Goal: Information Seeking & Learning: Check status

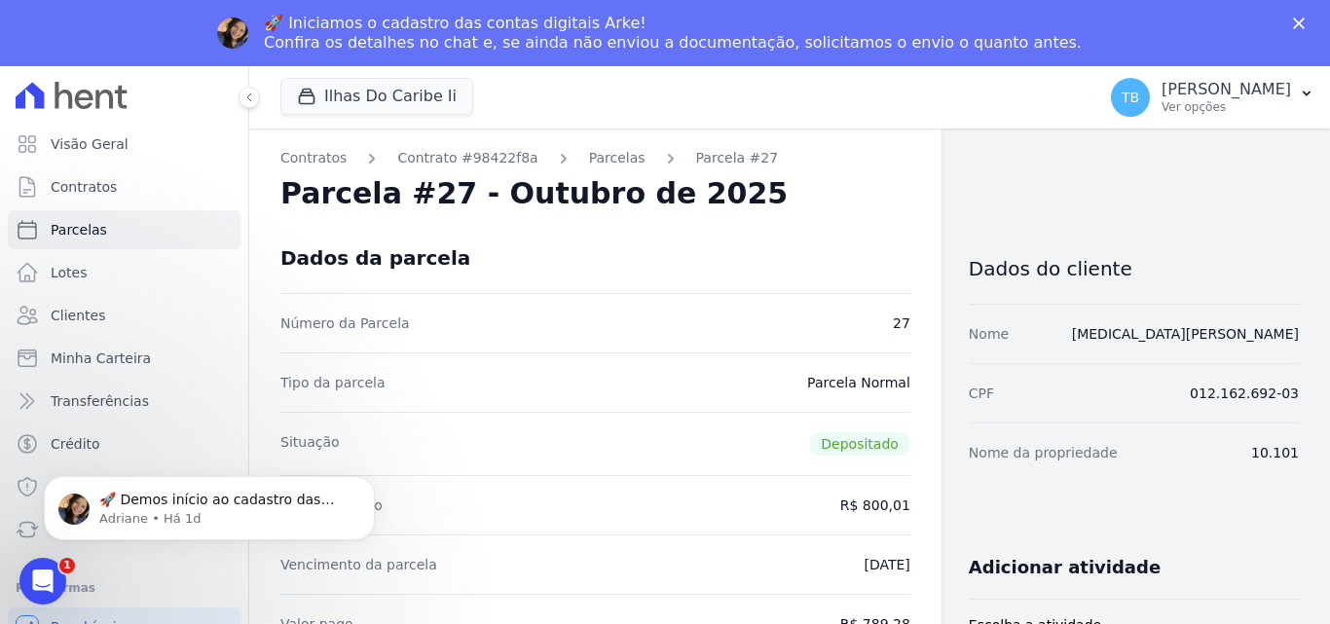
scroll to position [487, 0]
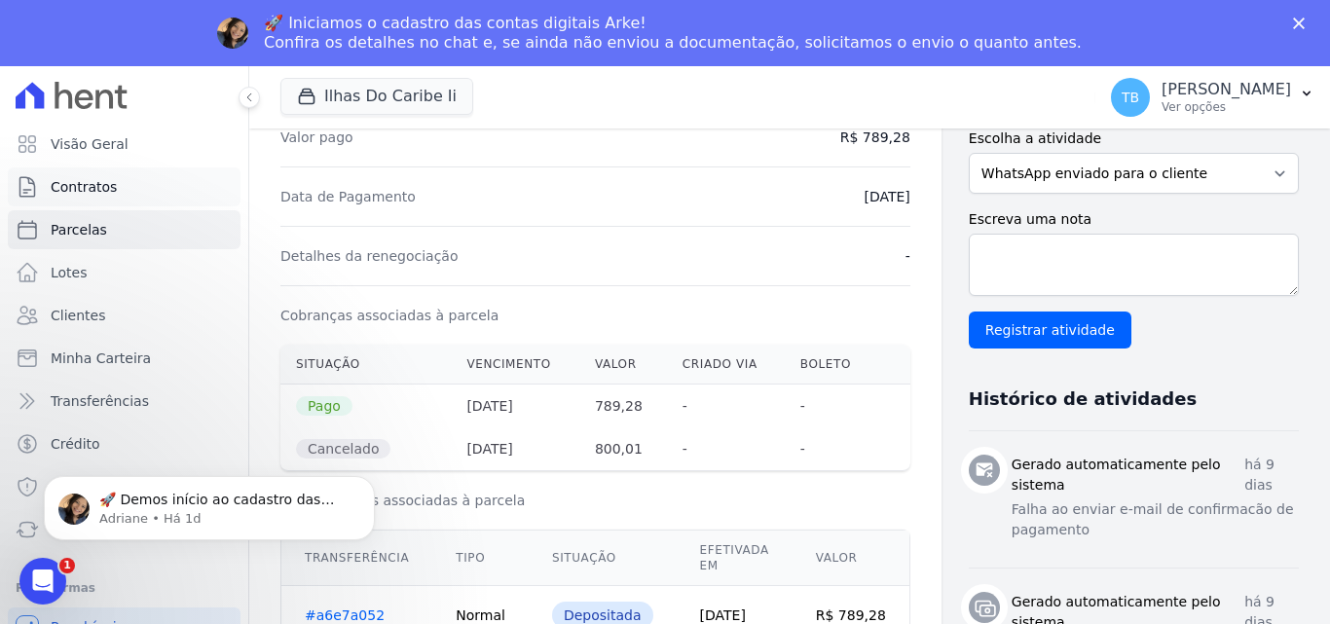
click at [75, 200] on link "Contratos" at bounding box center [124, 186] width 233 height 39
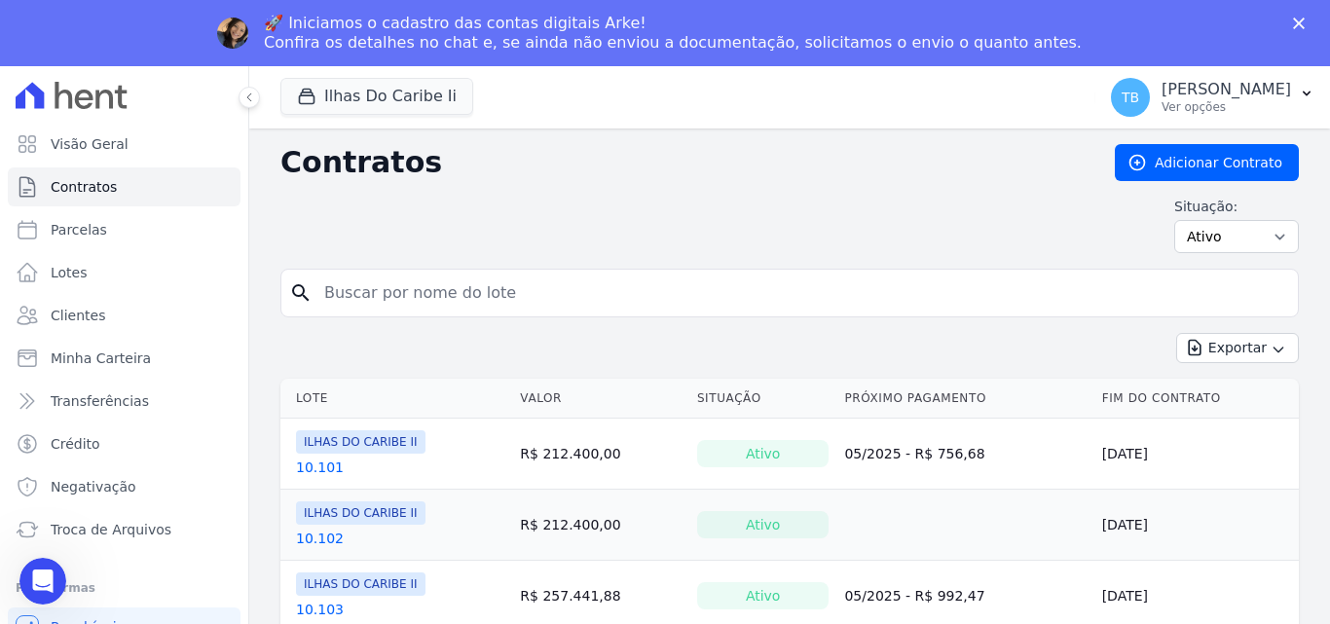
click at [361, 226] on div "Situação: Ativo Todos Pausado Distratado Rascunho Expirado Encerrado" at bounding box center [789, 225] width 1018 height 56
click at [381, 284] on input "search" at bounding box center [800, 292] width 977 height 39
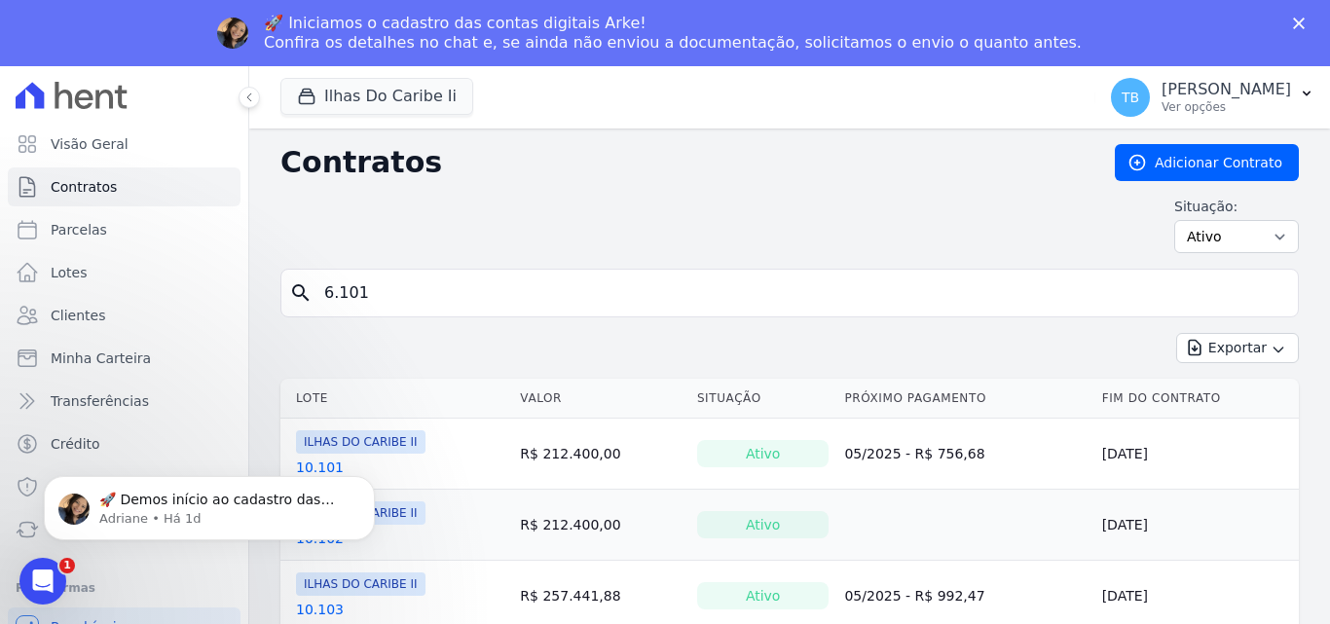
type input "6.101"
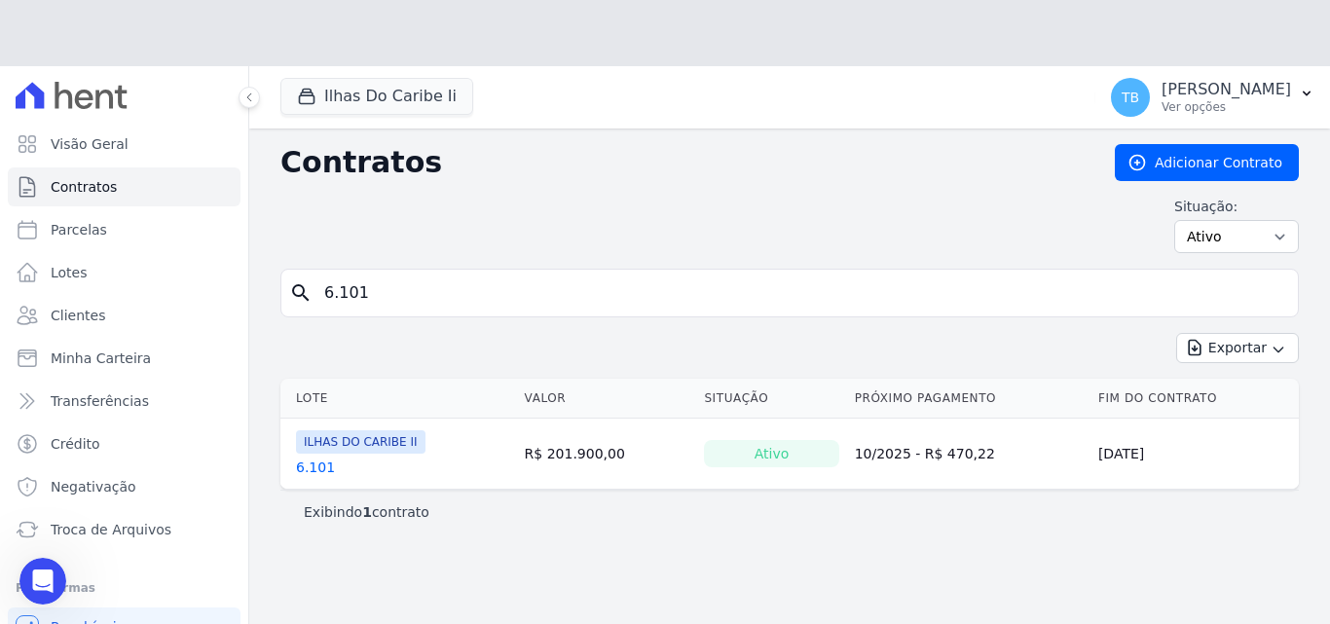
click at [300, 403] on th "Lote" at bounding box center [398, 399] width 237 height 40
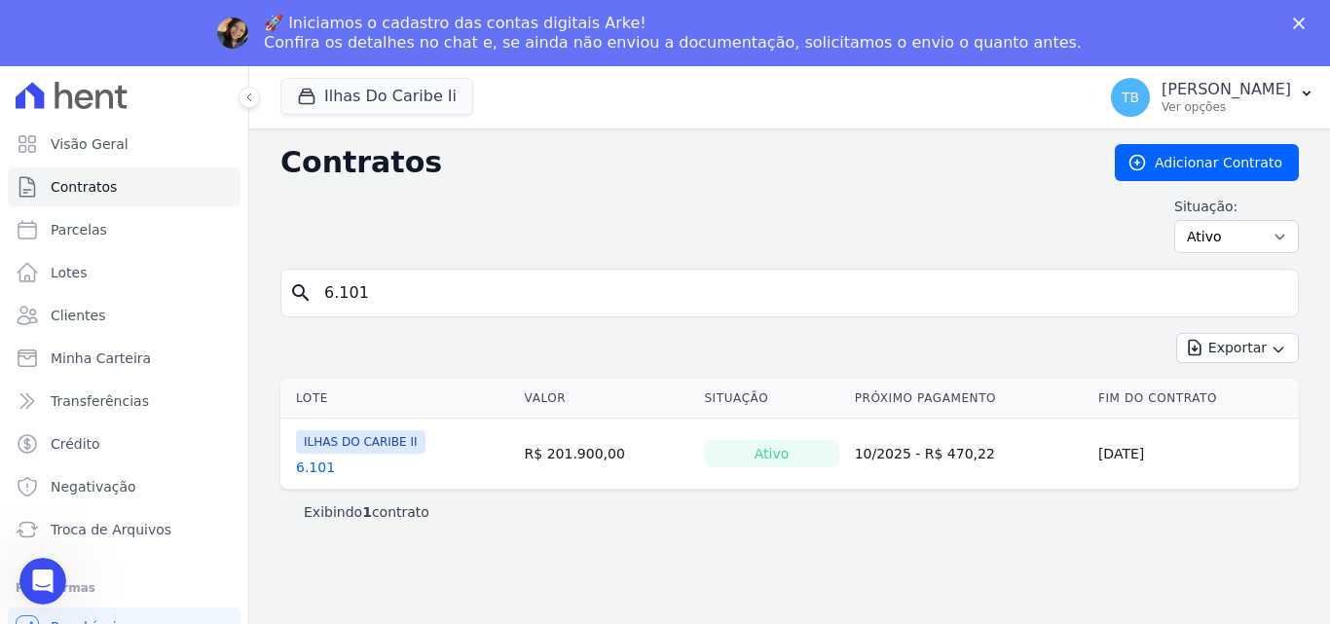
click at [308, 461] on link "6.101" at bounding box center [315, 466] width 39 height 19
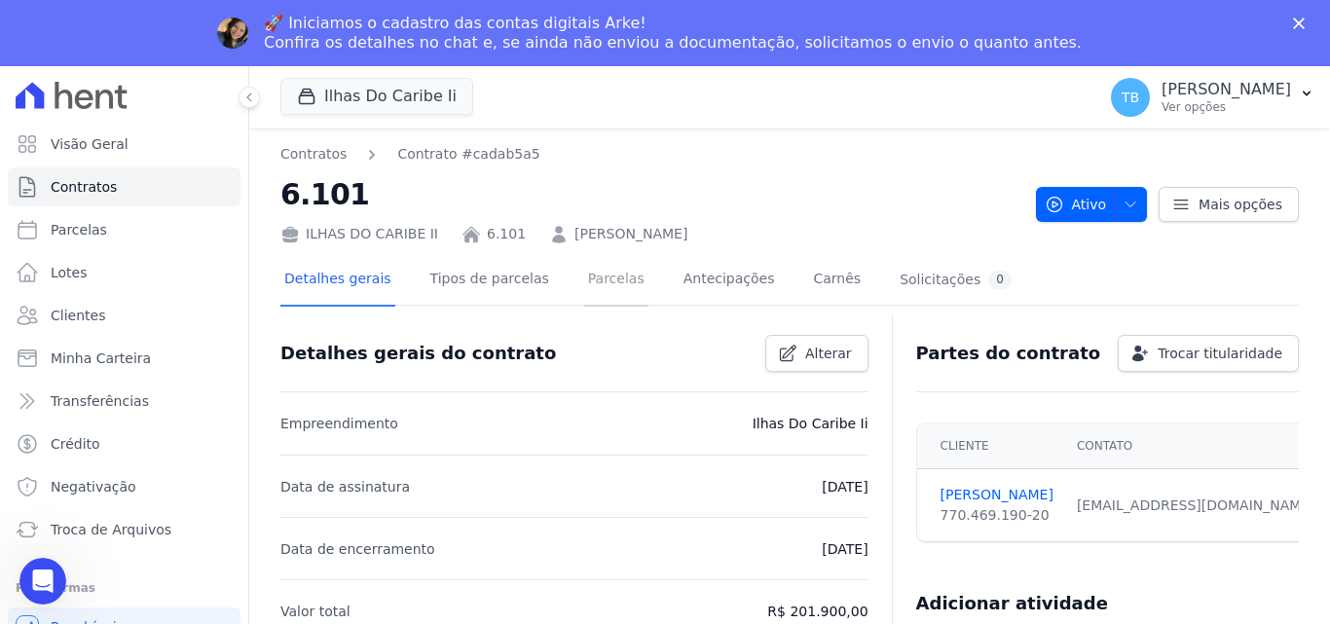
click at [584, 265] on link "Parcelas" at bounding box center [616, 281] width 64 height 52
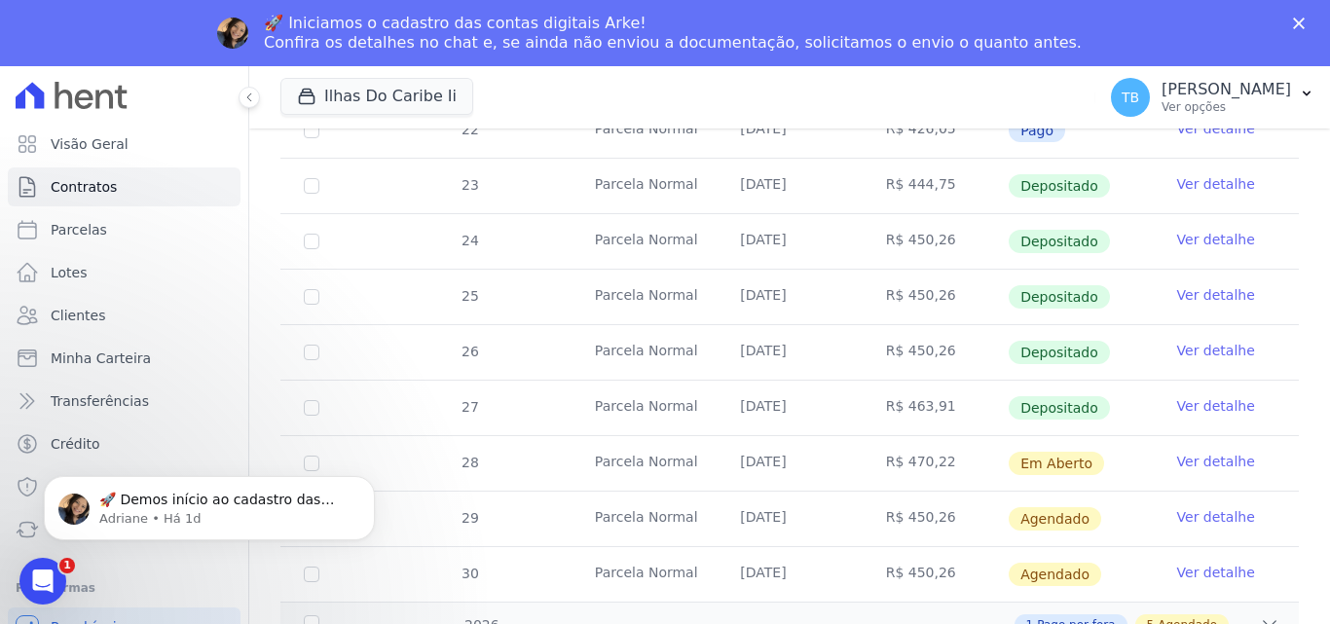
click at [1184, 396] on link "Ver detalhe" at bounding box center [1216, 405] width 78 height 19
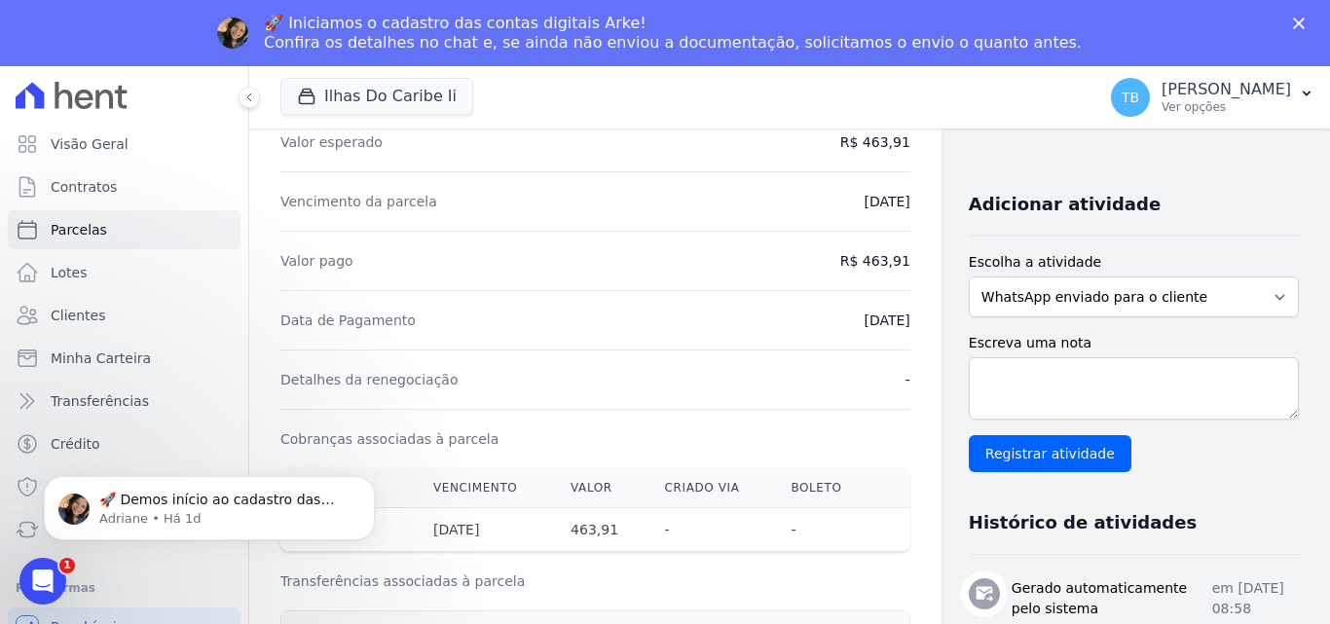
scroll to position [487, 0]
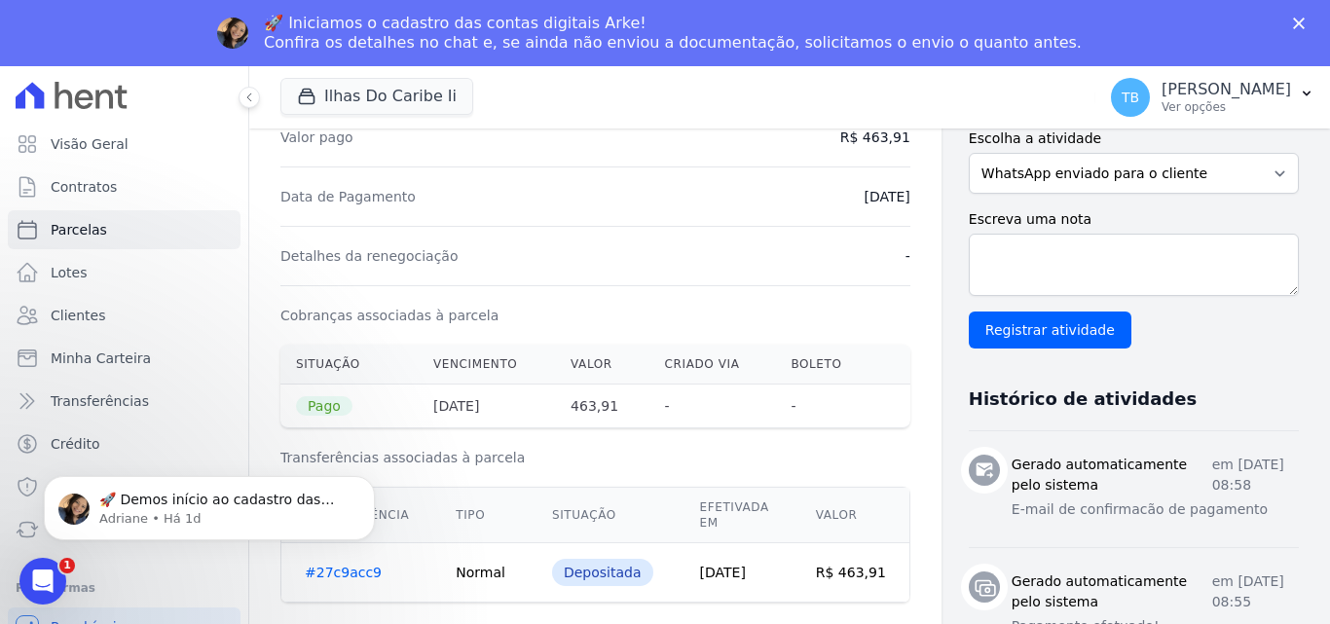
click at [99, 164] on ul "Visão Geral Contratos [GEOGRAPHIC_DATA] Lotes Clientes Minha Carteira Transferê…" at bounding box center [124, 337] width 233 height 424
click at [101, 188] on span "Contratos" at bounding box center [84, 186] width 66 height 19
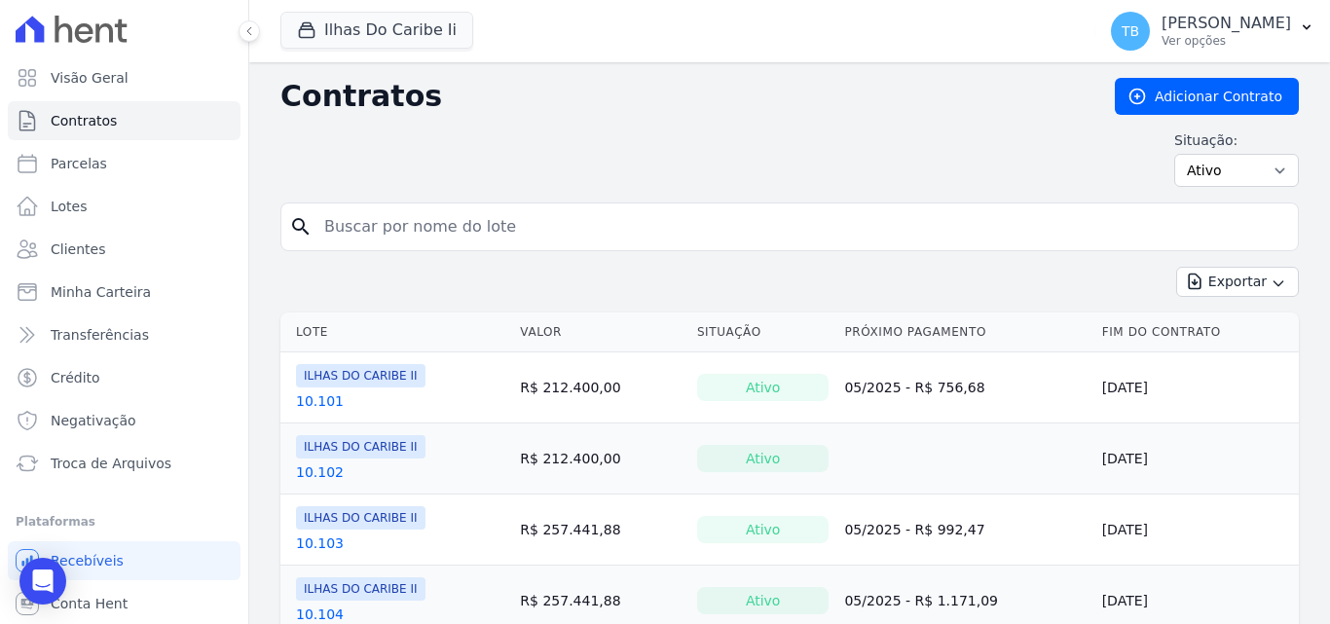
click at [353, 227] on input "search" at bounding box center [800, 226] width 977 height 39
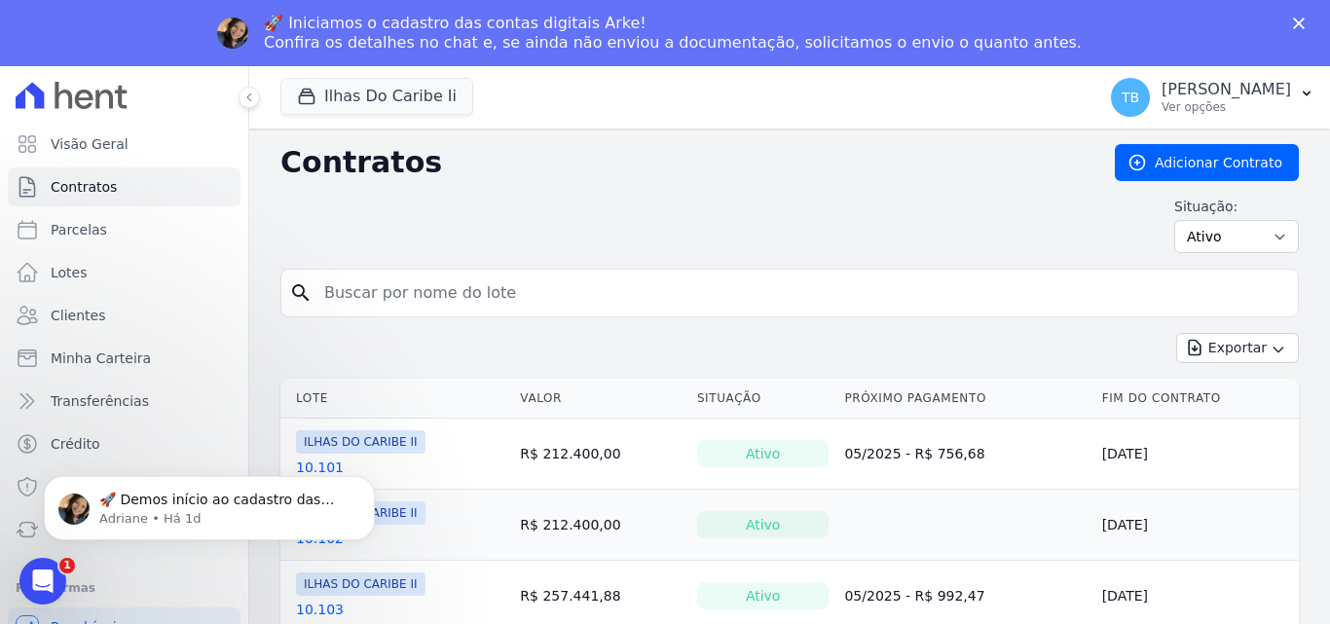
click at [400, 288] on input "search" at bounding box center [800, 292] width 977 height 39
type input "9.301"
click at [366, 296] on input "9.301" at bounding box center [800, 292] width 977 height 39
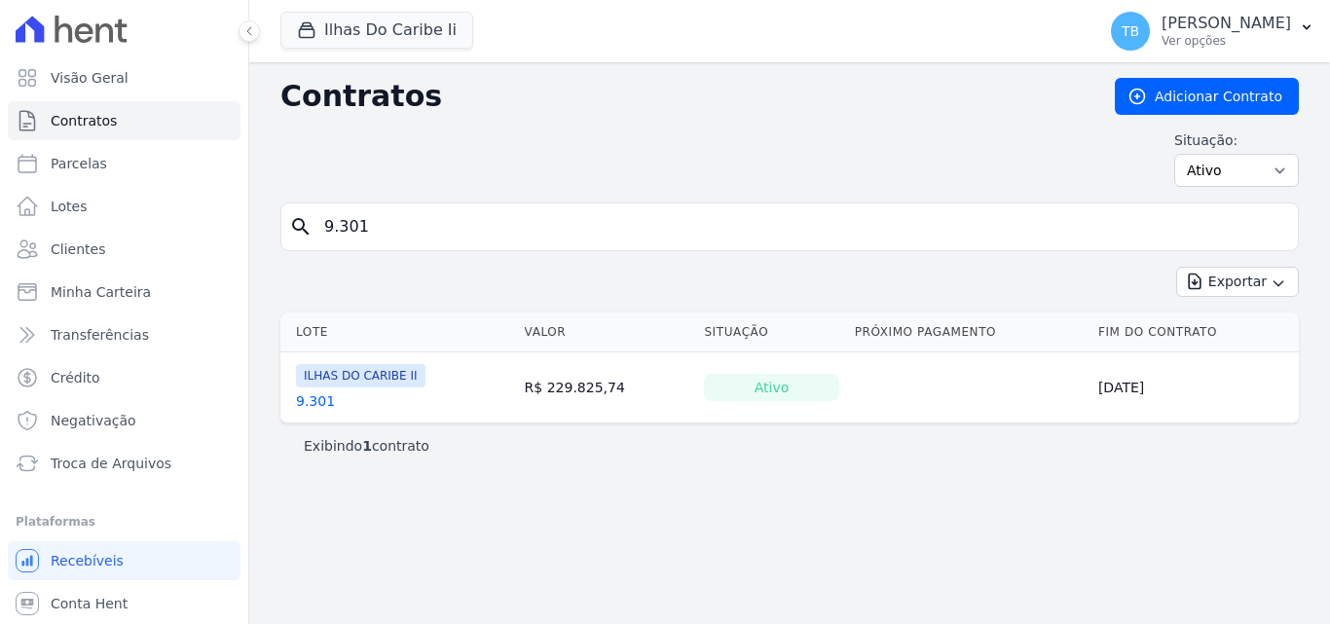
click at [305, 400] on table "Lote [GEOGRAPHIC_DATA] Situação Próximo Pagamento Fim do Contrato [GEOGRAPHIC_D…" at bounding box center [789, 367] width 1018 height 110
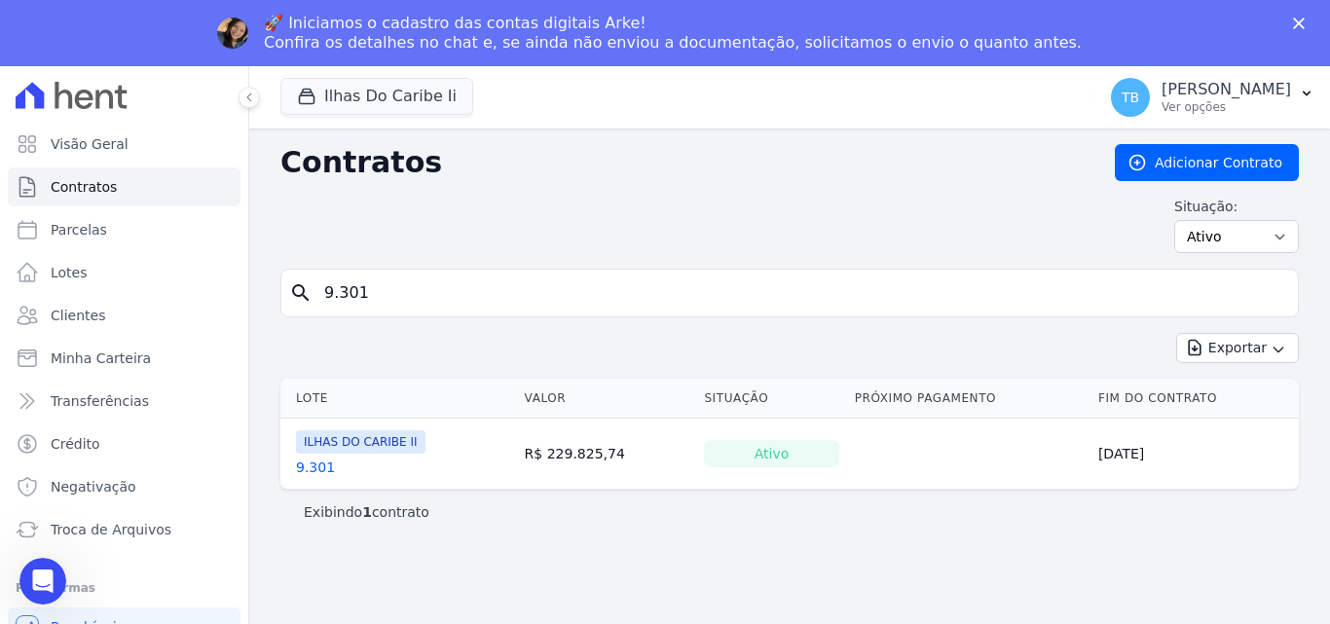
click at [302, 466] on link "9.301" at bounding box center [315, 466] width 39 height 19
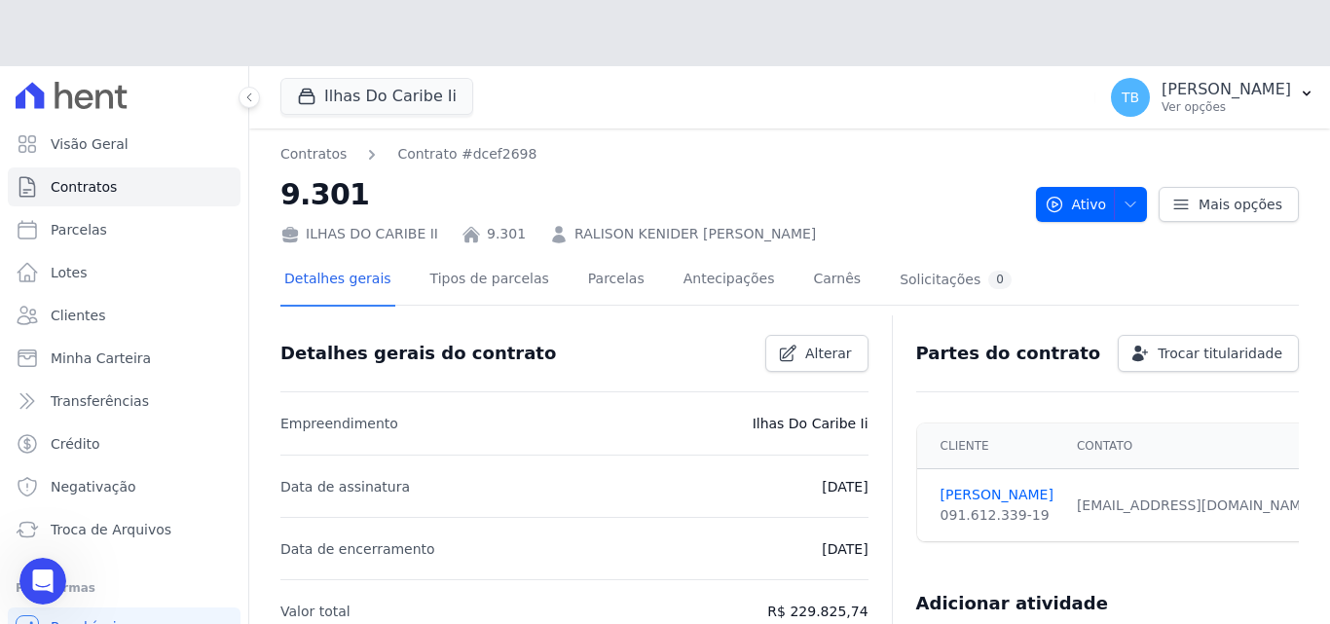
click at [595, 216] on div "ILHAS DO CARIBE II 9.301 RALISON KENIDER [PERSON_NAME]" at bounding box center [650, 230] width 740 height 28
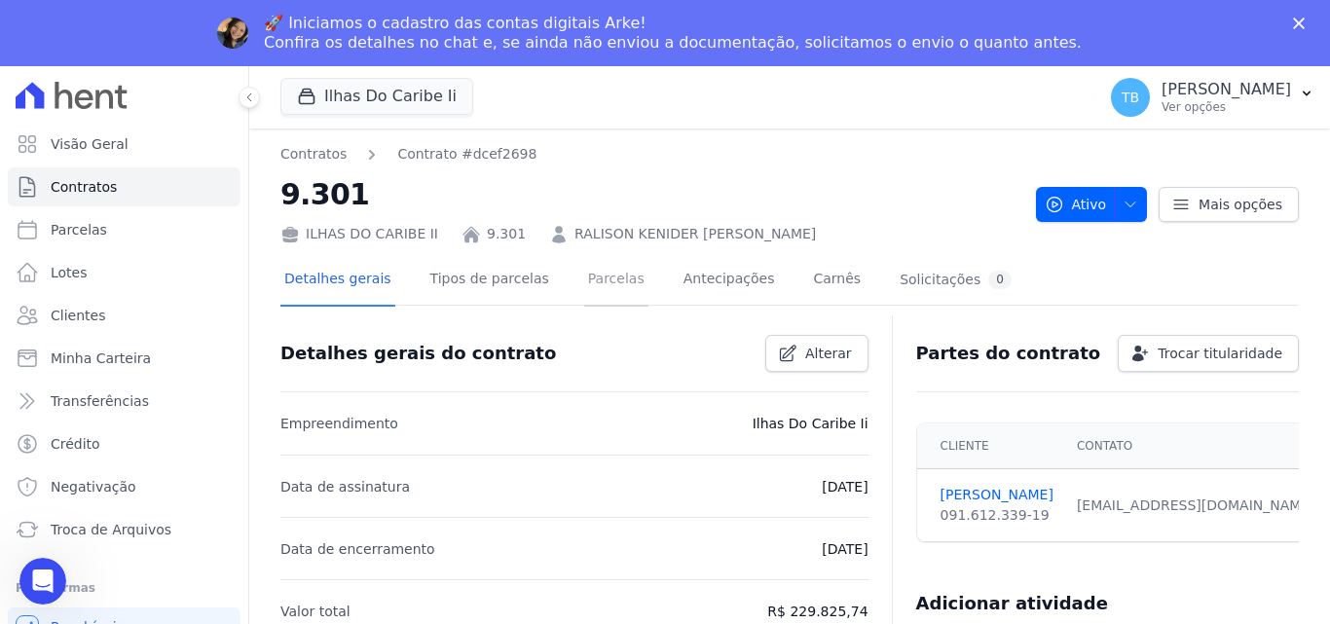
click at [589, 287] on link "Parcelas" at bounding box center [616, 281] width 64 height 52
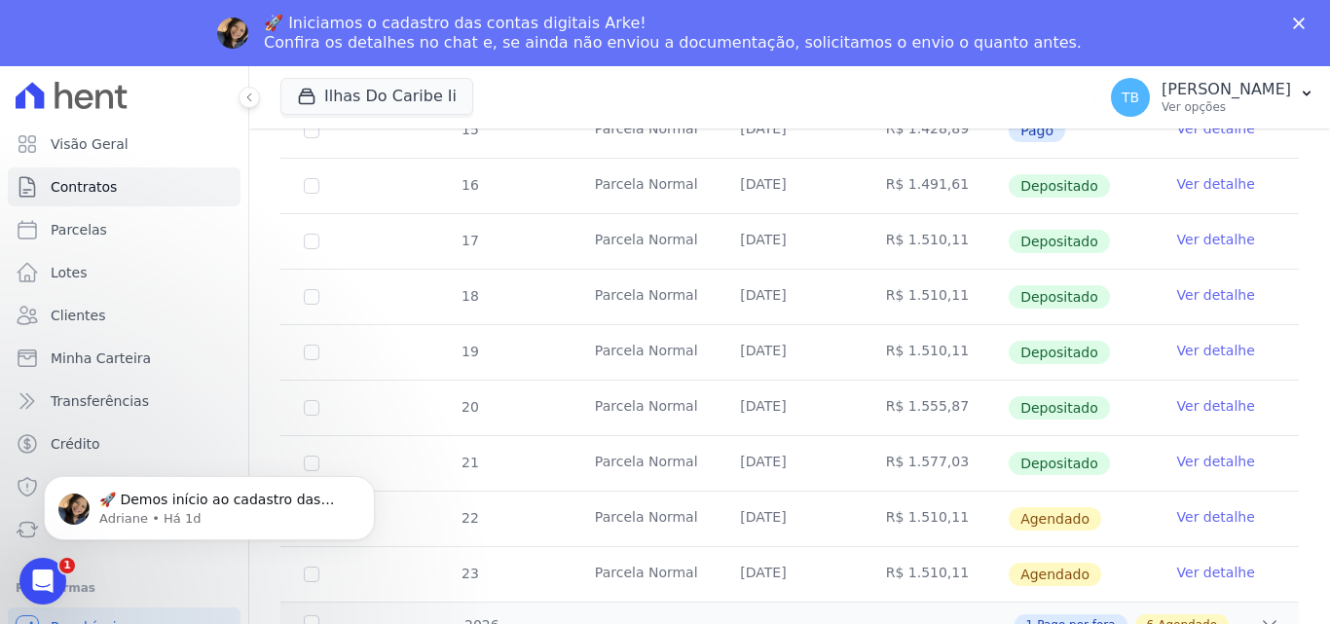
click at [1179, 396] on link "Ver detalhe" at bounding box center [1216, 405] width 78 height 19
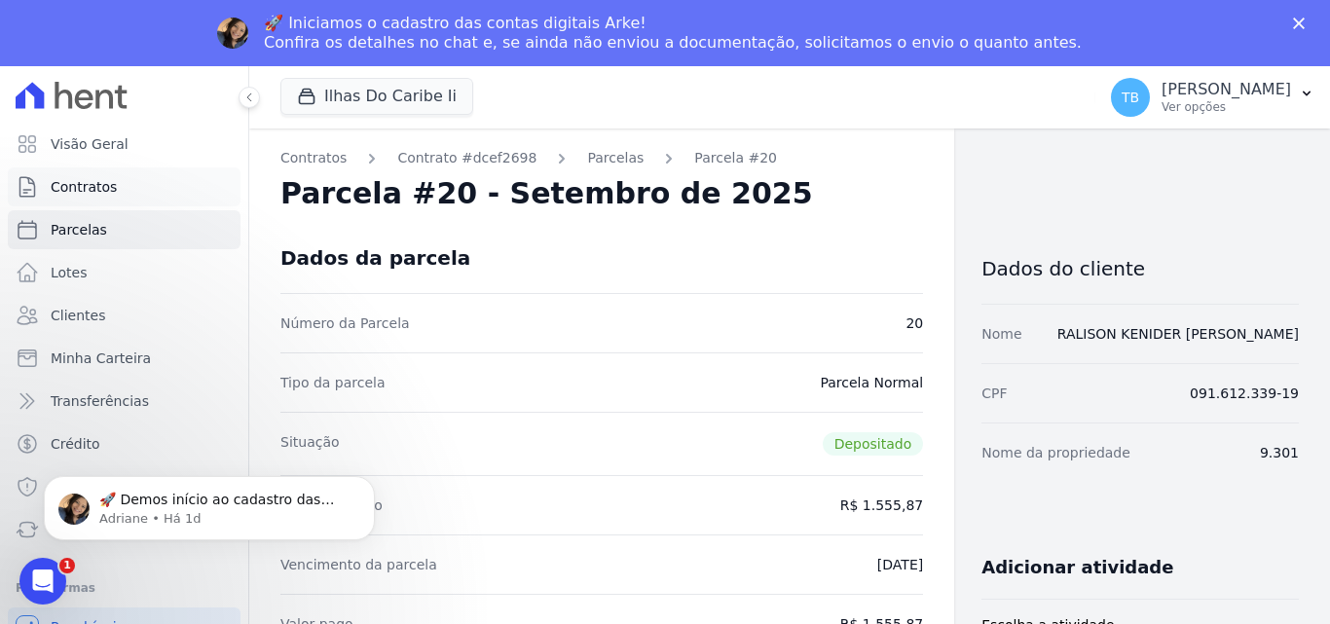
click at [116, 188] on link "Contratos" at bounding box center [124, 186] width 233 height 39
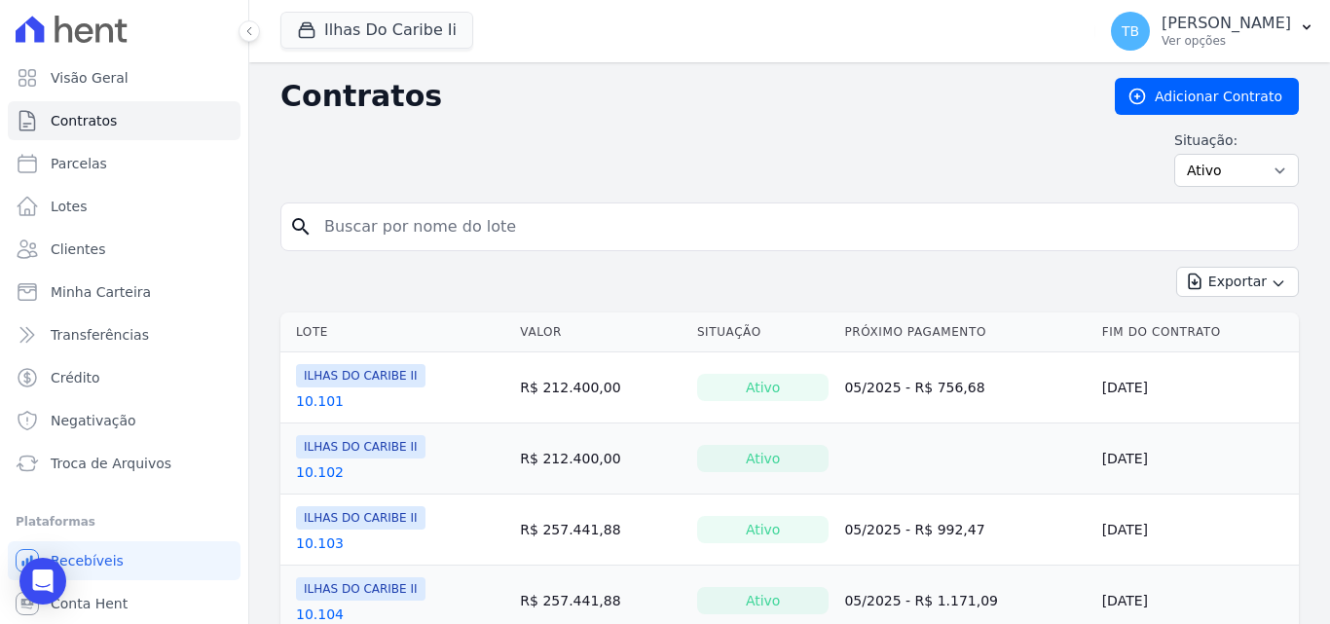
click at [408, 223] on input "search" at bounding box center [800, 226] width 977 height 39
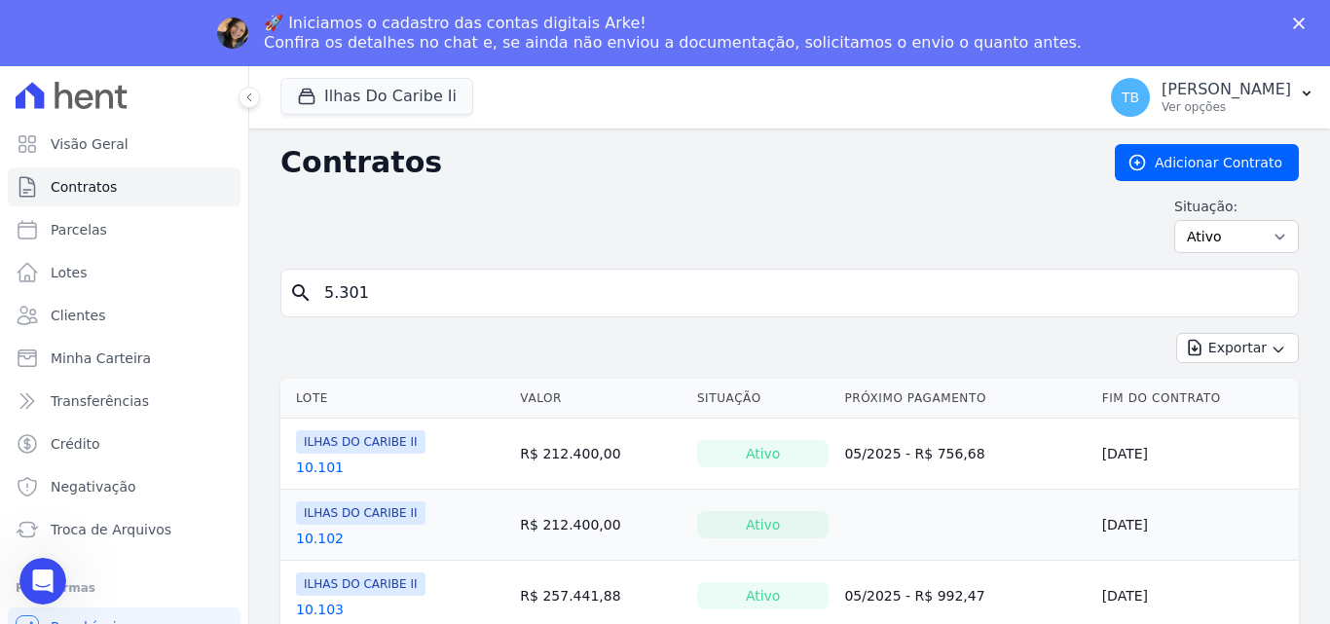
type input "5.301"
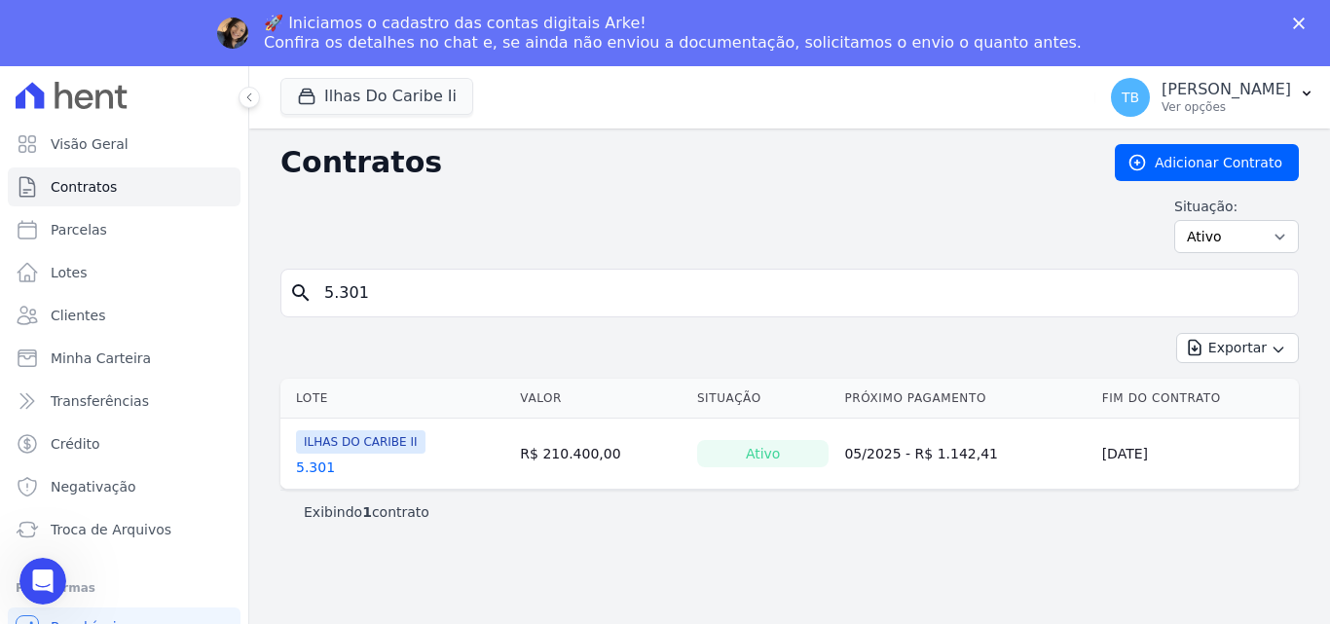
click at [302, 399] on th "Lote" at bounding box center [396, 399] width 232 height 40
click at [307, 468] on link "5.301" at bounding box center [315, 466] width 39 height 19
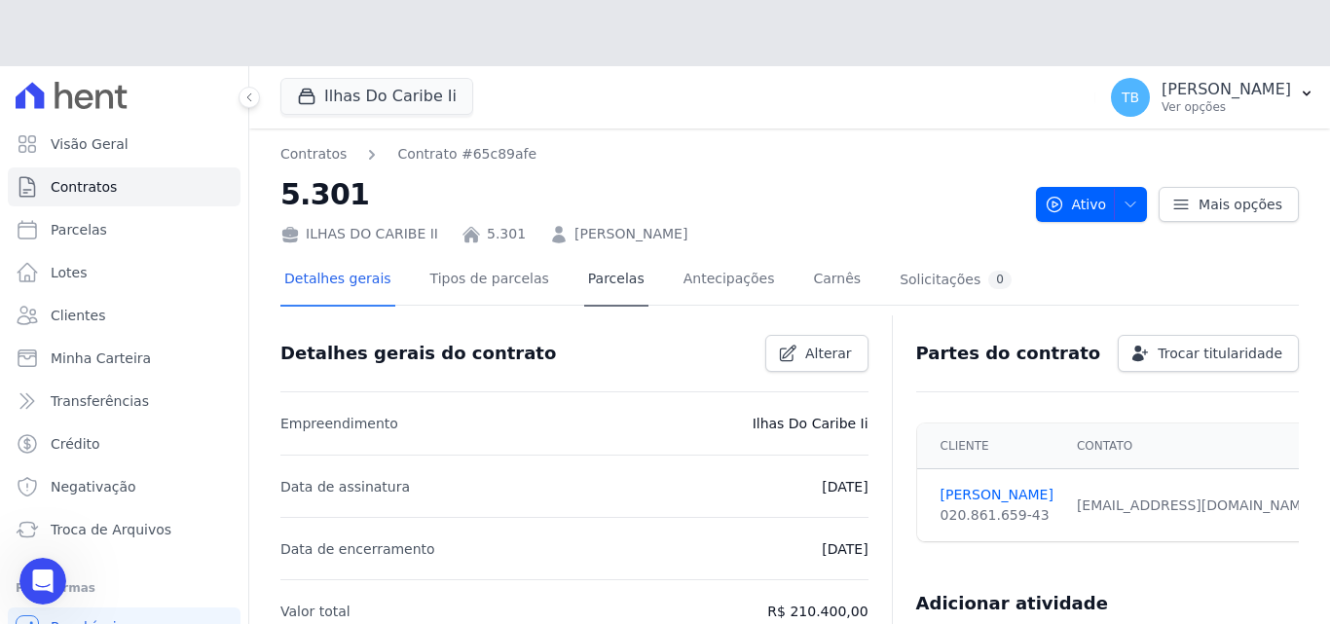
click at [596, 216] on div "ILHAS DO CARIBE II 5.301 [PERSON_NAME]" at bounding box center [650, 230] width 740 height 28
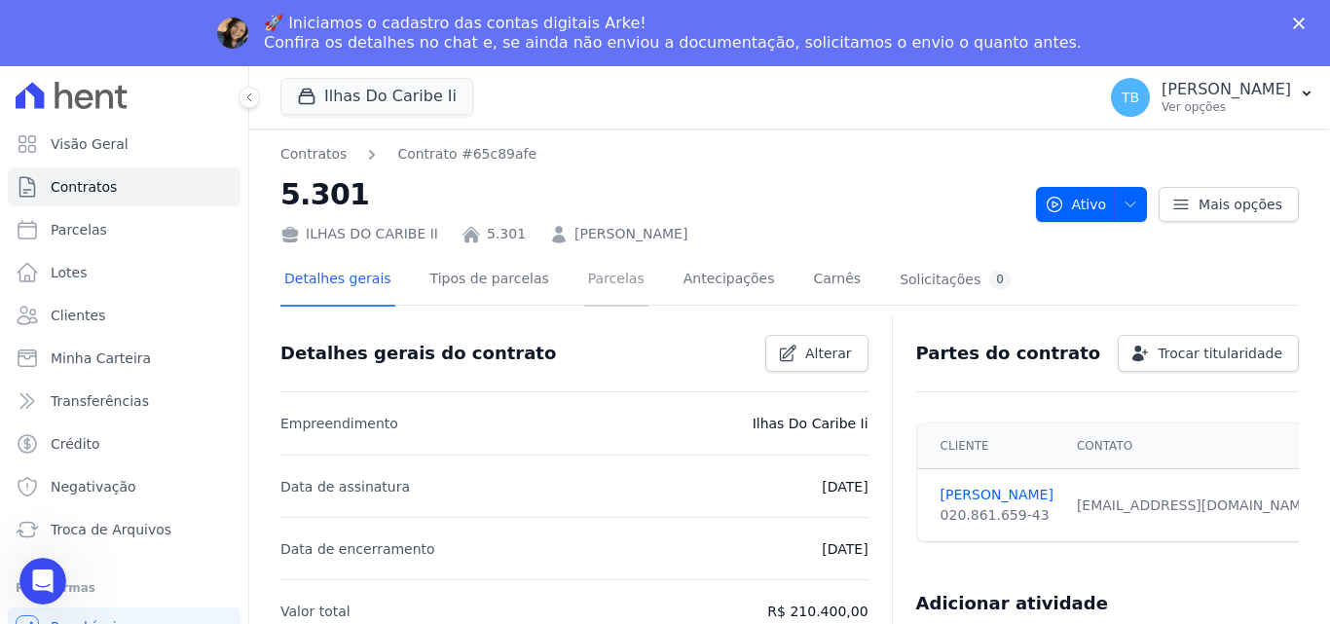
click at [601, 266] on link "Parcelas" at bounding box center [616, 281] width 64 height 52
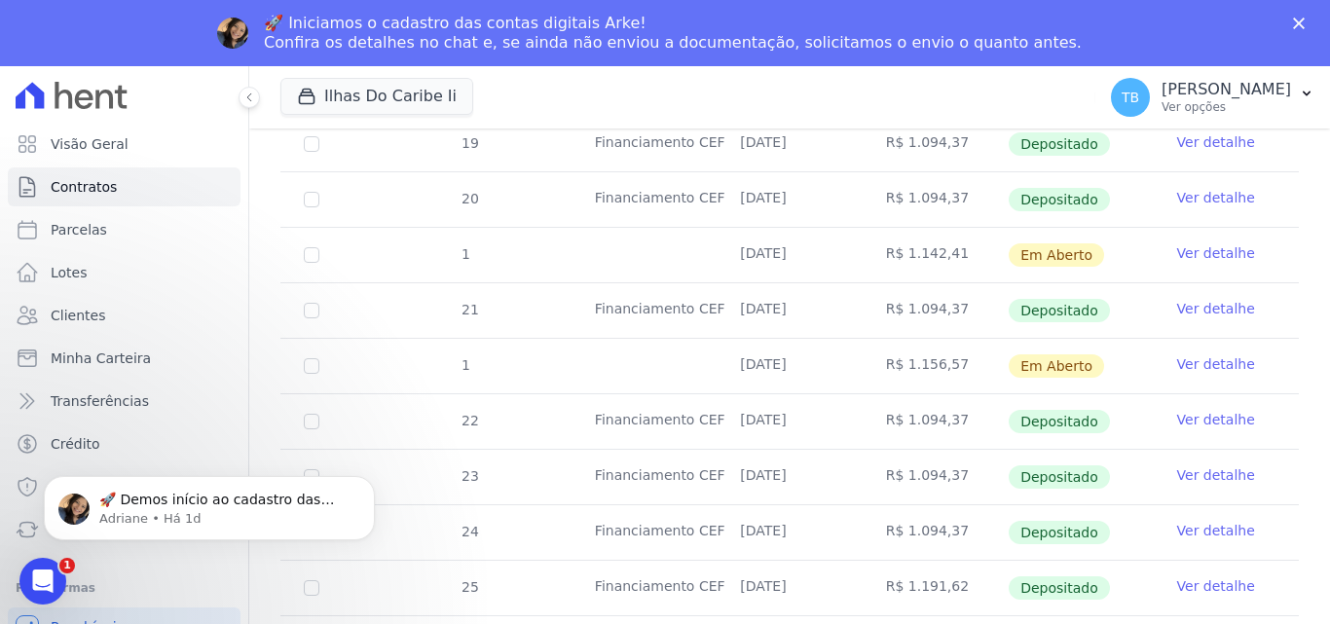
scroll to position [758, 0]
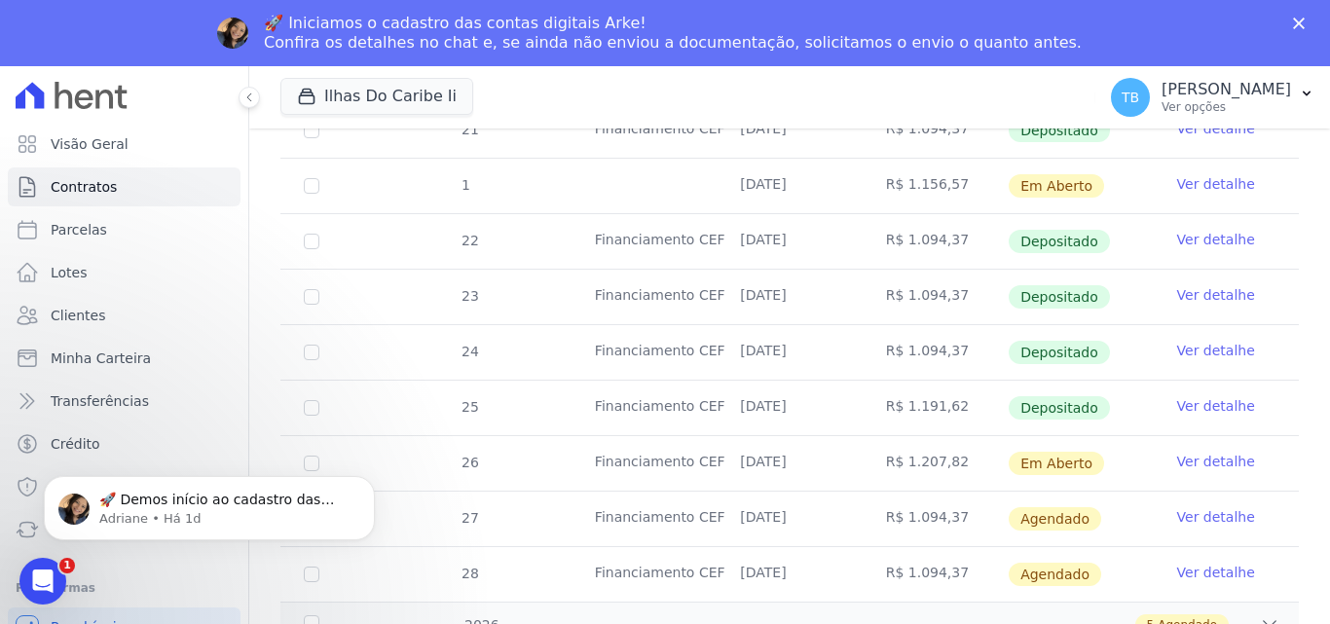
click at [1177, 396] on link "Ver detalhe" at bounding box center [1216, 405] width 78 height 19
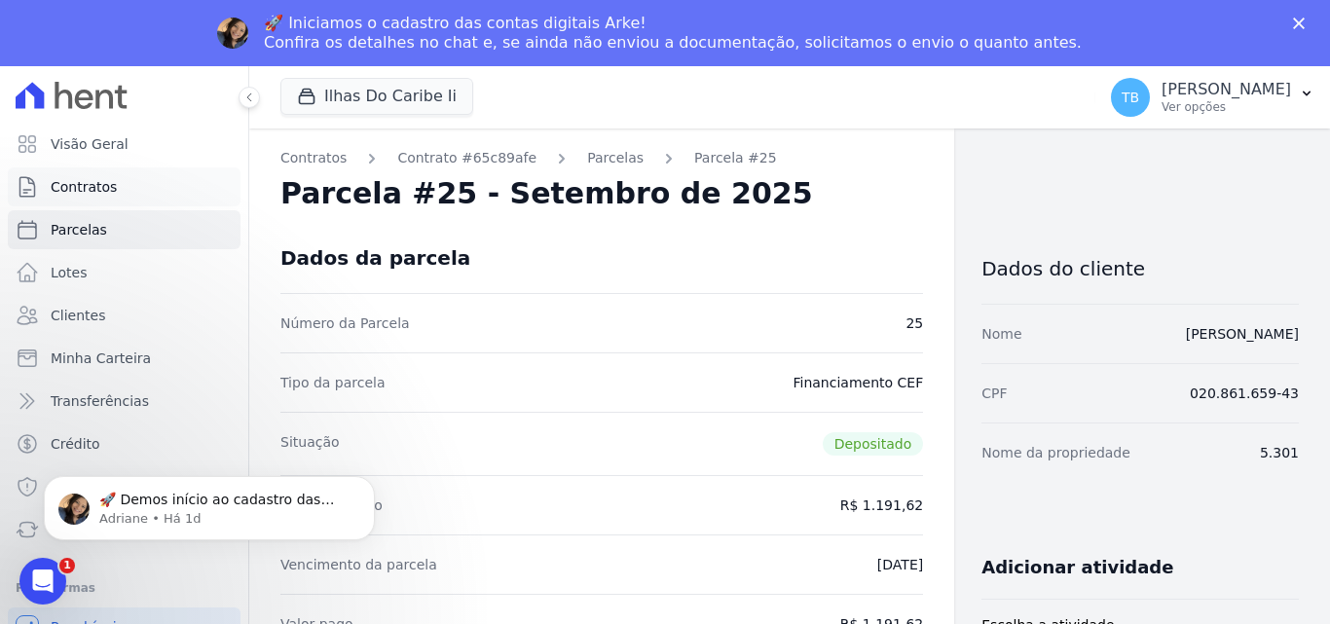
click at [91, 192] on span "Contratos" at bounding box center [84, 186] width 66 height 19
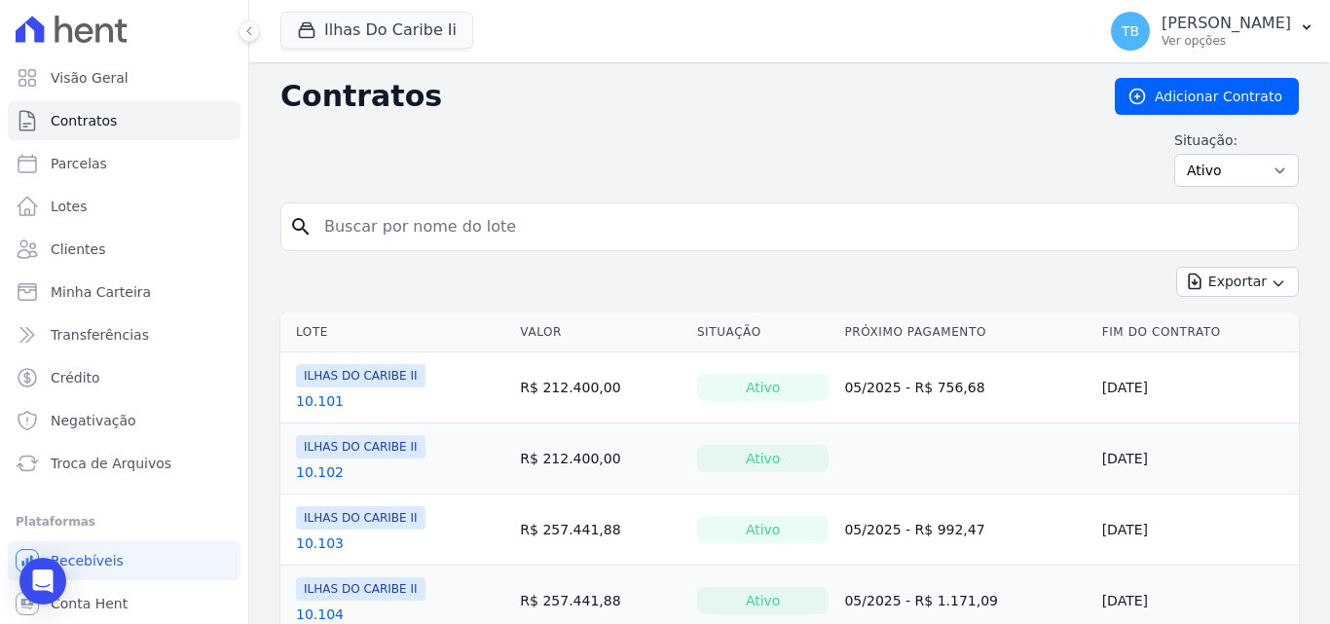
click at [392, 231] on input "search" at bounding box center [800, 226] width 977 height 39
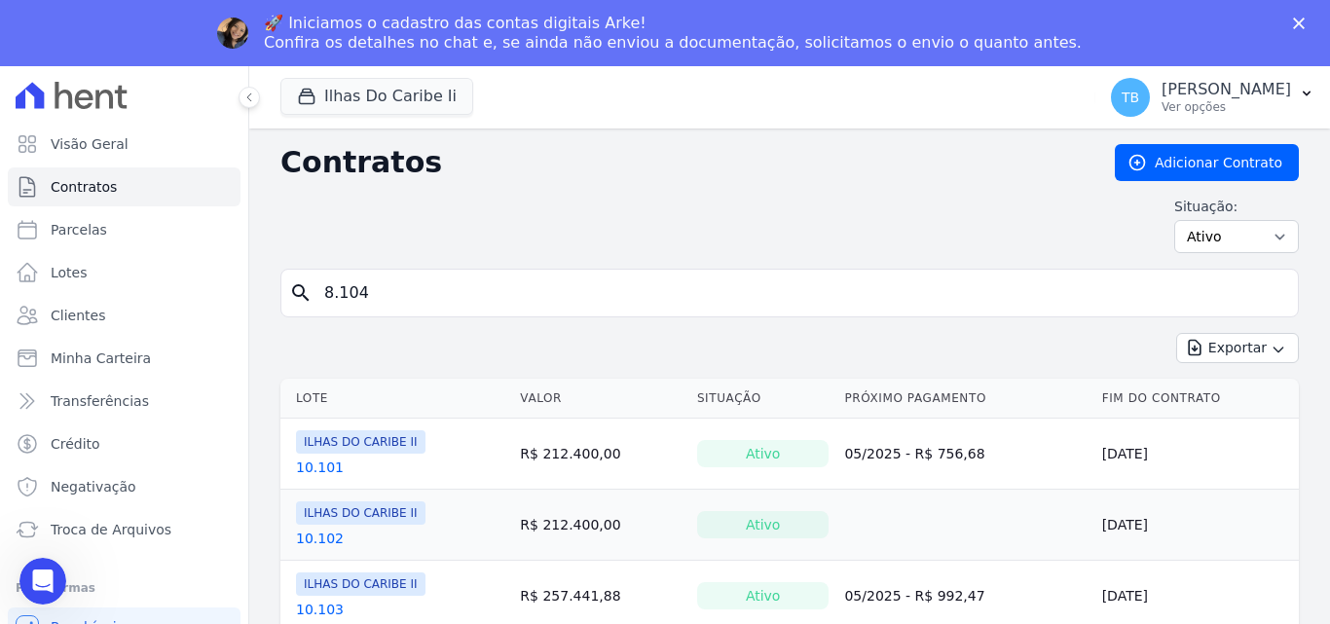
type input "8.104"
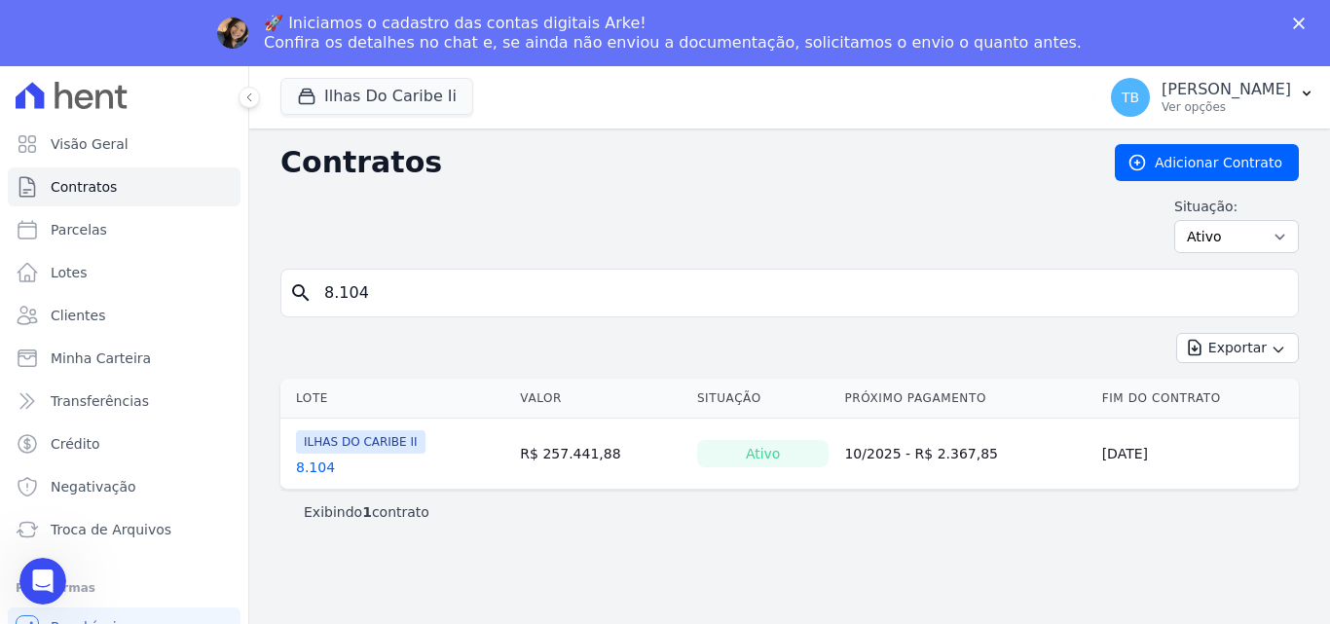
click at [300, 470] on link "8.104" at bounding box center [315, 466] width 39 height 19
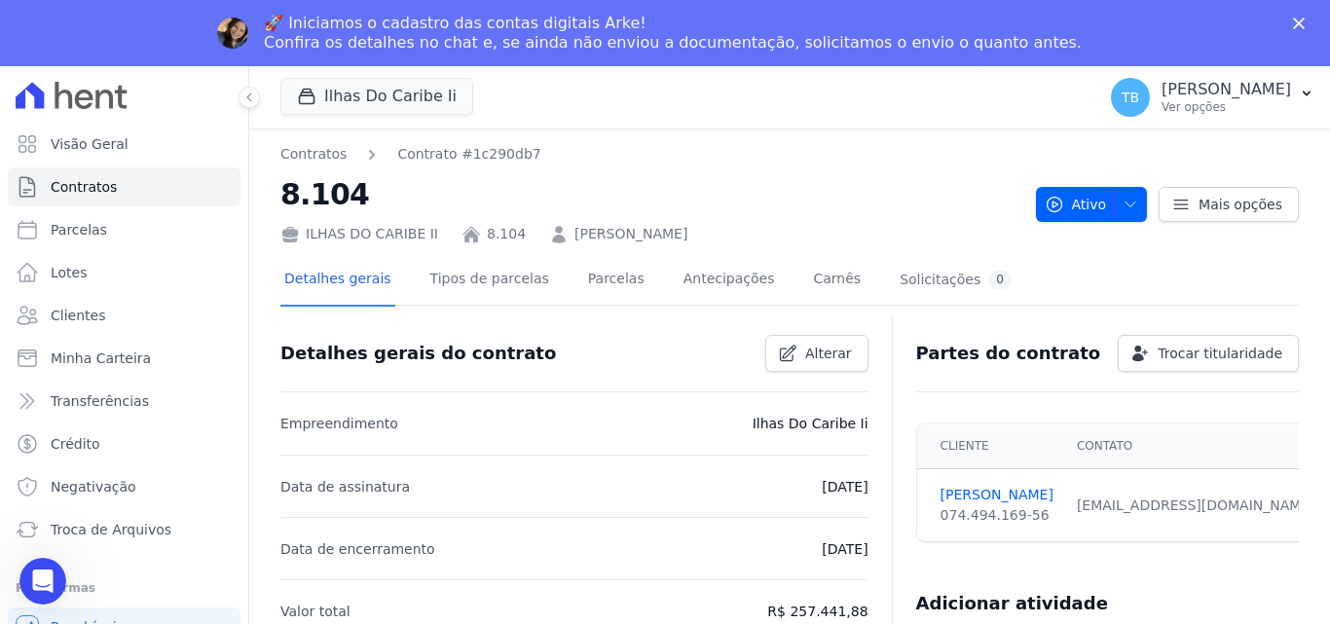
click at [599, 216] on div "ILHAS DO CARIBE II 8.104 [PERSON_NAME]" at bounding box center [650, 230] width 740 height 28
click at [585, 290] on link "Parcelas" at bounding box center [616, 281] width 64 height 52
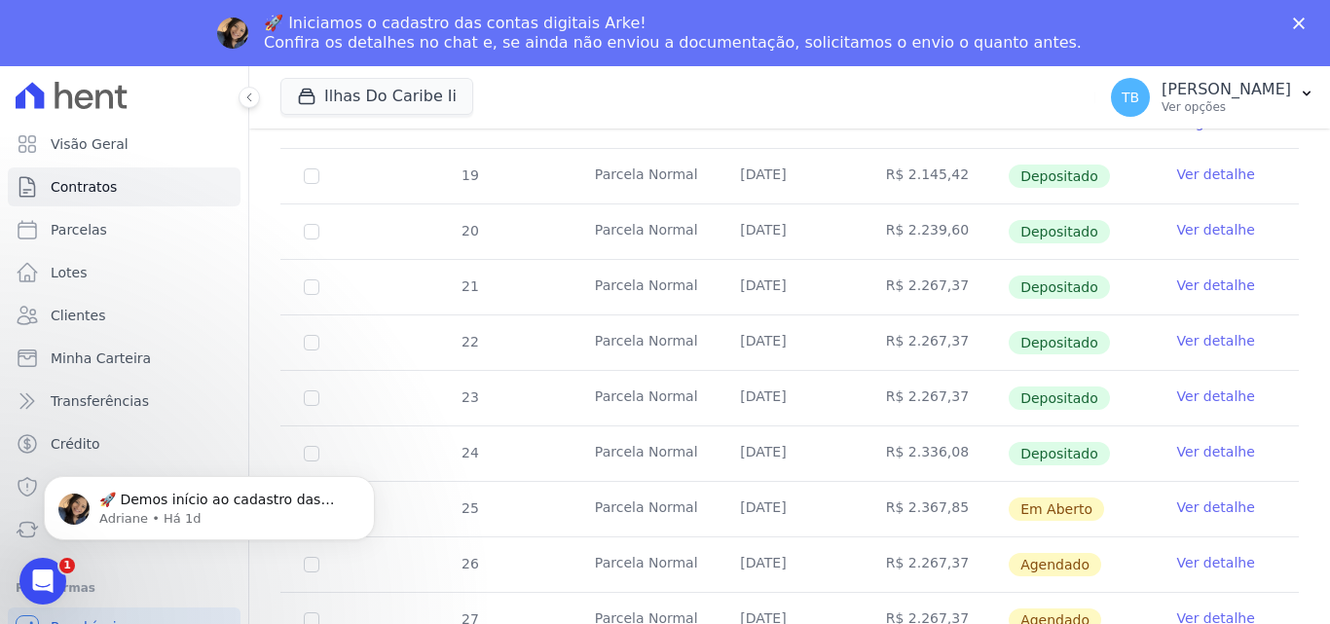
scroll to position [681, 0]
click at [1197, 425] on td "Ver detalhe" at bounding box center [1225, 452] width 145 height 55
click at [1197, 441] on link "Ver detalhe" at bounding box center [1216, 450] width 78 height 19
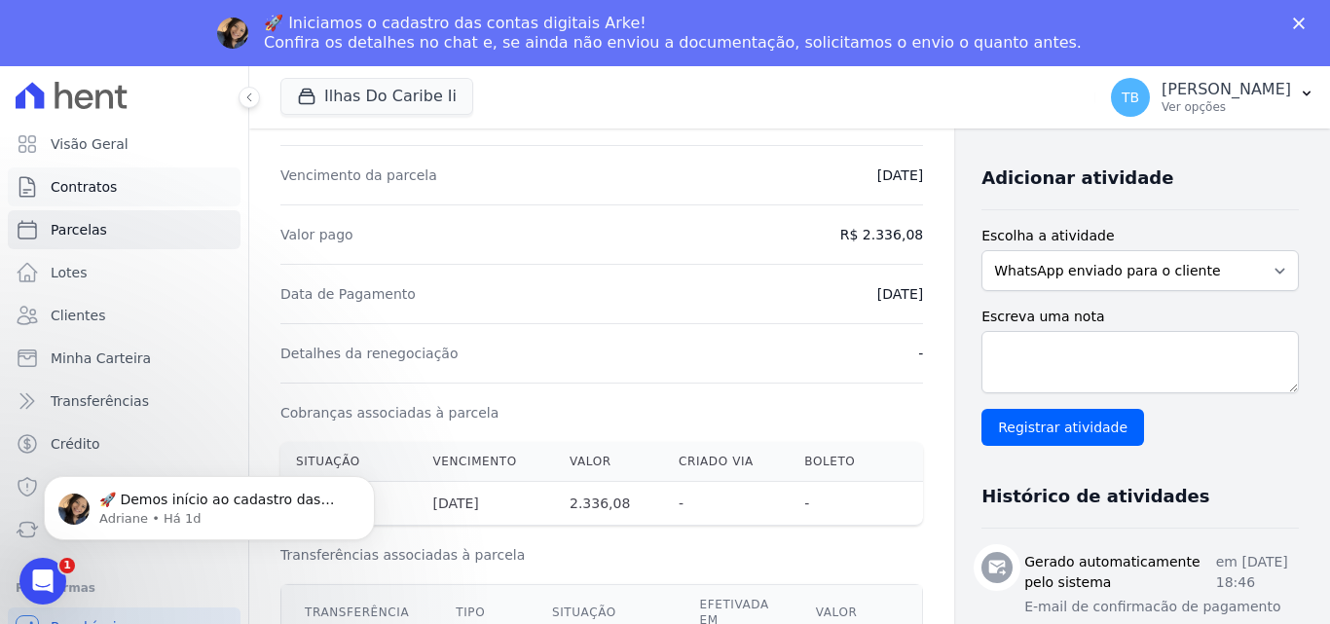
click at [128, 193] on link "Contratos" at bounding box center [124, 186] width 233 height 39
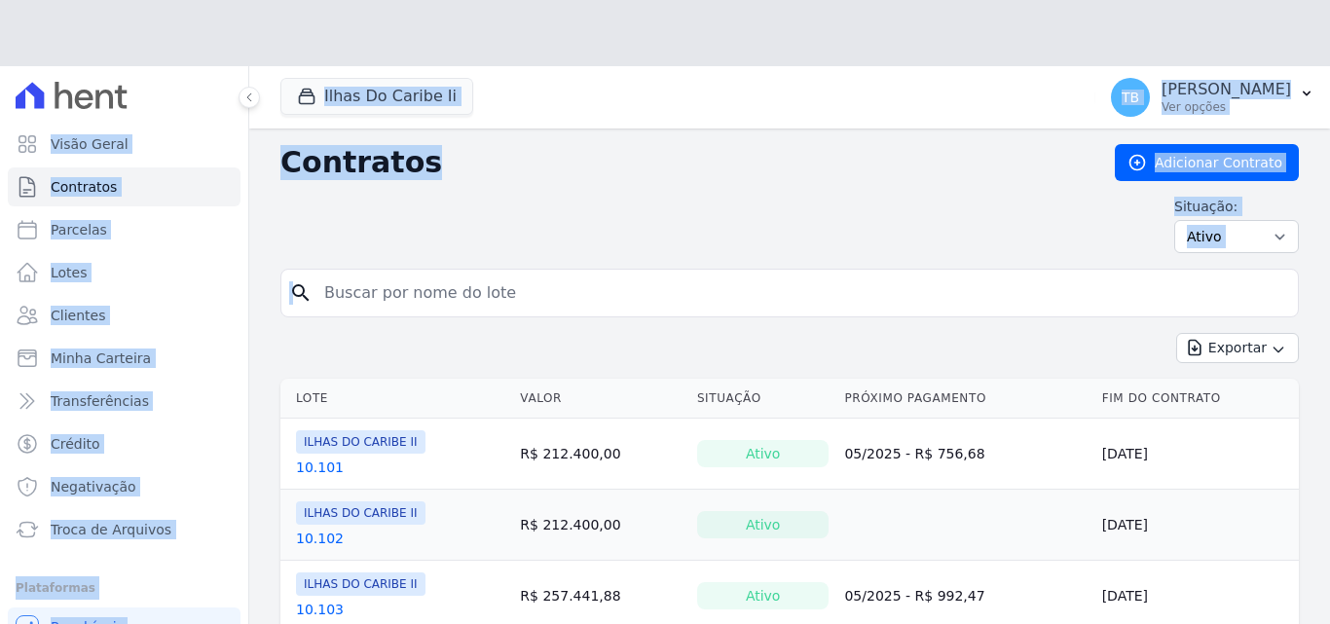
click at [413, 227] on div "Contratos Adicionar Contrato Situação: Ativo Todos Pausado Distratado Rascunho …" at bounding box center [789, 206] width 1018 height 125
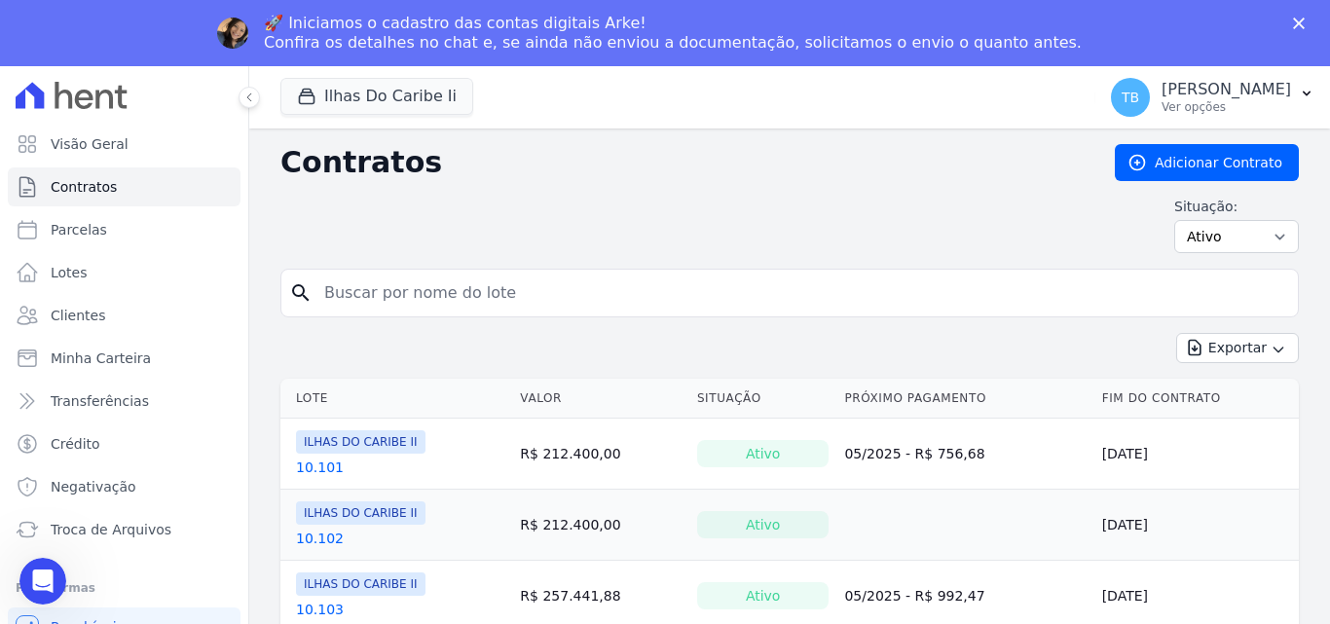
drag, startPoint x: 341, startPoint y: 295, endPoint x: 350, endPoint y: 296, distance: 9.8
click at [342, 294] on input "search" at bounding box center [800, 292] width 977 height 39
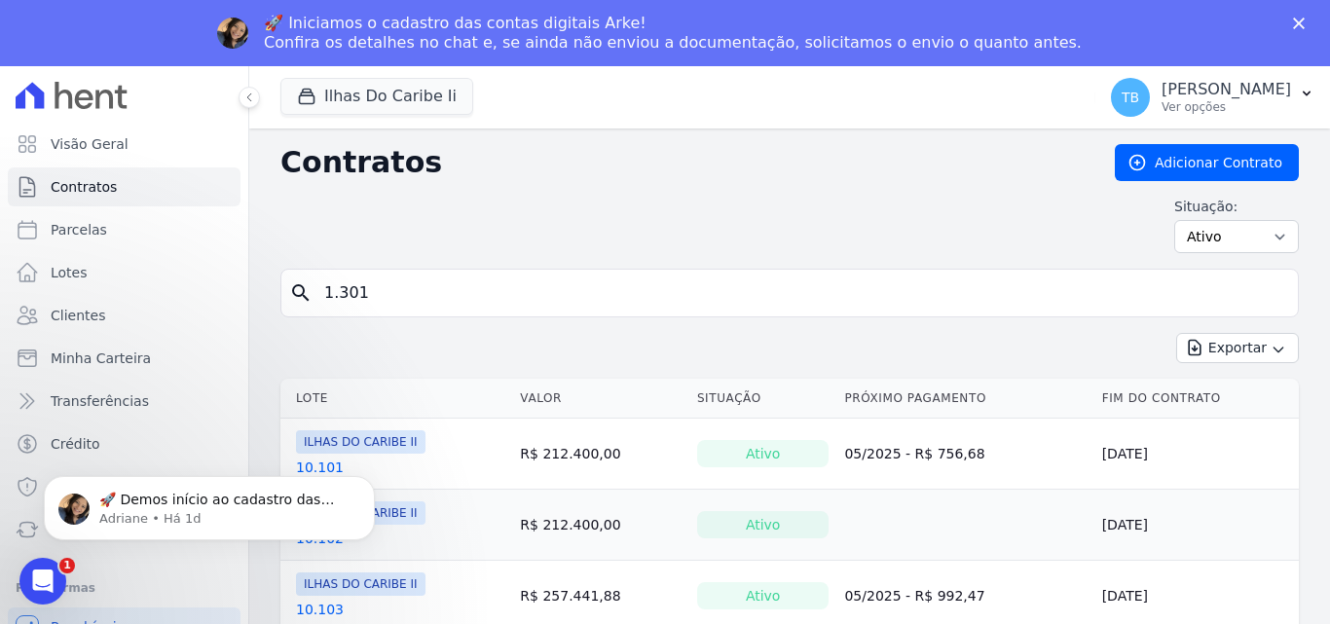
type input "1.301"
click at [416, 287] on input "1.301" at bounding box center [800, 292] width 977 height 39
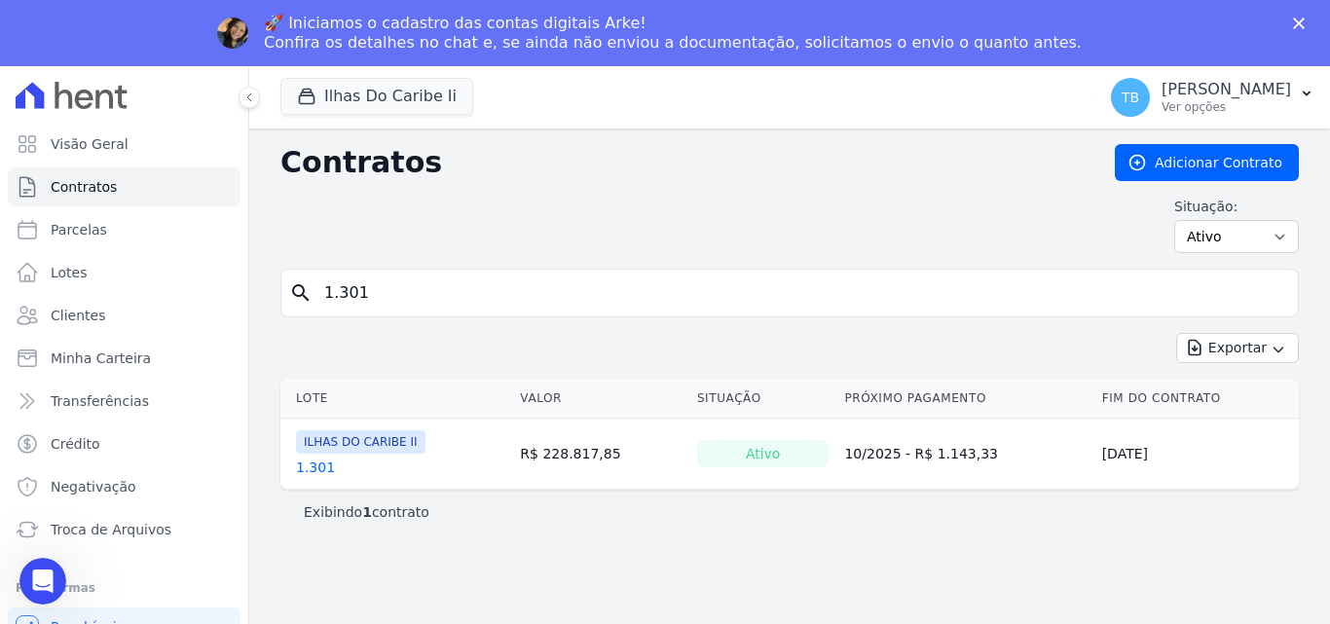
click at [315, 399] on th "Lote" at bounding box center [396, 399] width 232 height 40
click at [309, 469] on link "1.301" at bounding box center [315, 466] width 39 height 19
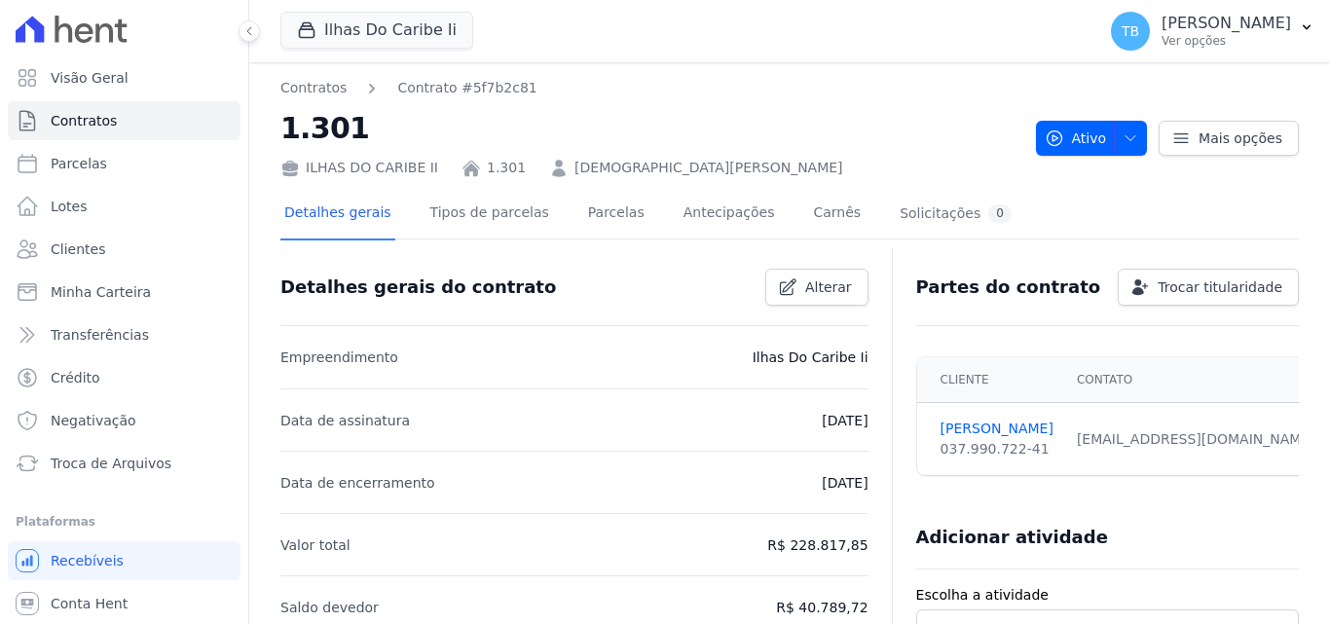
click at [575, 178] on div "Contratos Contrato #5f7b2c81 1.301 [GEOGRAPHIC_DATA] 1.301 [PERSON_NAME]" at bounding box center [650, 128] width 740 height 100
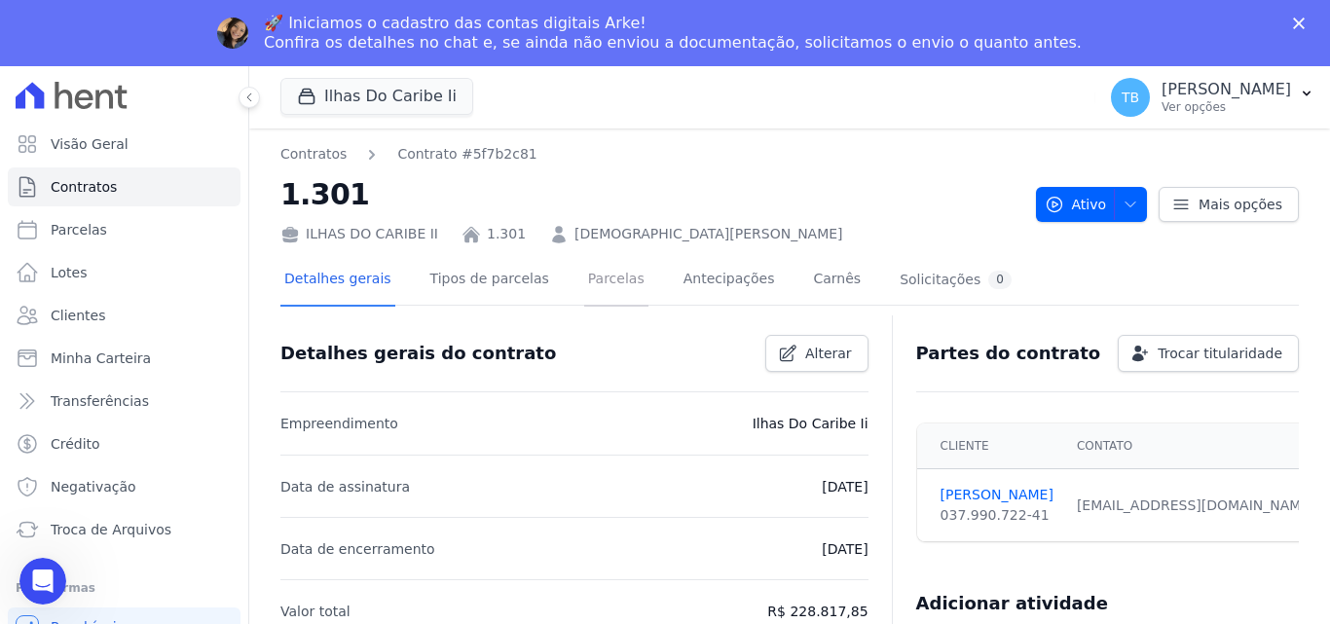
click at [590, 269] on link "Parcelas" at bounding box center [616, 281] width 64 height 52
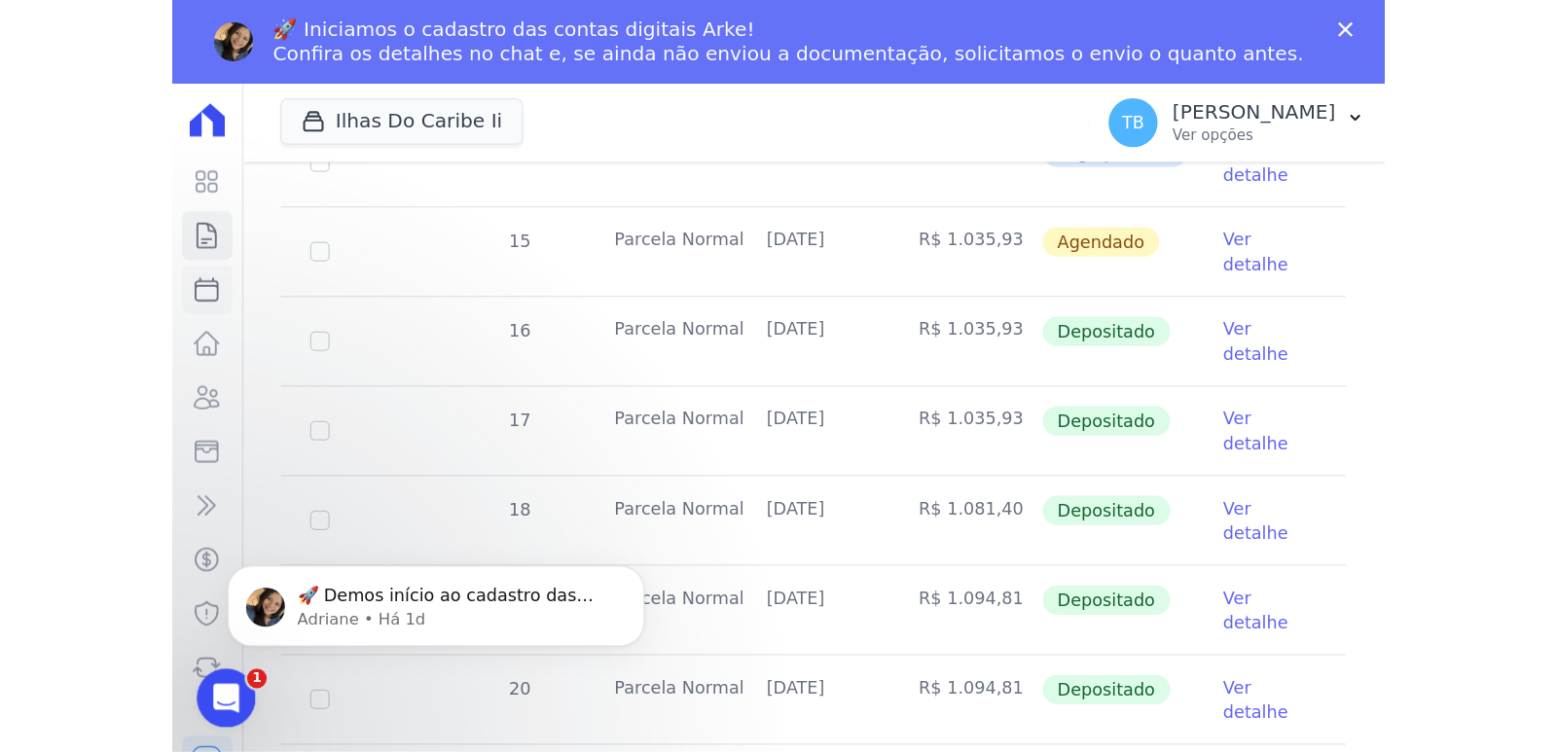
scroll to position [519, 0]
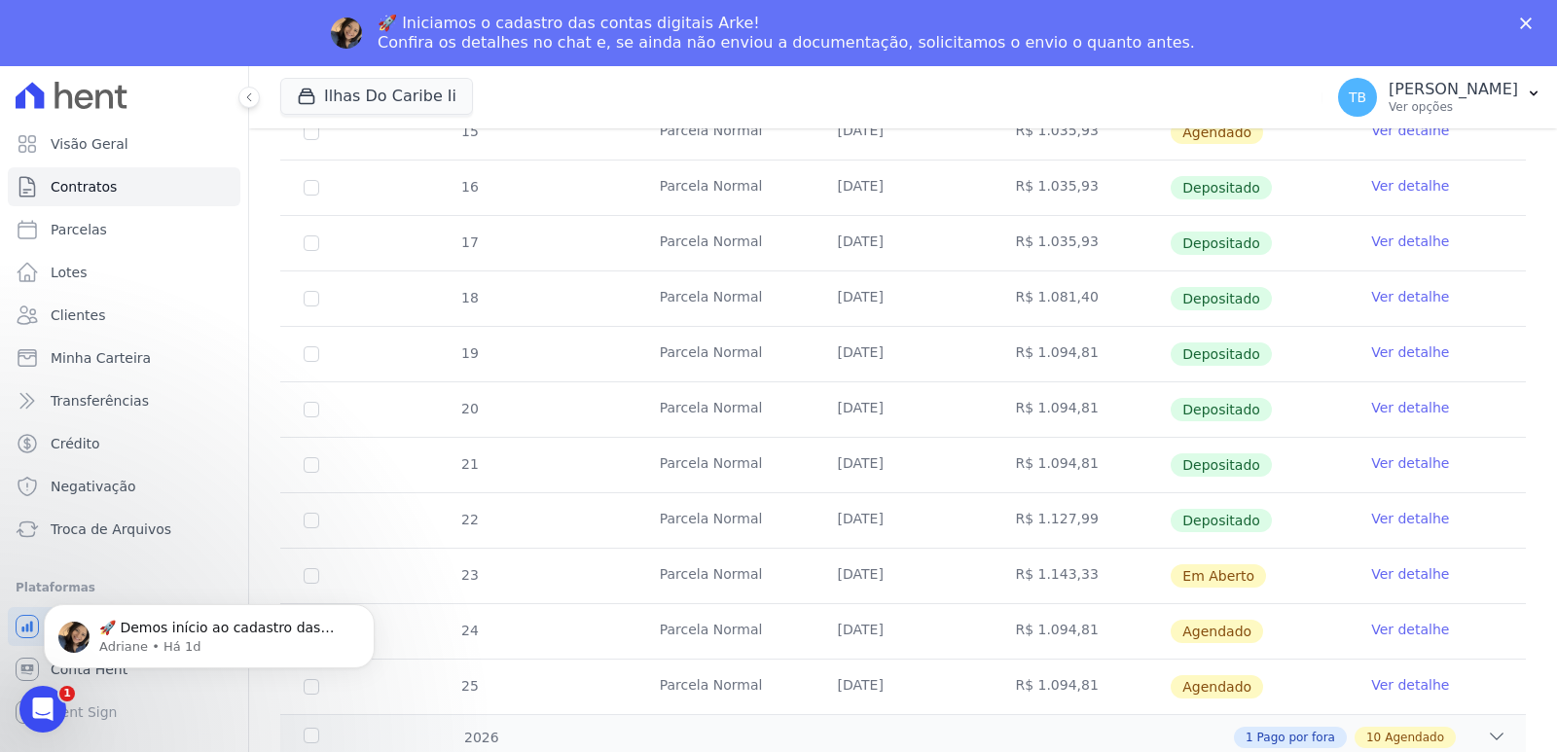
click at [1329, 463] on link "Ver detalhe" at bounding box center [1410, 463] width 78 height 19
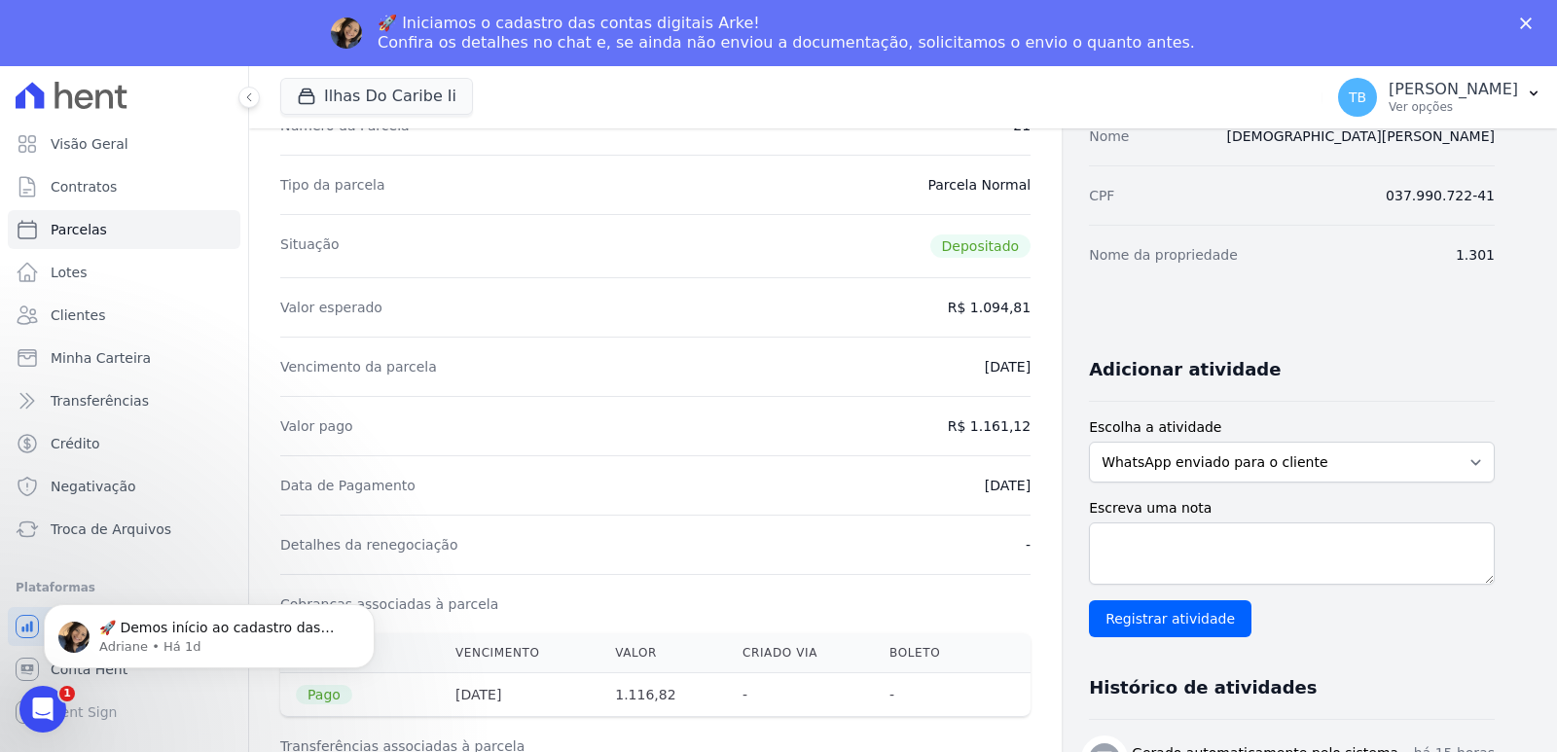
scroll to position [97, 0]
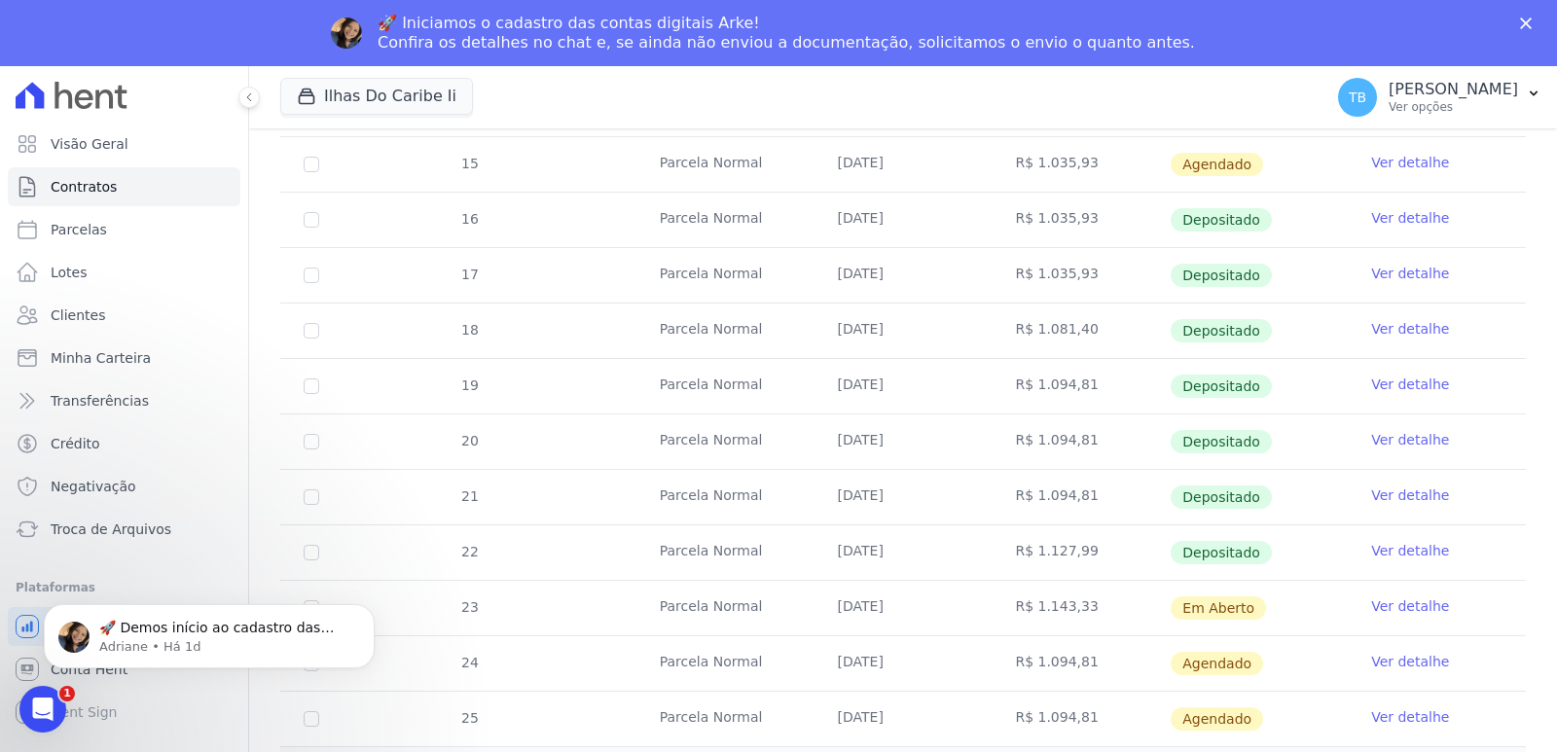
click at [1329, 544] on link "Ver detalhe" at bounding box center [1410, 550] width 78 height 19
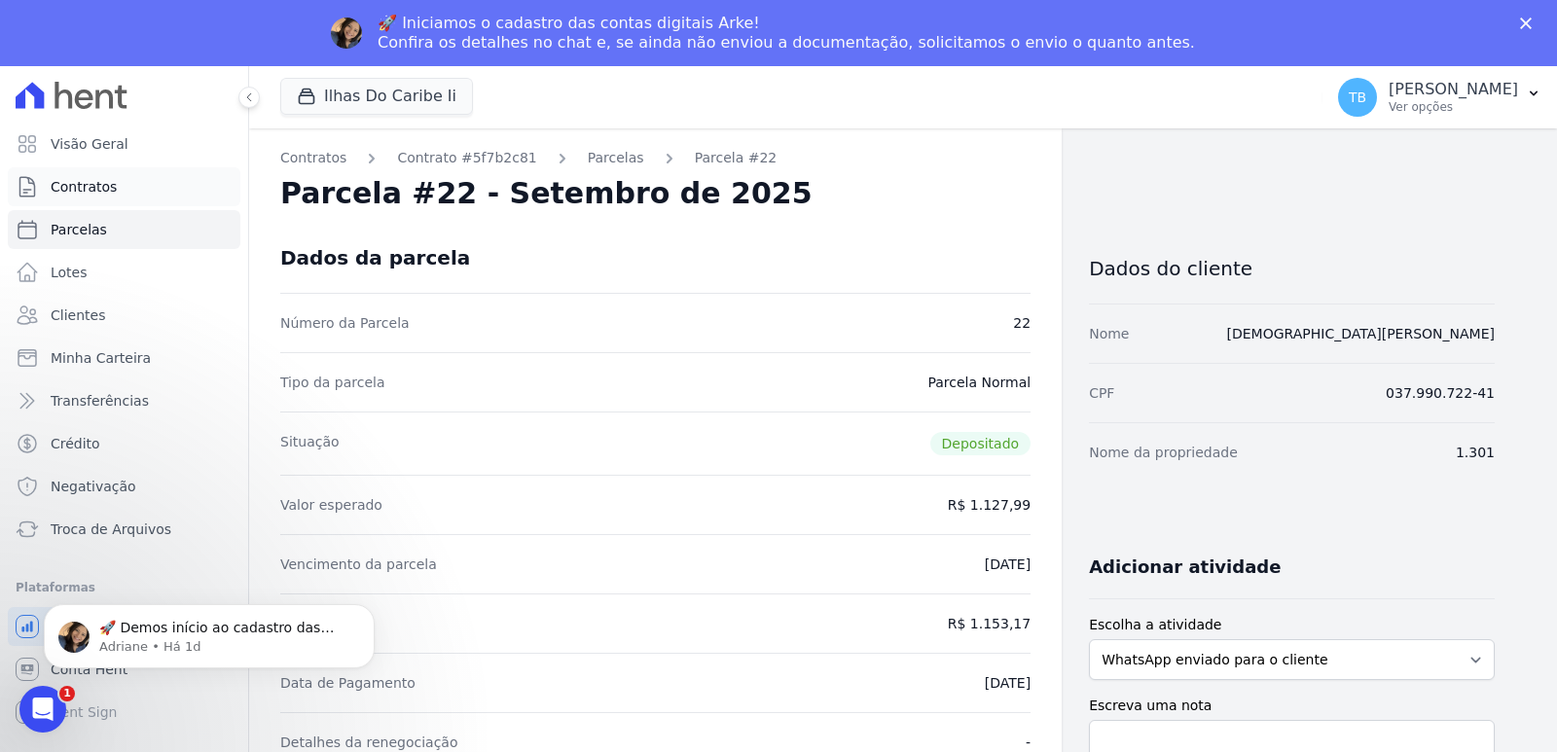
click at [100, 175] on link "Contratos" at bounding box center [124, 186] width 233 height 39
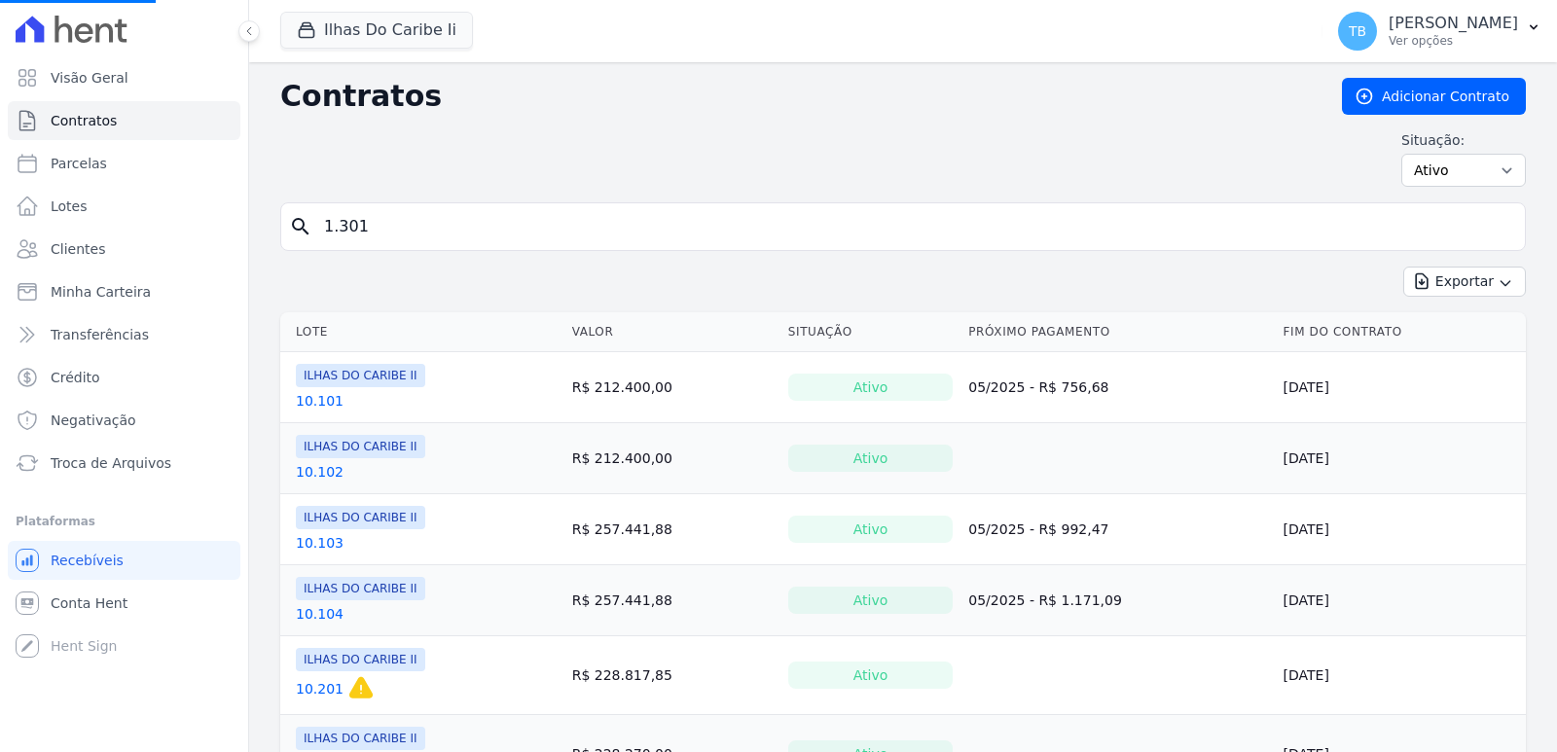
click at [473, 223] on input "1.301" at bounding box center [914, 226] width 1205 height 39
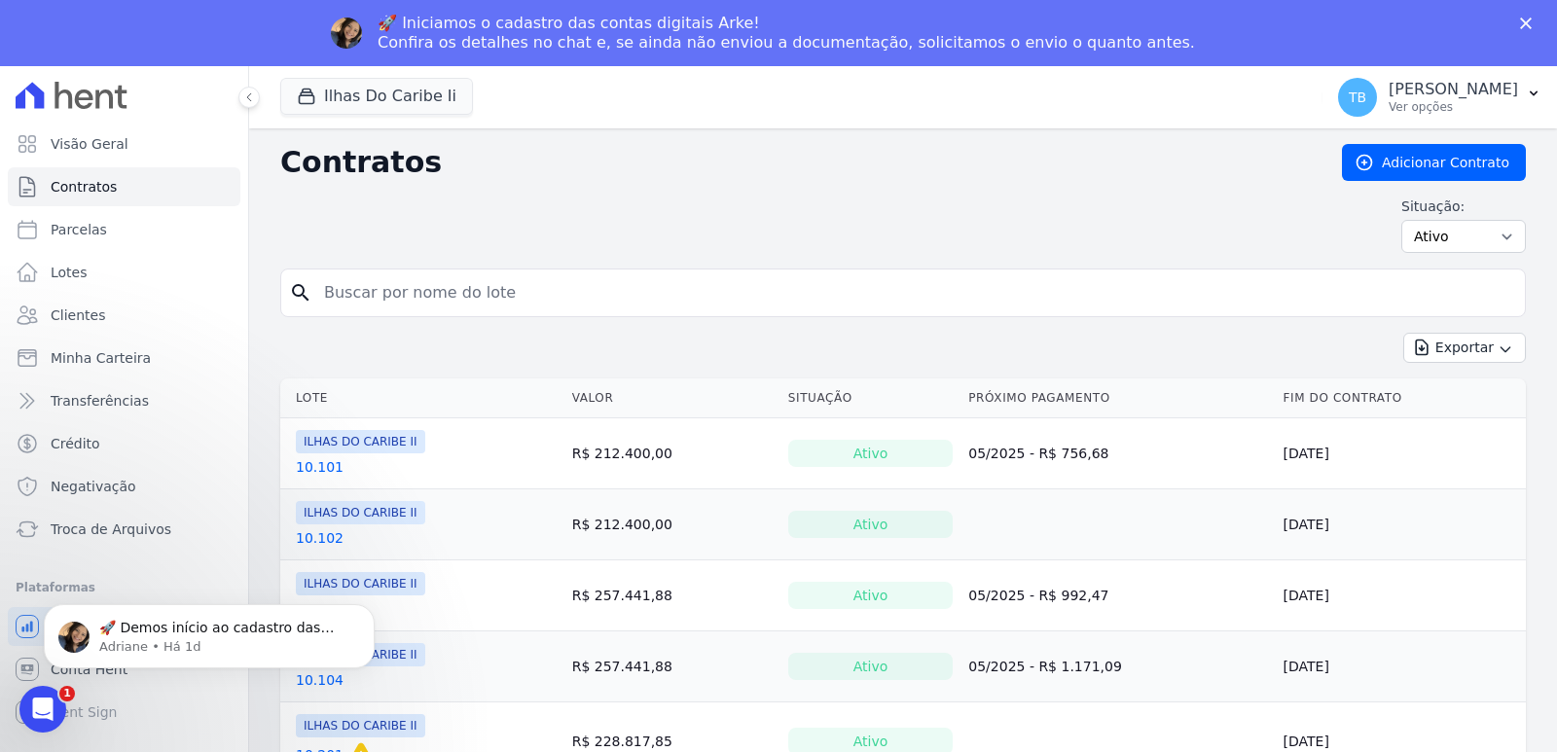
click at [402, 284] on input "search" at bounding box center [914, 292] width 1205 height 39
type input "9.04"
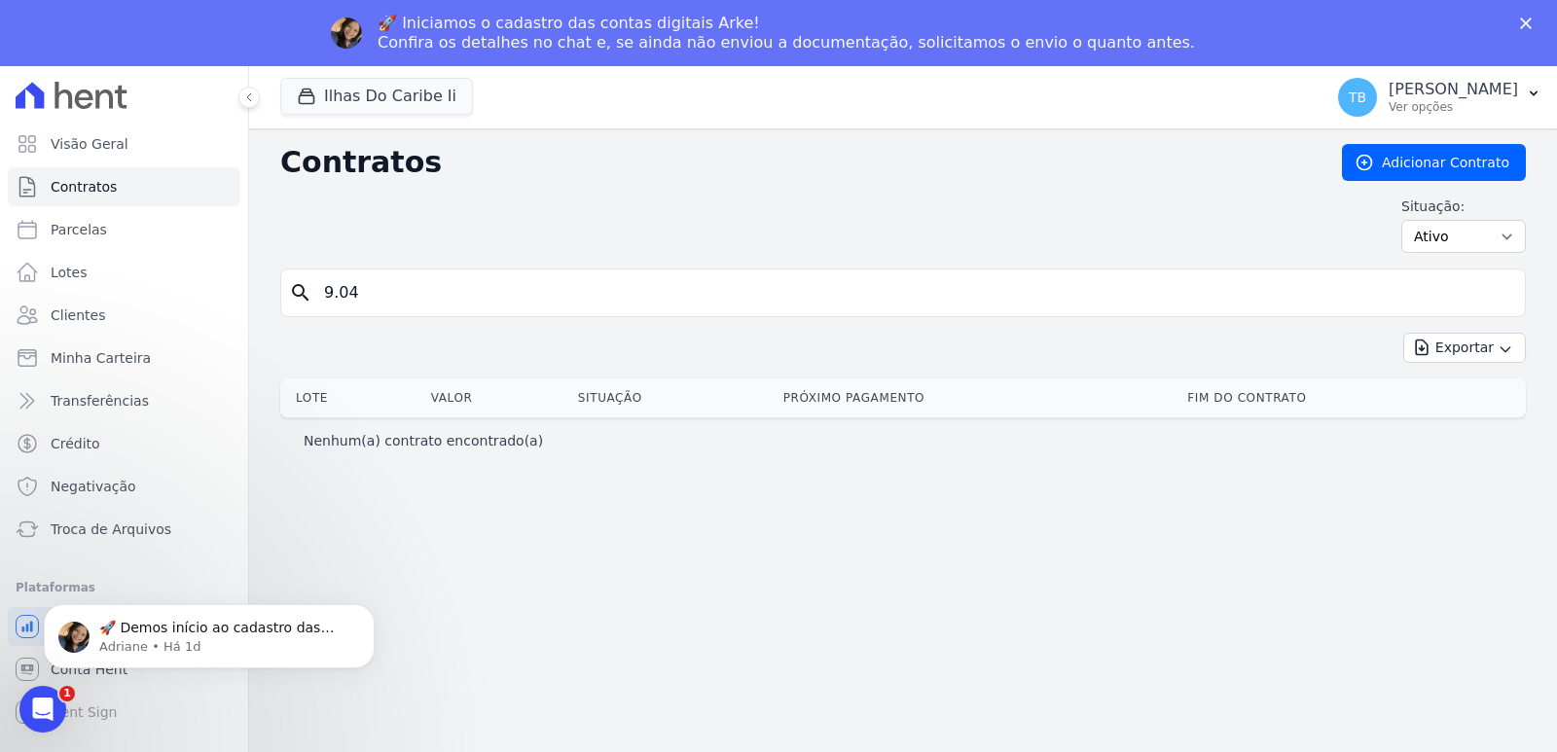
click at [342, 285] on input "9.04" at bounding box center [914, 292] width 1205 height 39
click at [498, 296] on input "9.304" at bounding box center [914, 292] width 1205 height 39
type input "9.304"
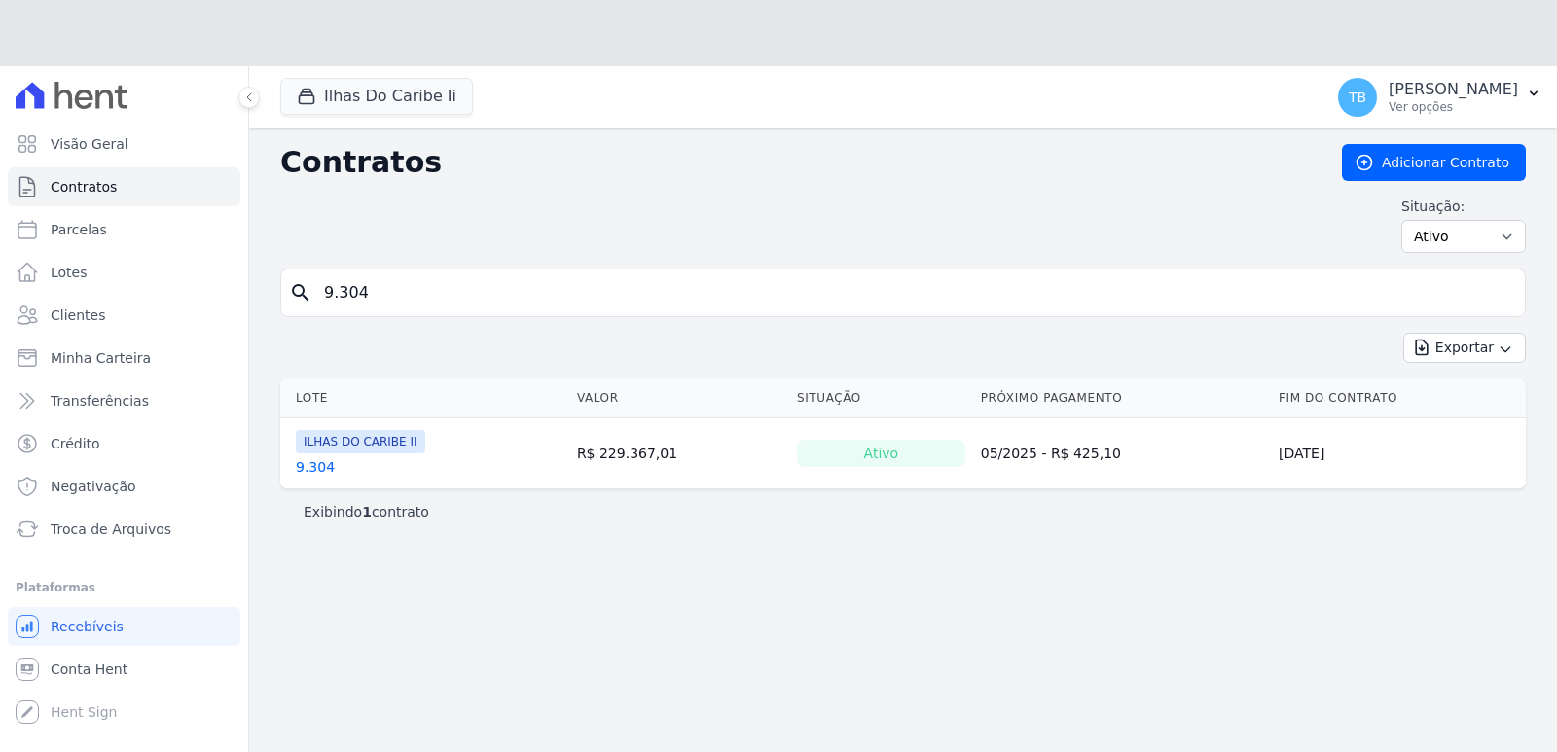
click at [316, 397] on th "Lote" at bounding box center [424, 399] width 289 height 40
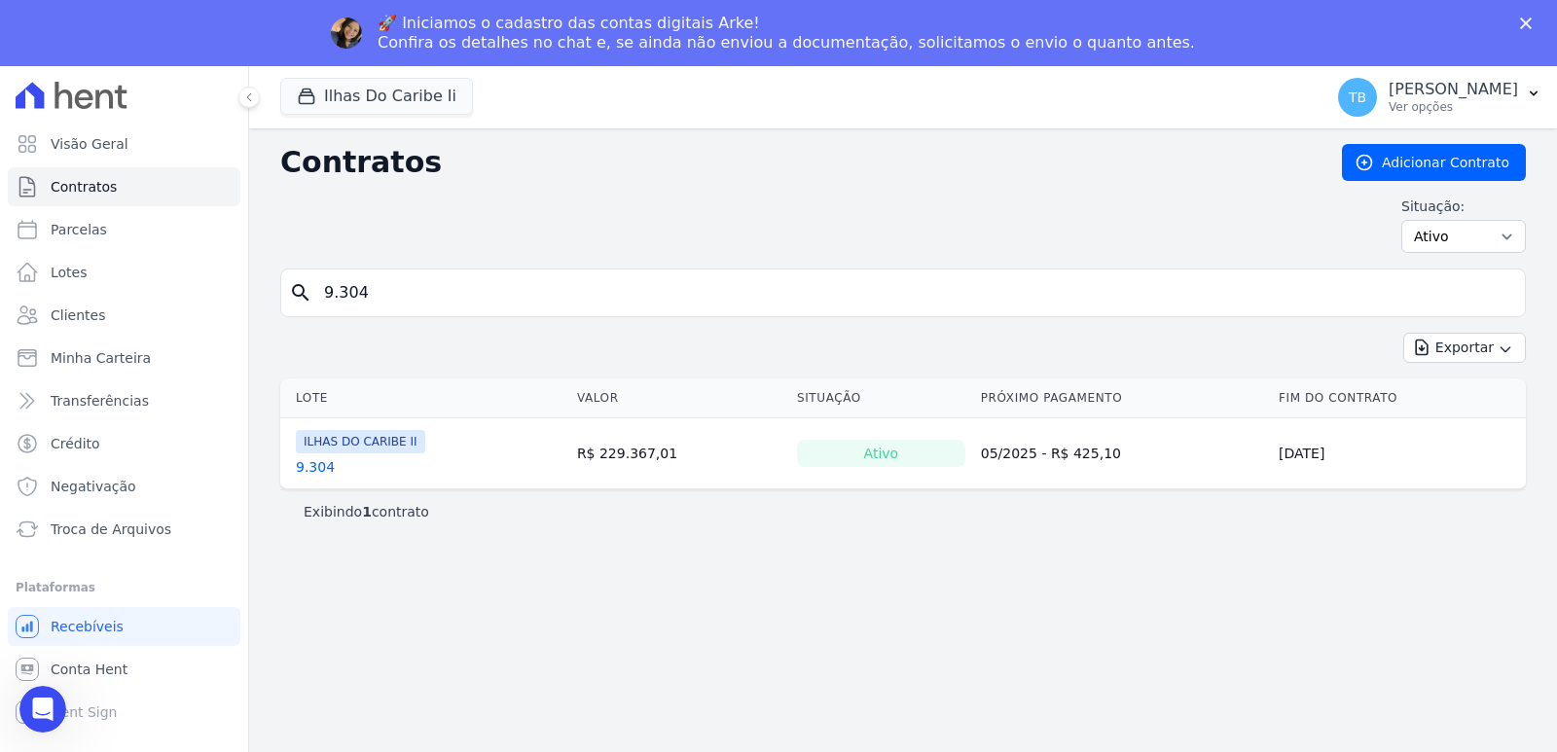
click at [310, 470] on link "9.304" at bounding box center [315, 466] width 39 height 19
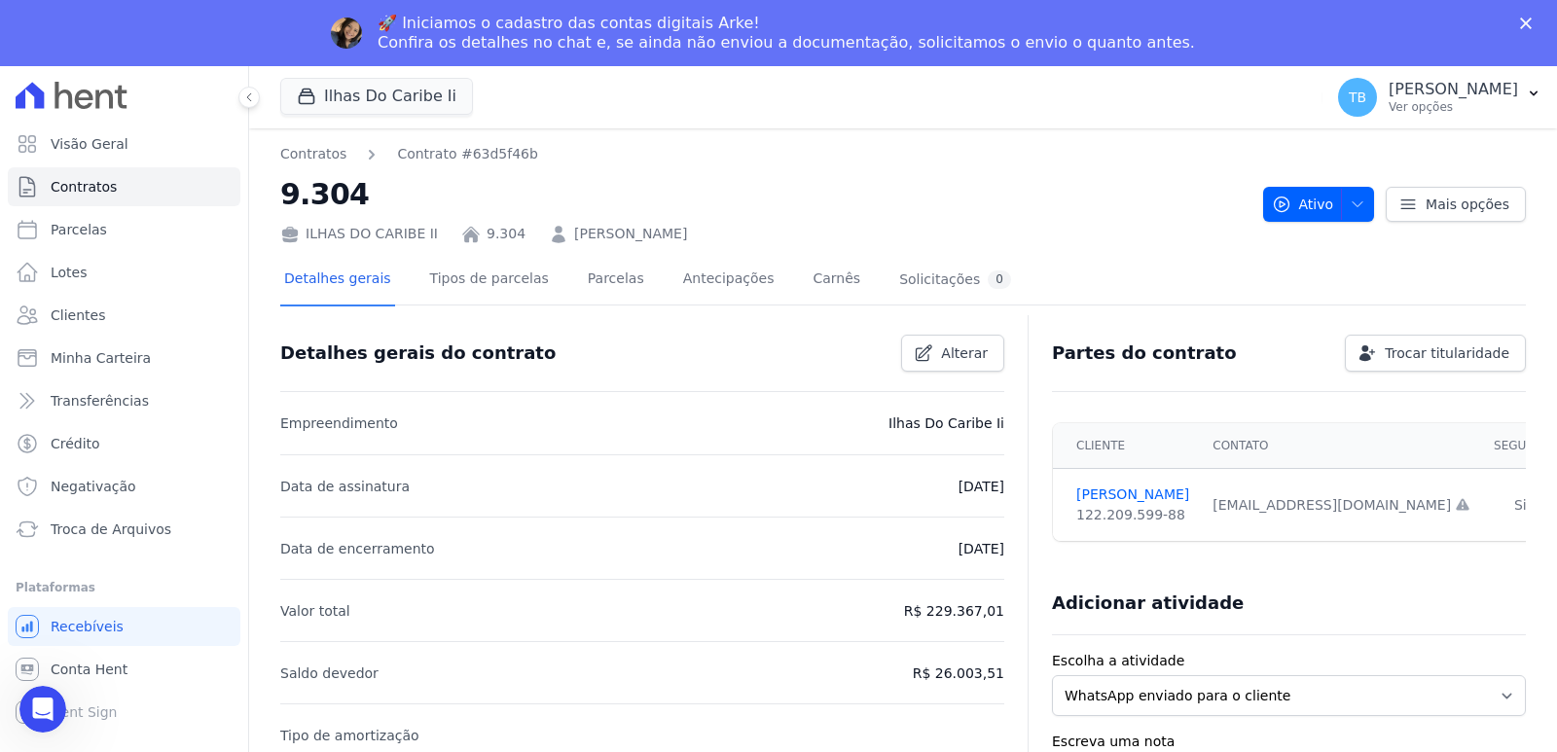
click at [611, 214] on h2 "9.304" at bounding box center [763, 194] width 967 height 44
click at [584, 292] on link "Parcelas" at bounding box center [616, 281] width 64 height 52
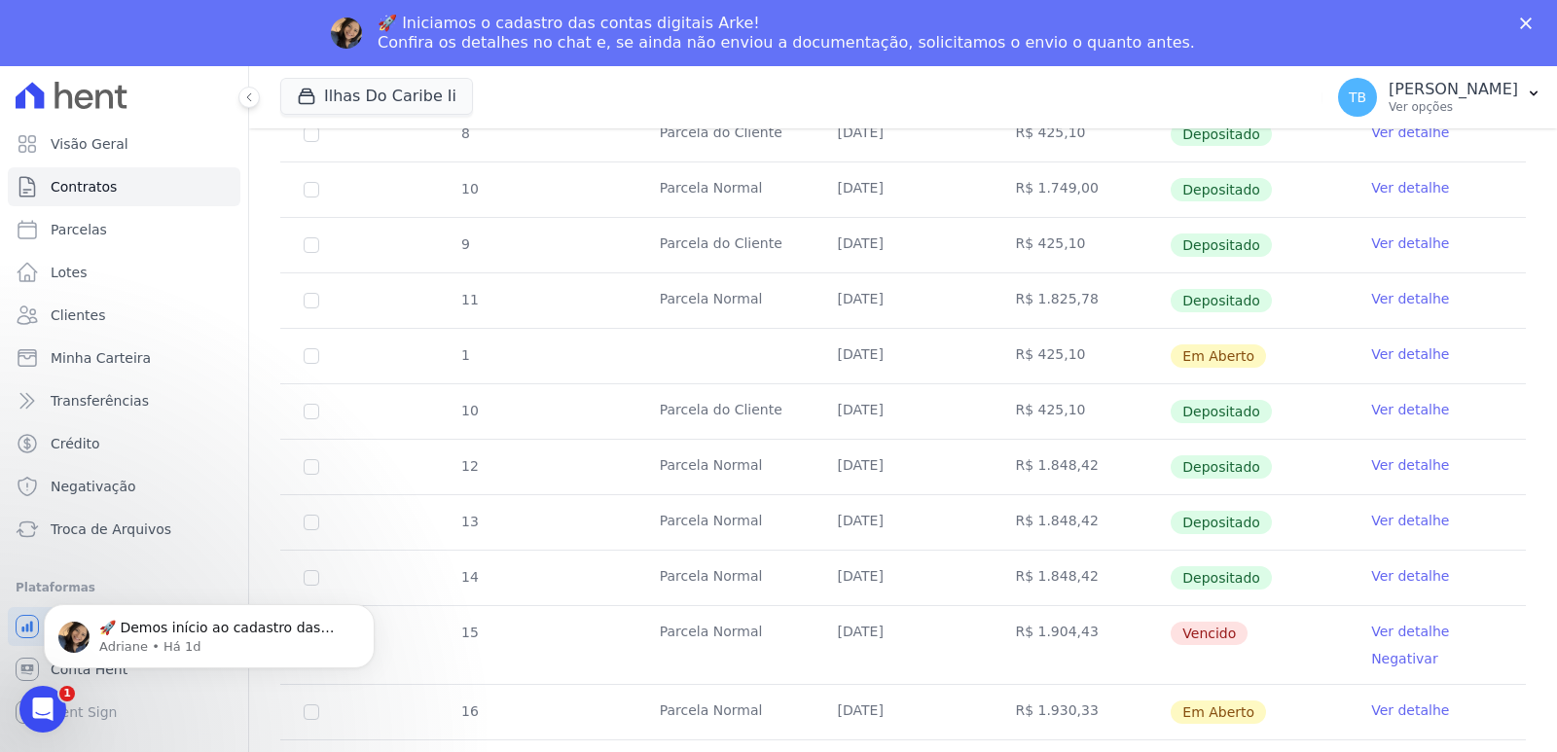
scroll to position [779, 0]
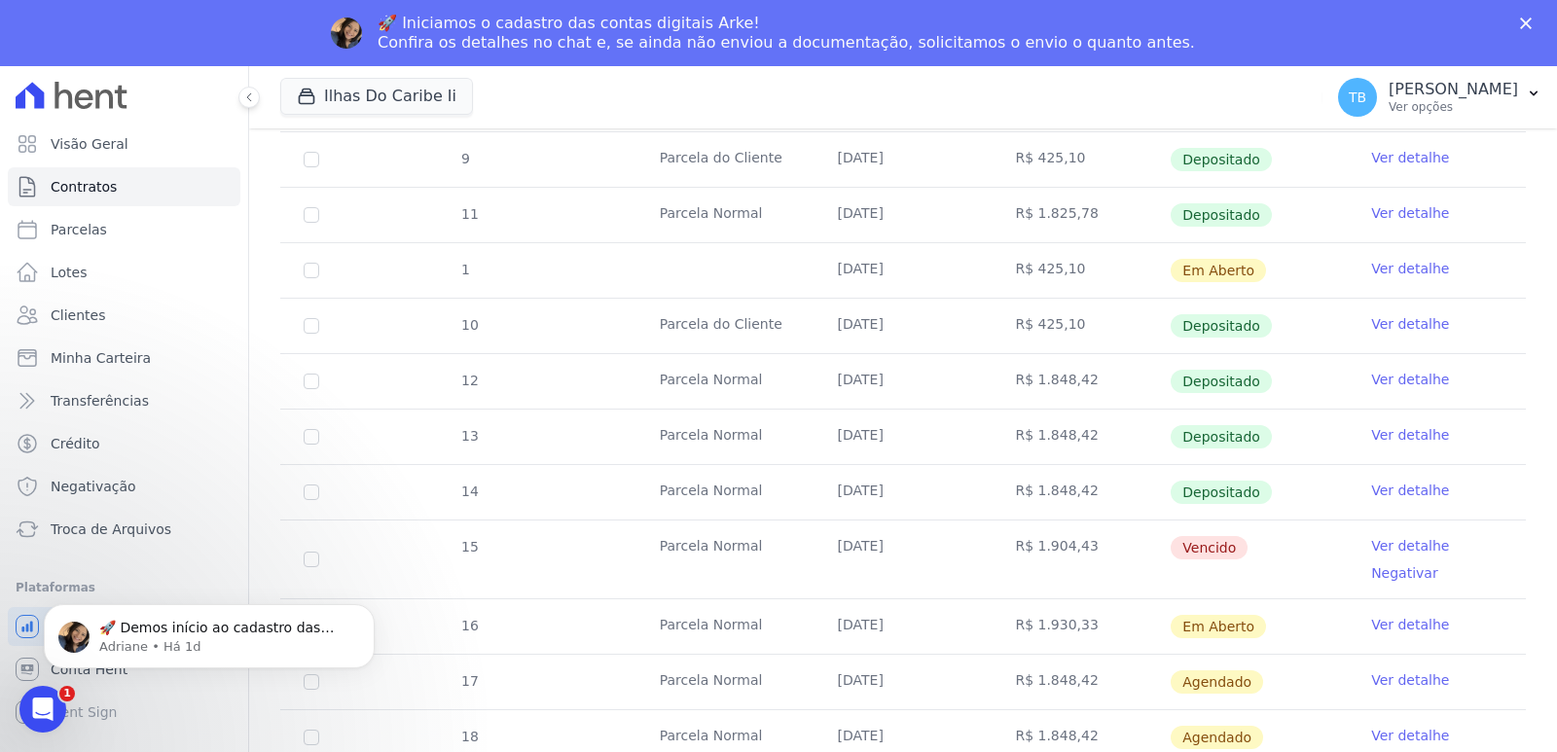
click at [1329, 487] on link "Ver detalhe" at bounding box center [1410, 490] width 78 height 19
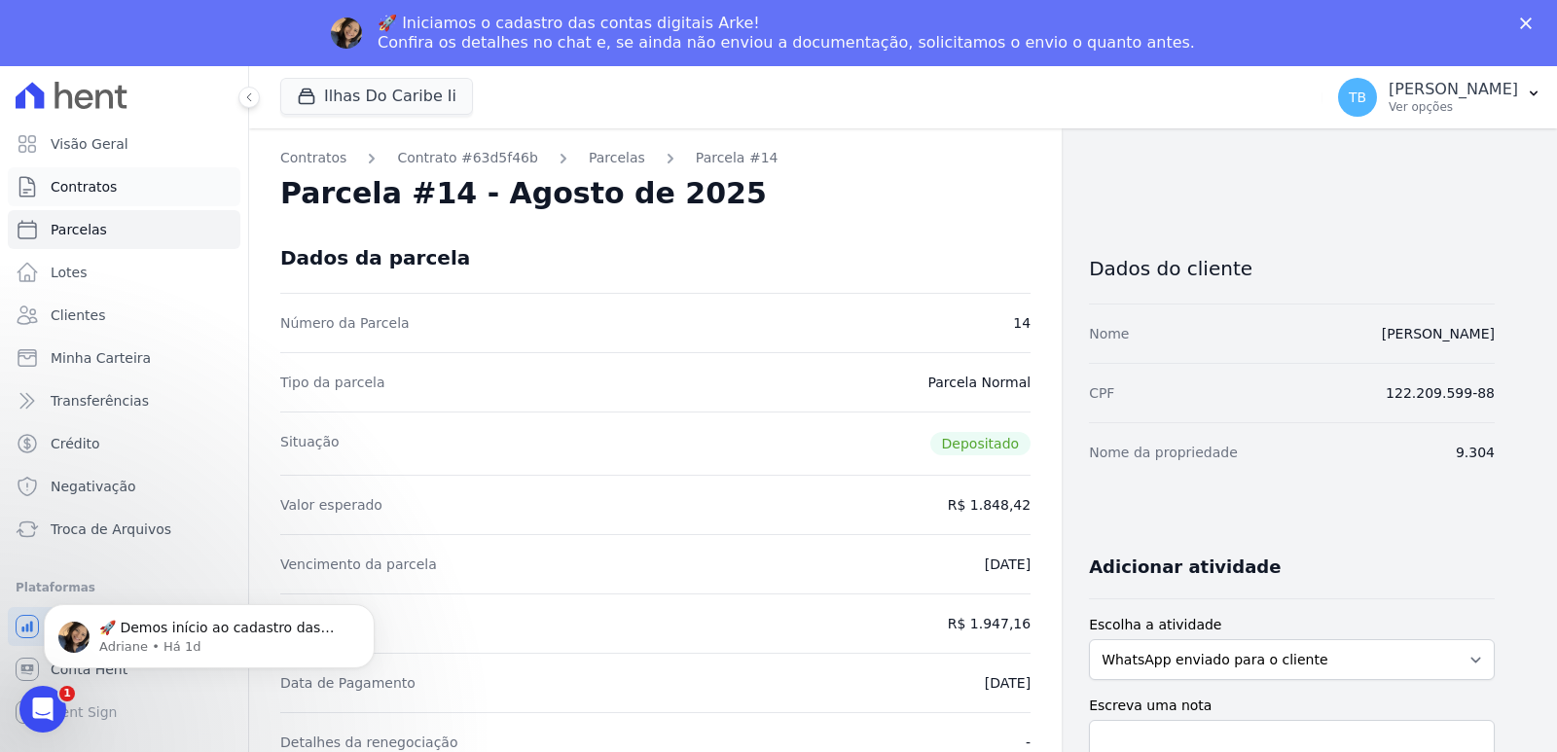
click at [110, 193] on span "Contratos" at bounding box center [84, 186] width 66 height 19
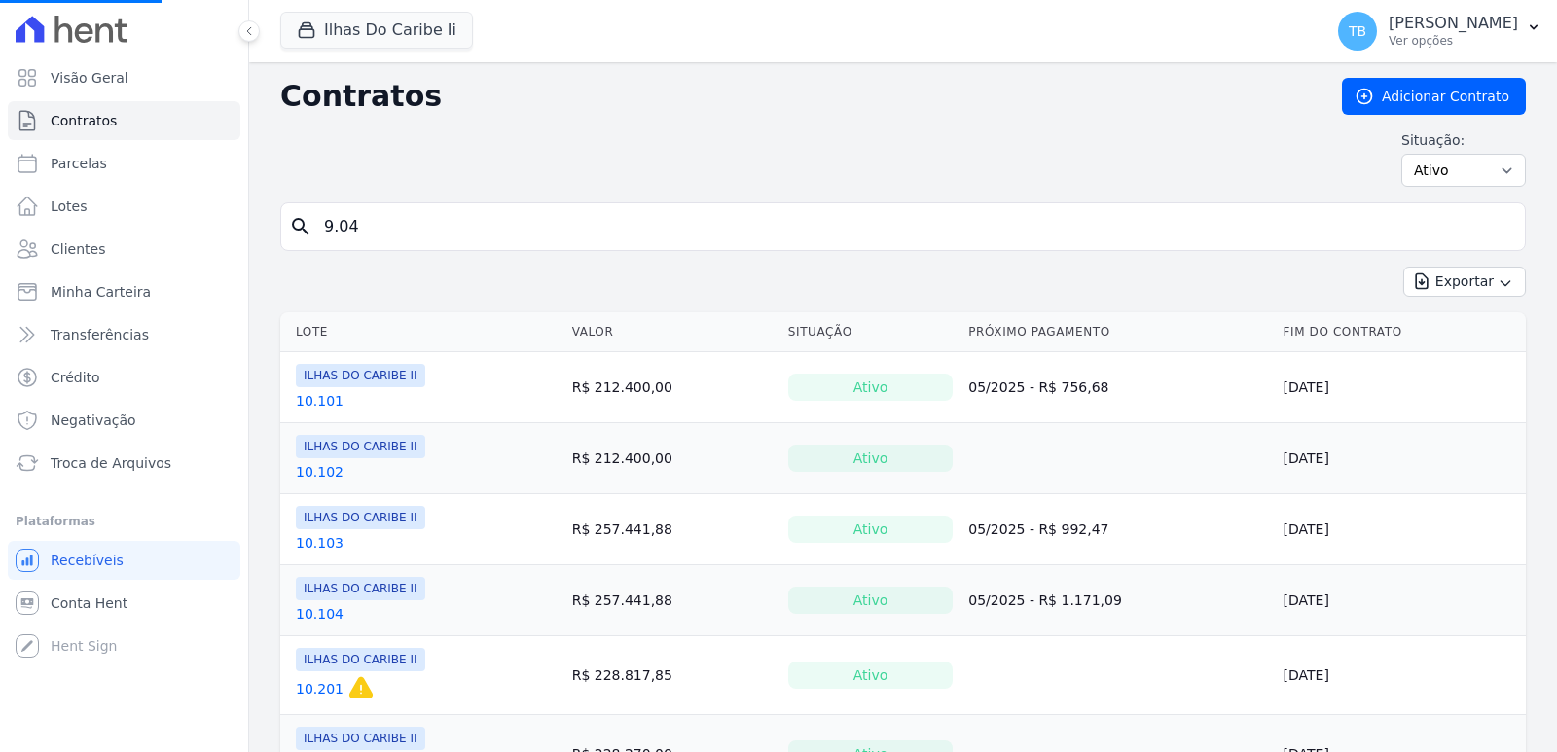
click at [395, 235] on input "9.04" at bounding box center [914, 226] width 1205 height 39
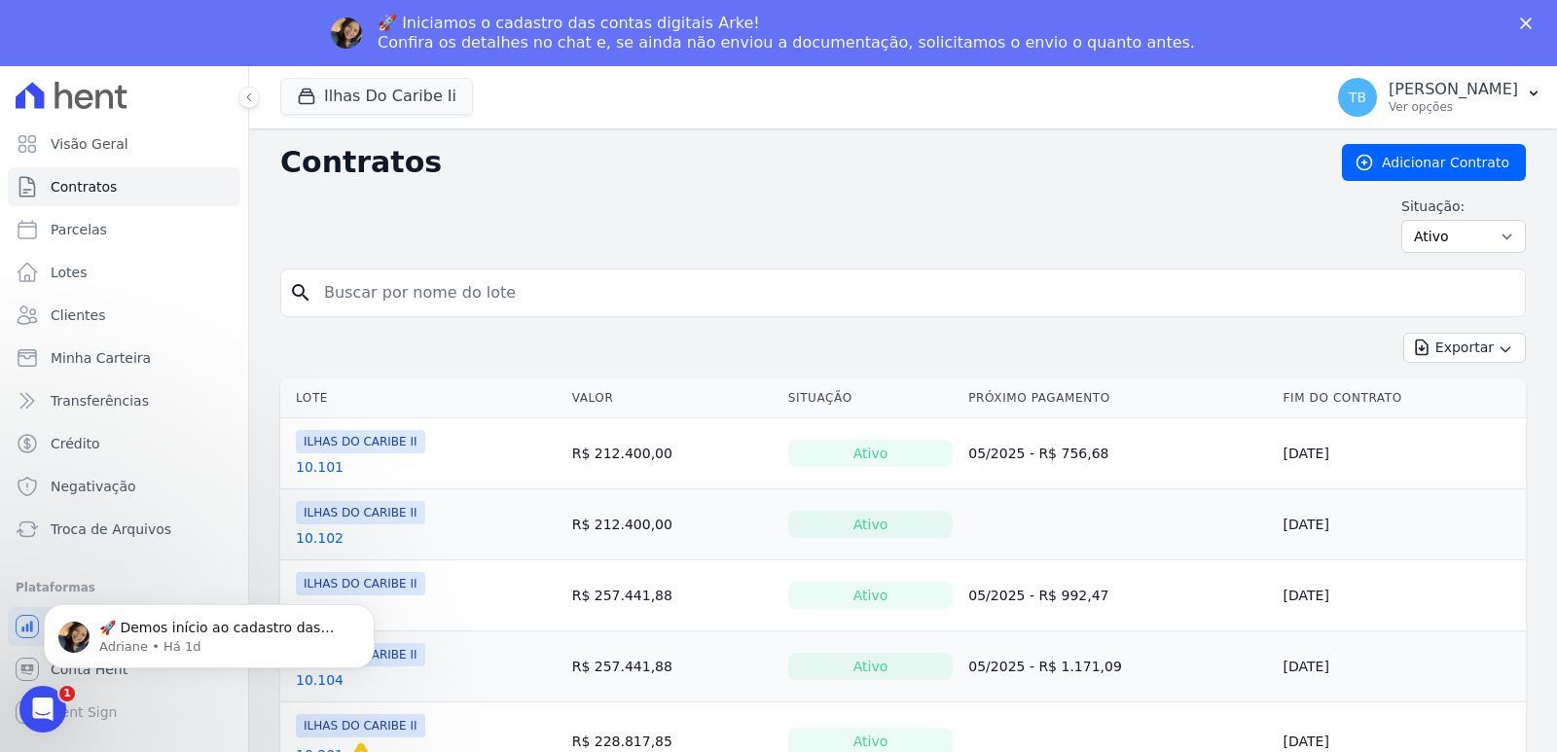
click at [346, 300] on input "search" at bounding box center [914, 292] width 1205 height 39
type input "9.203"
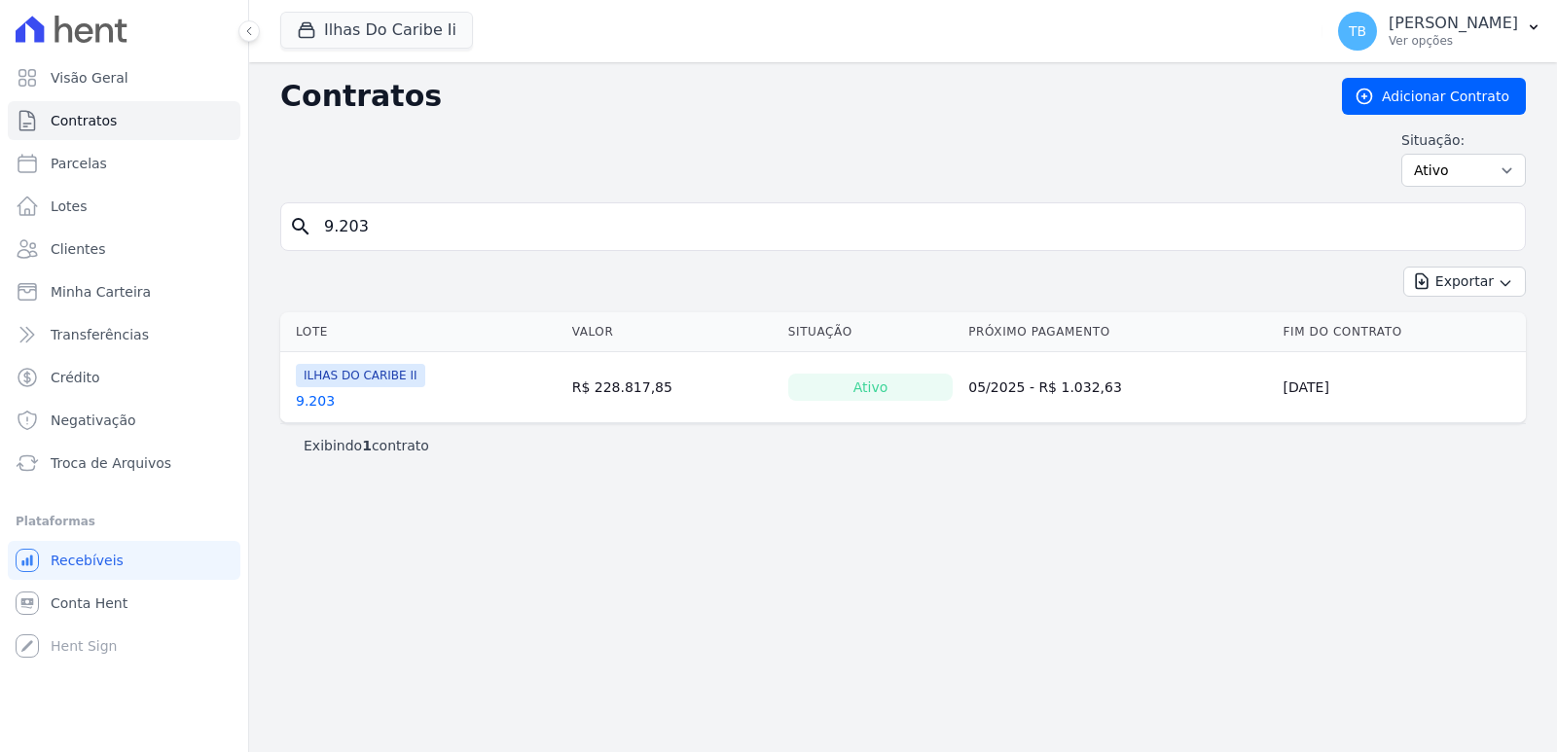
click at [318, 402] on td "ILHAS DO CARIBE II 9.203" at bounding box center [422, 387] width 284 height 70
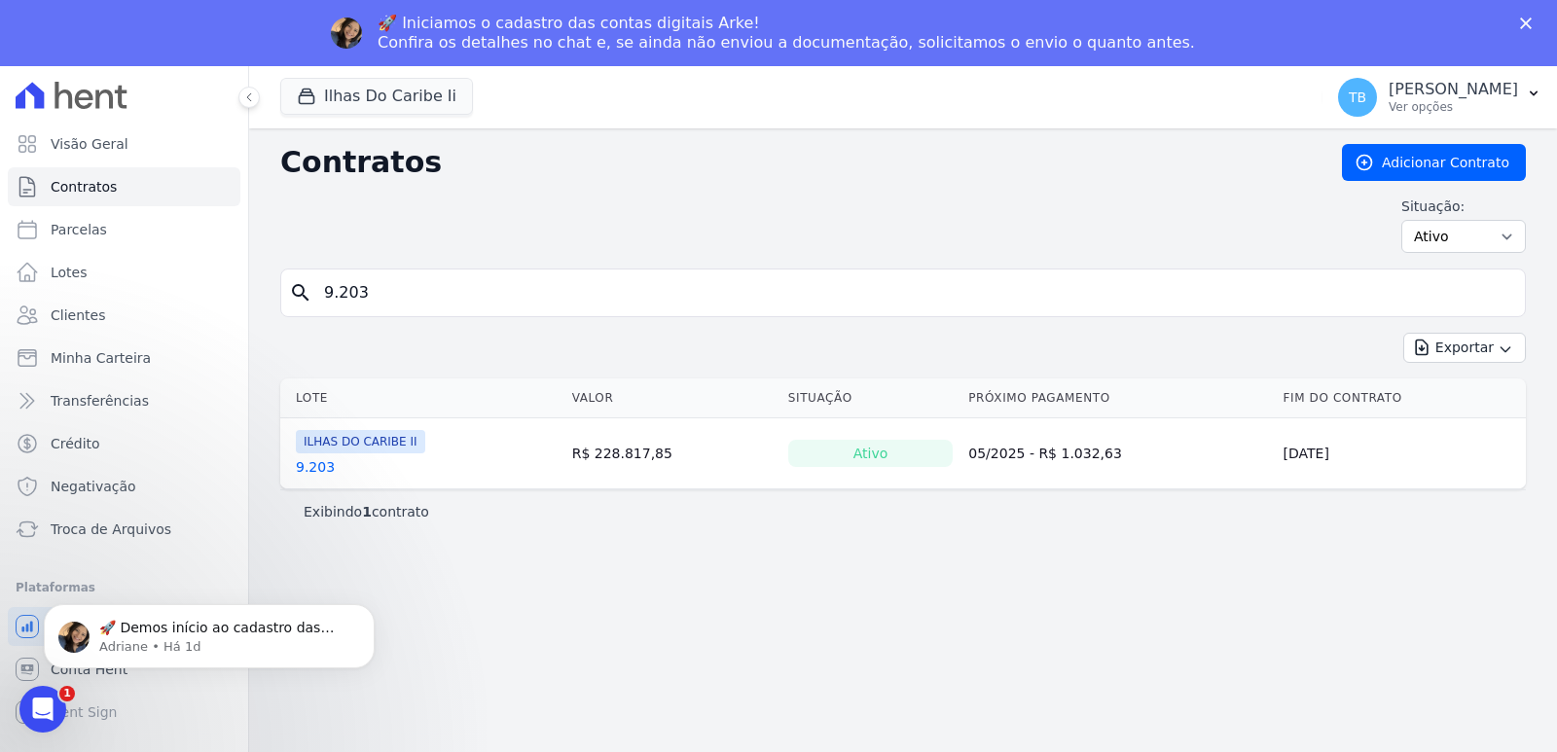
click at [309, 463] on link "9.203" at bounding box center [315, 466] width 39 height 19
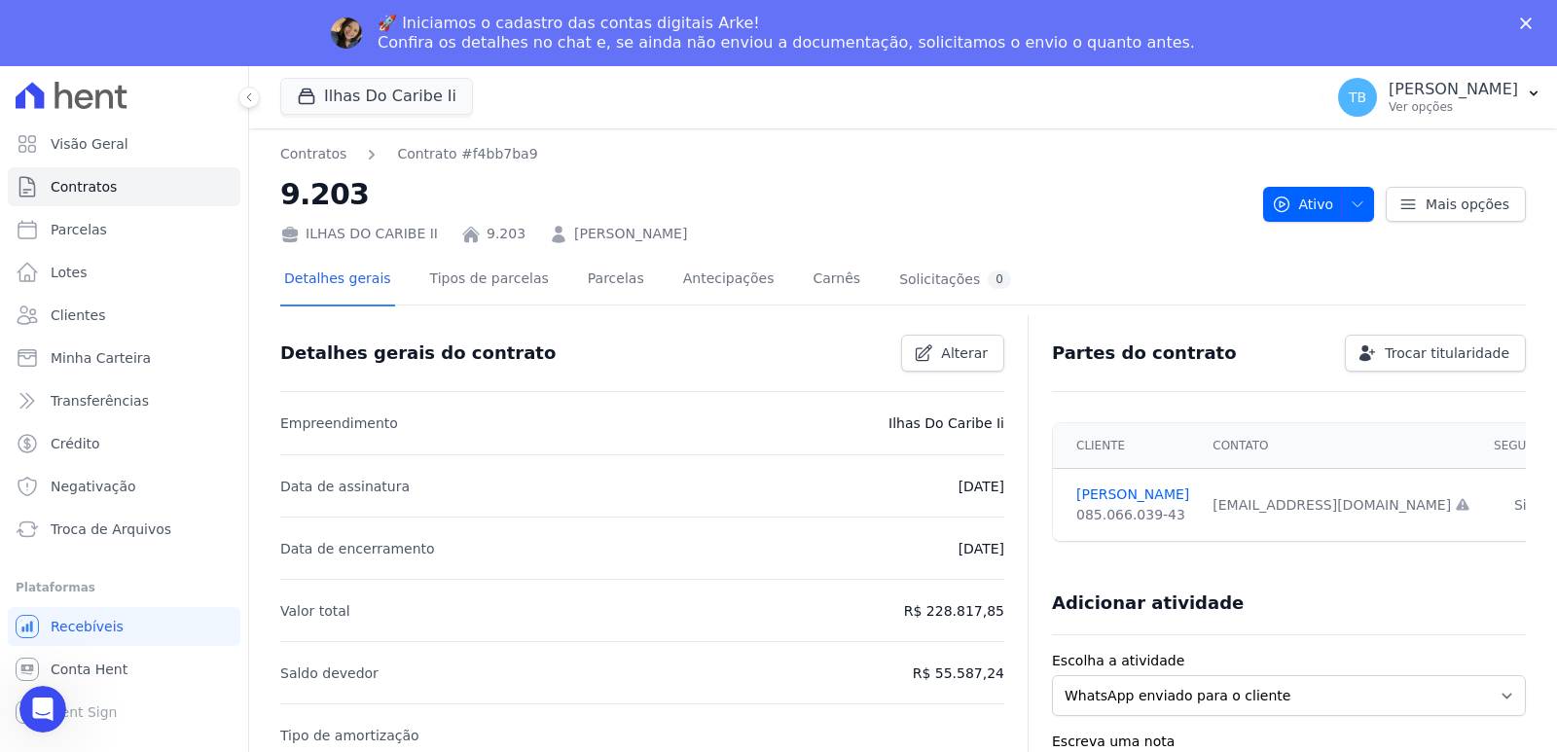
click at [588, 215] on div "Contratos Contrato #f4bb7ba9 9.203 [GEOGRAPHIC_DATA] 9.203 [PERSON_NAME]" at bounding box center [763, 194] width 967 height 100
click at [592, 284] on link "Parcelas" at bounding box center [616, 281] width 64 height 52
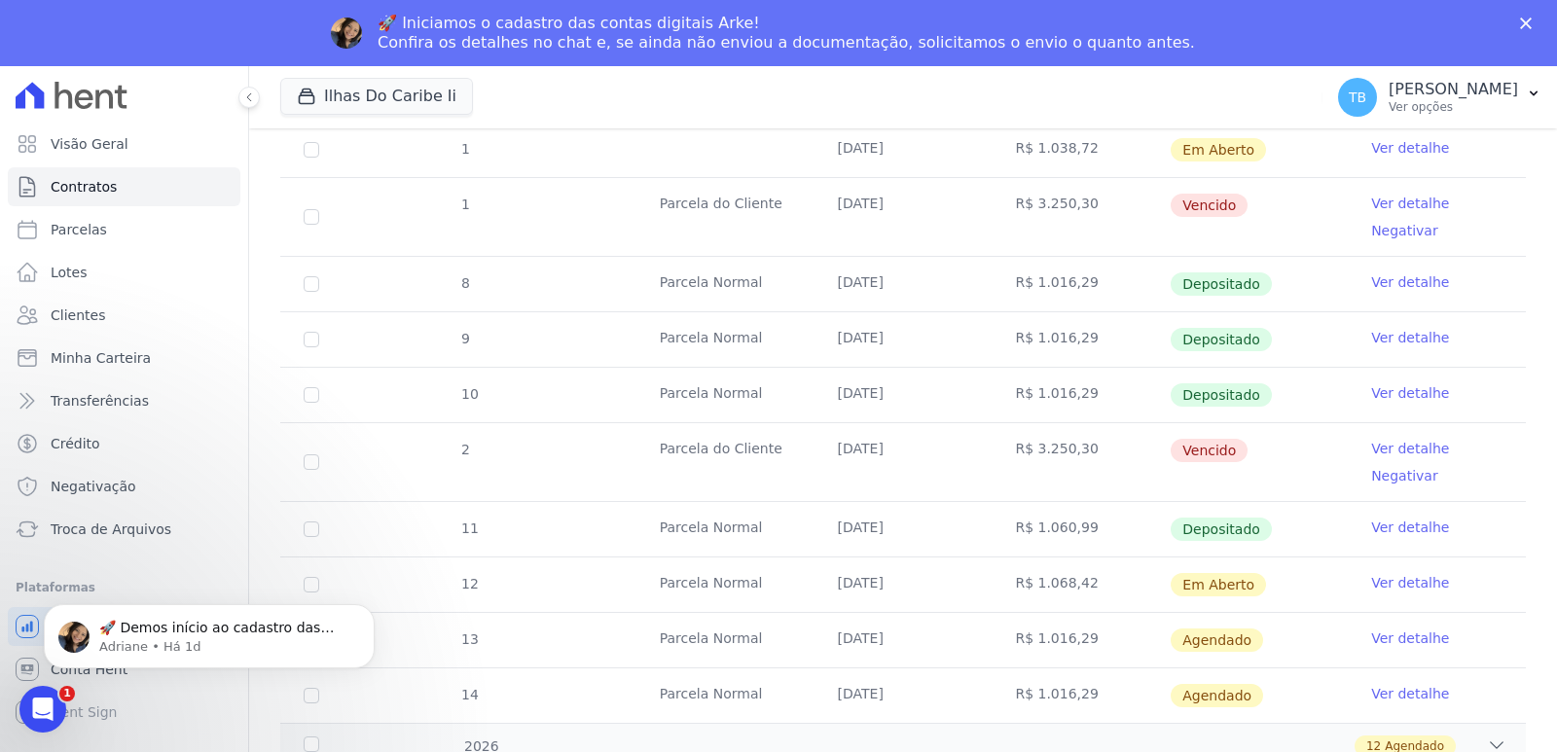
click at [1329, 525] on link "Ver detalhe" at bounding box center [1410, 527] width 78 height 19
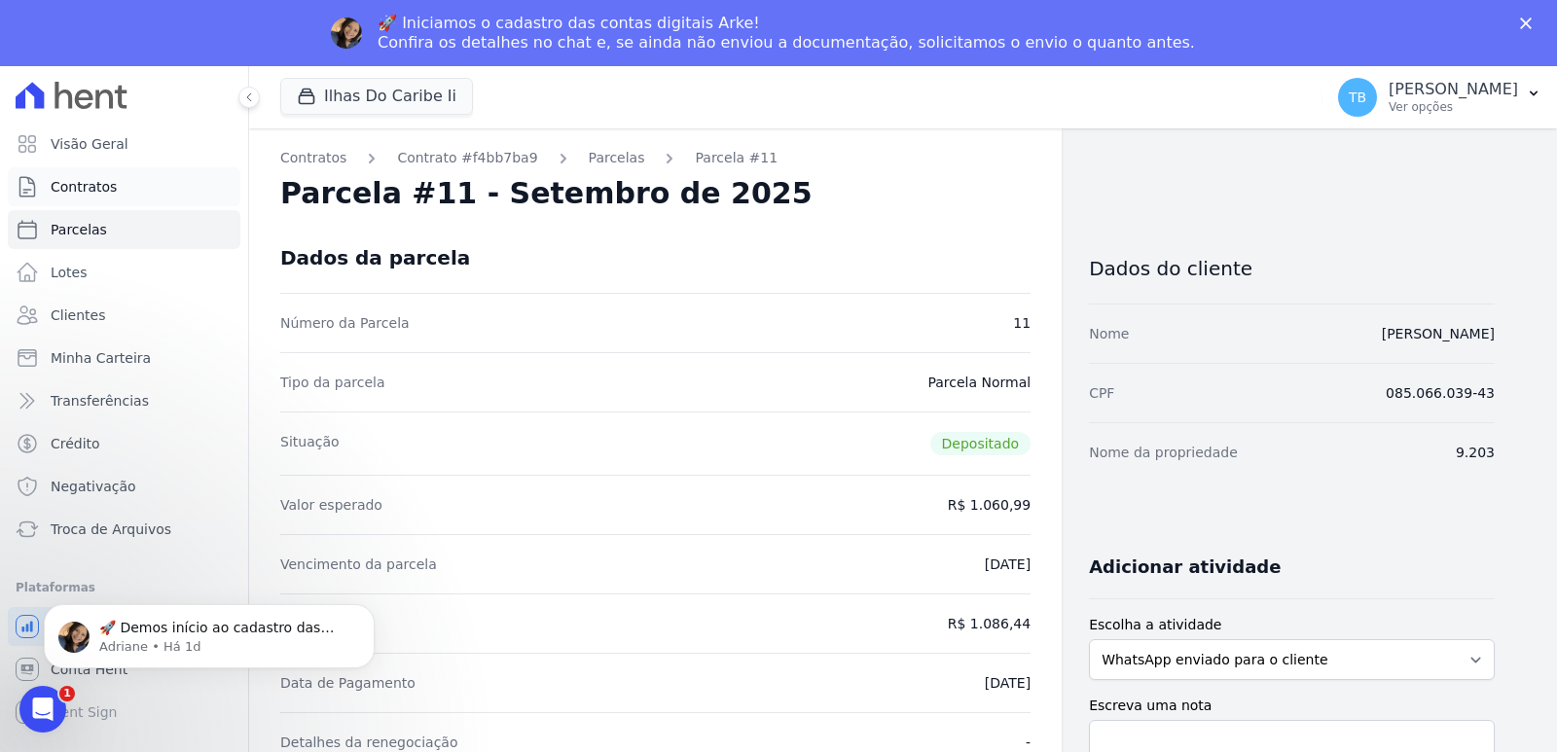
click at [102, 188] on span "Contratos" at bounding box center [84, 186] width 66 height 19
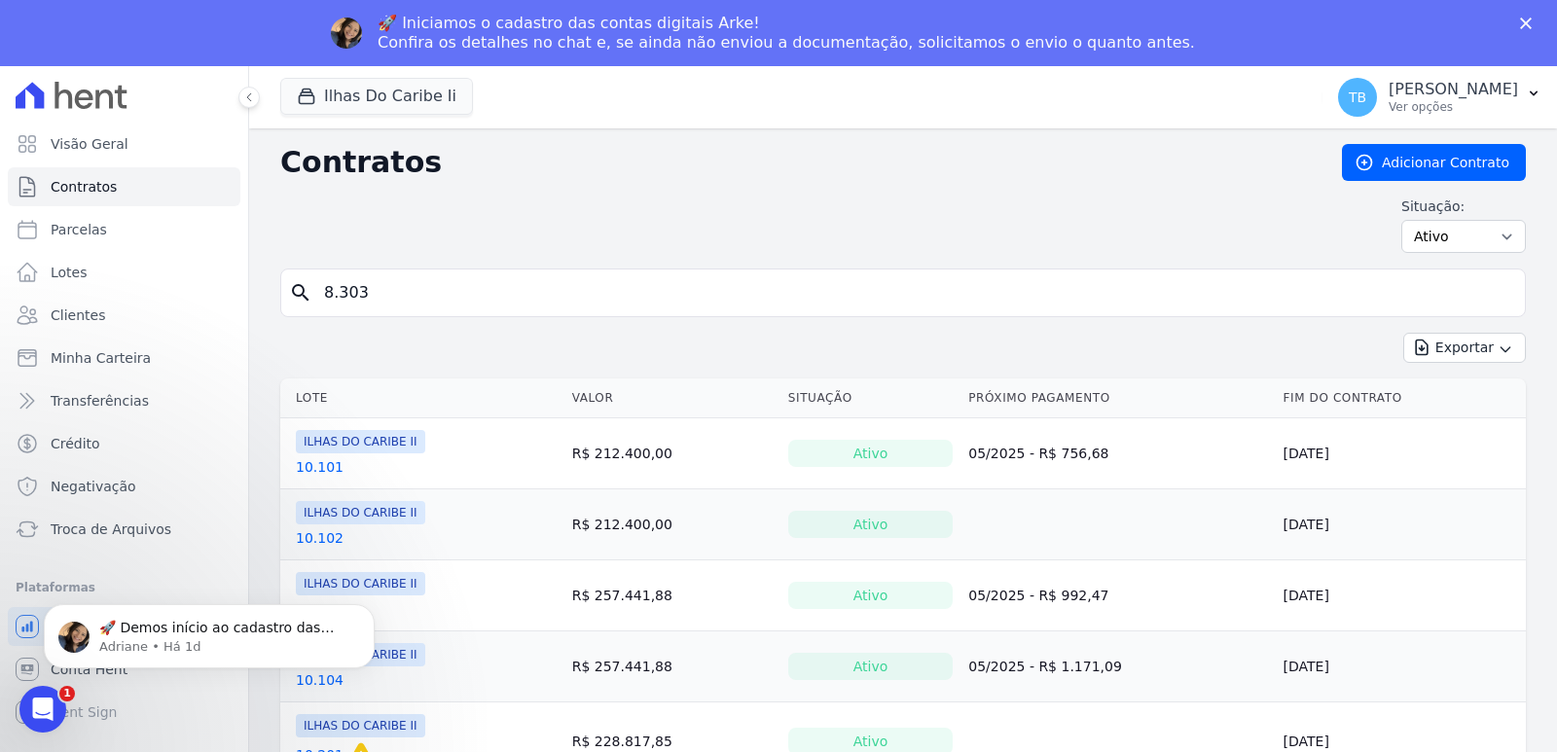
type input "8.303"
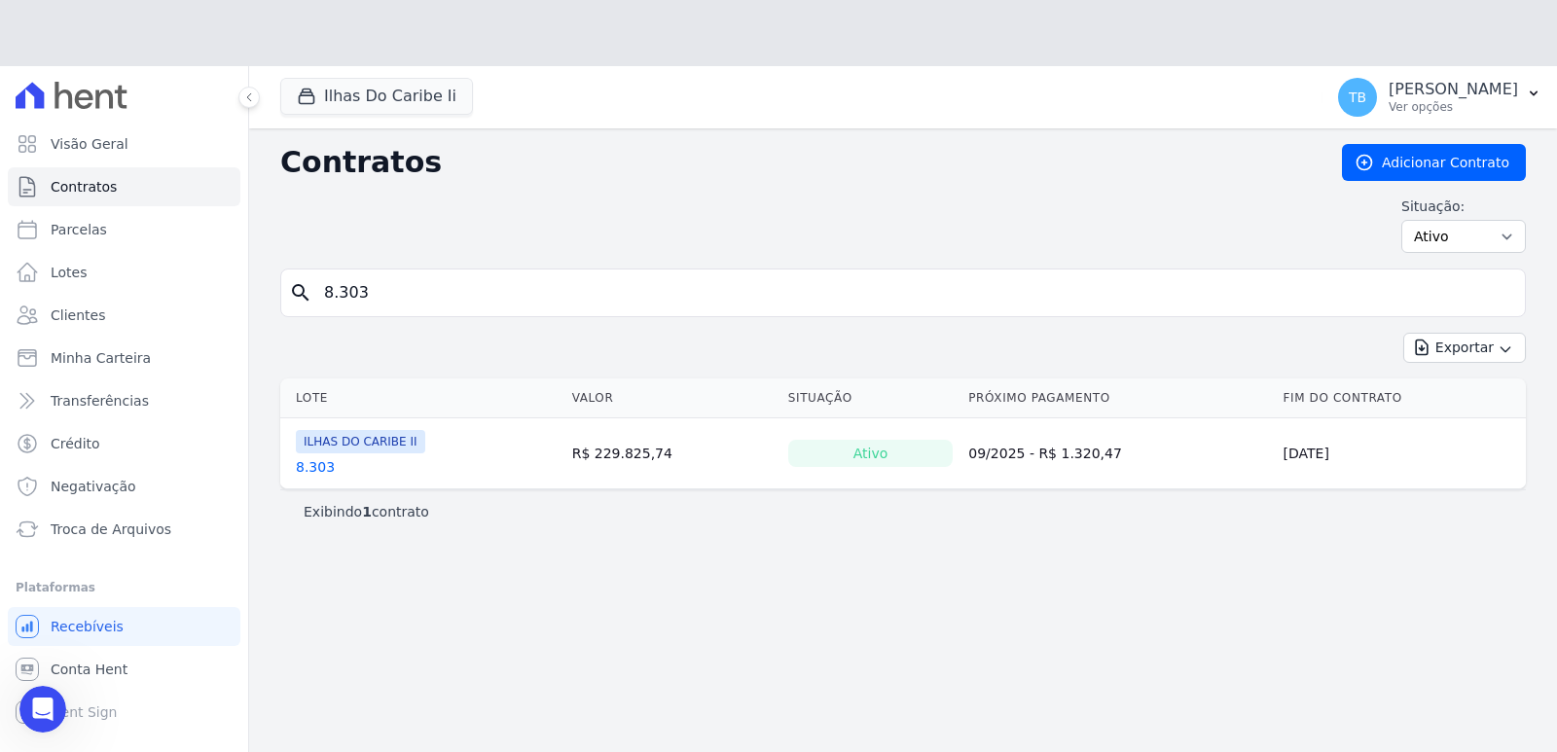
click at [304, 394] on th "Lote" at bounding box center [422, 399] width 284 height 40
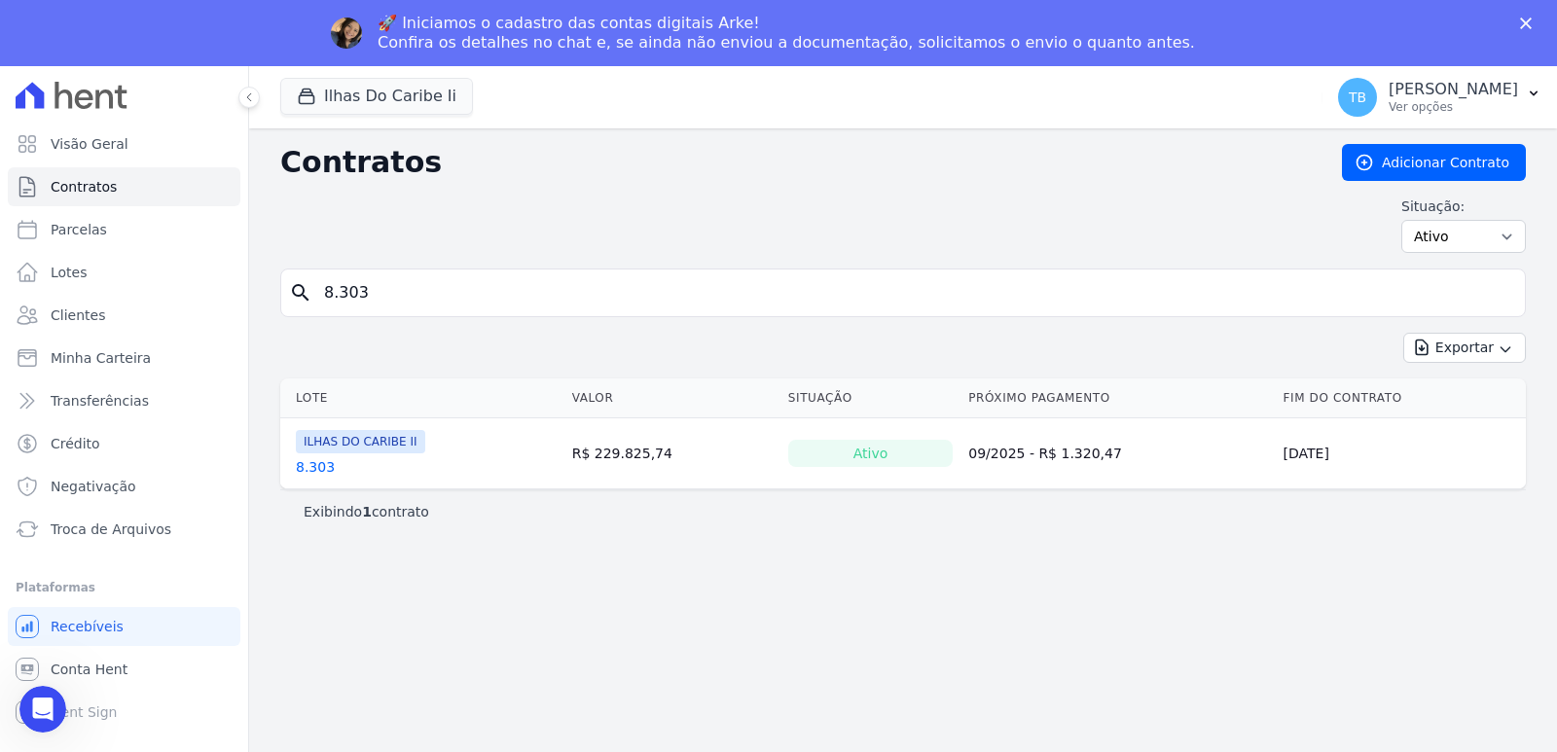
click at [318, 472] on link "8.303" at bounding box center [315, 466] width 39 height 19
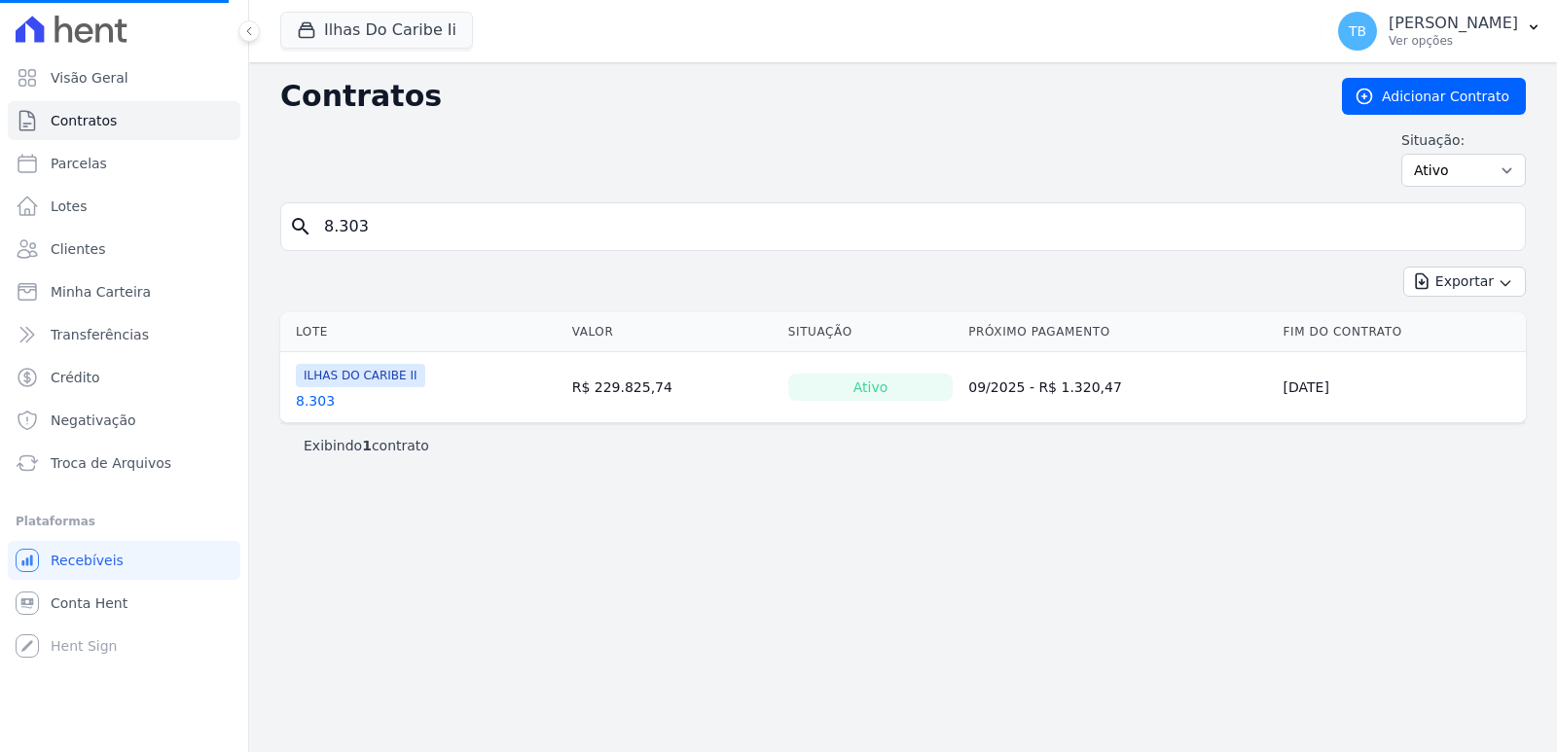
click at [308, 405] on link "8.303" at bounding box center [315, 400] width 39 height 19
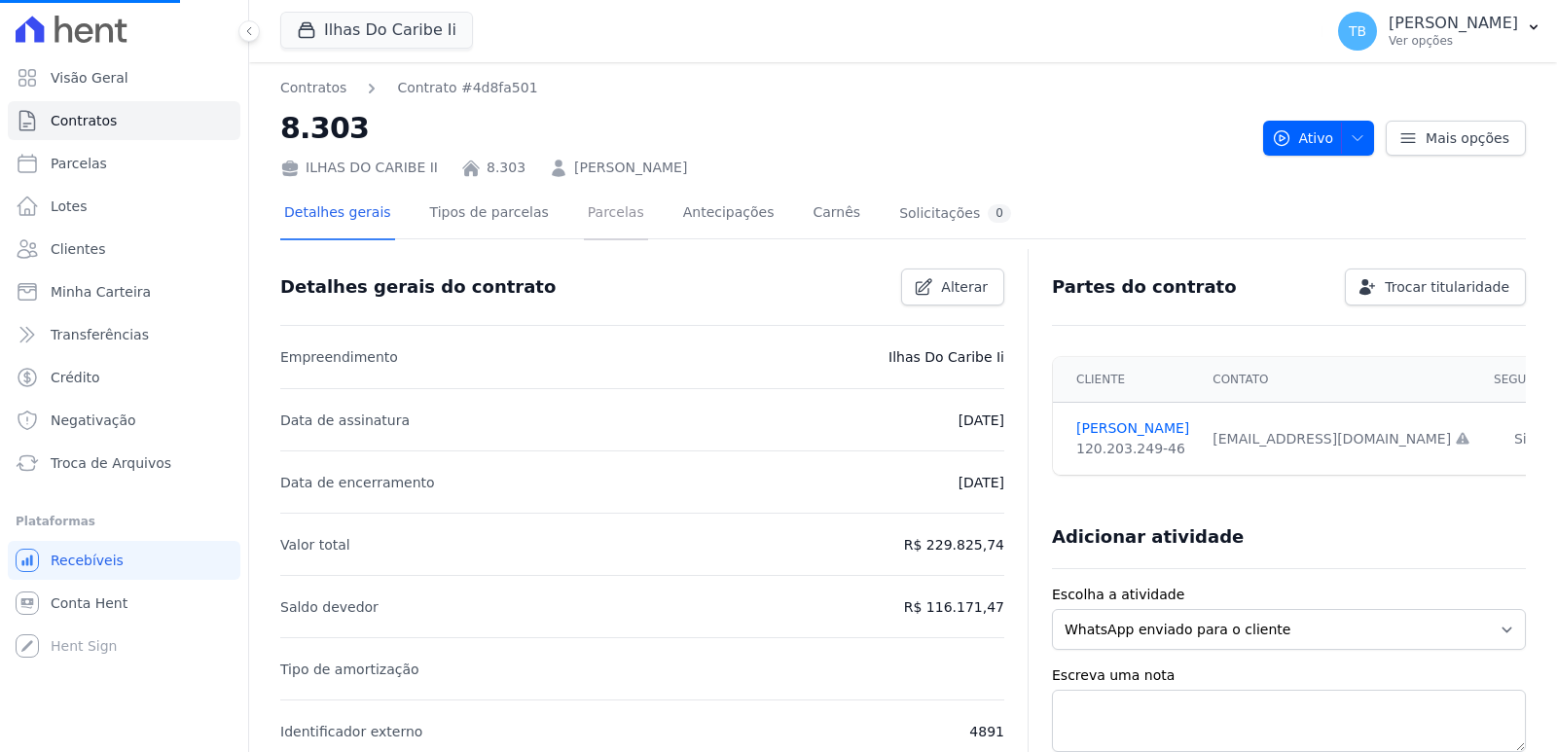
click at [606, 204] on link "Parcelas" at bounding box center [616, 215] width 64 height 52
click at [600, 216] on link "Parcelas" at bounding box center [616, 215] width 64 height 52
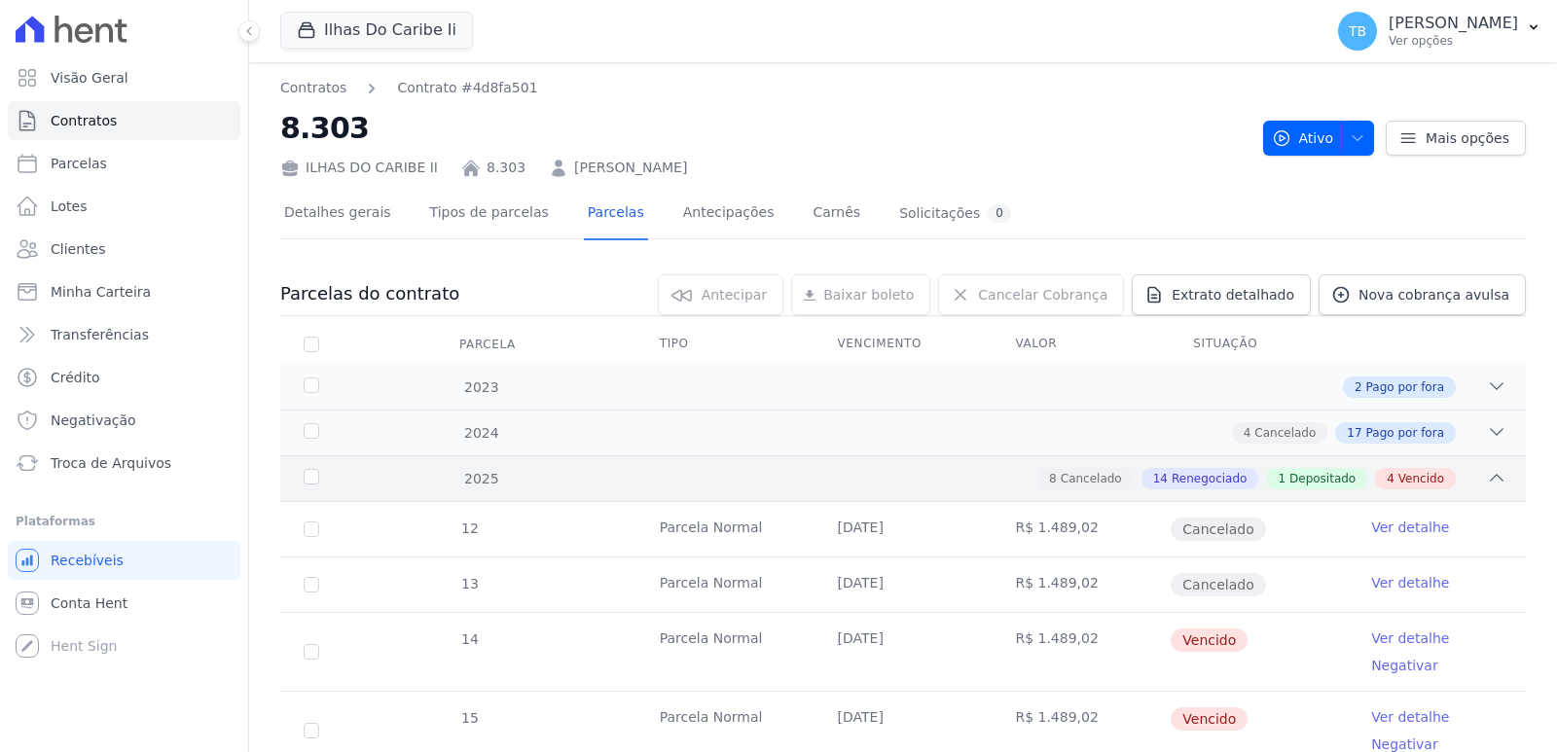
click at [1292, 479] on span "Depositado" at bounding box center [1323, 479] width 66 height 18
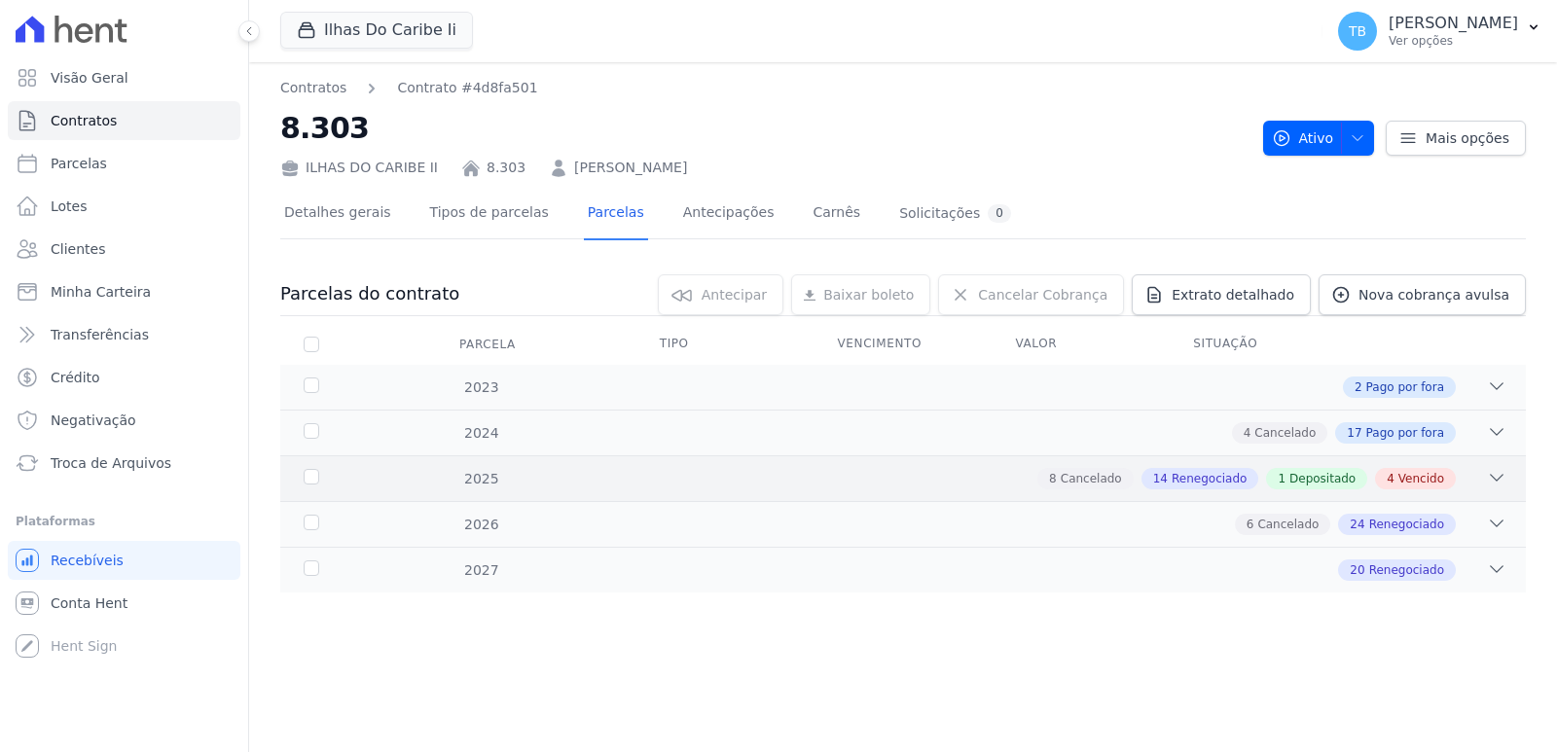
click at [1286, 478] on span "1" at bounding box center [1282, 479] width 8 height 18
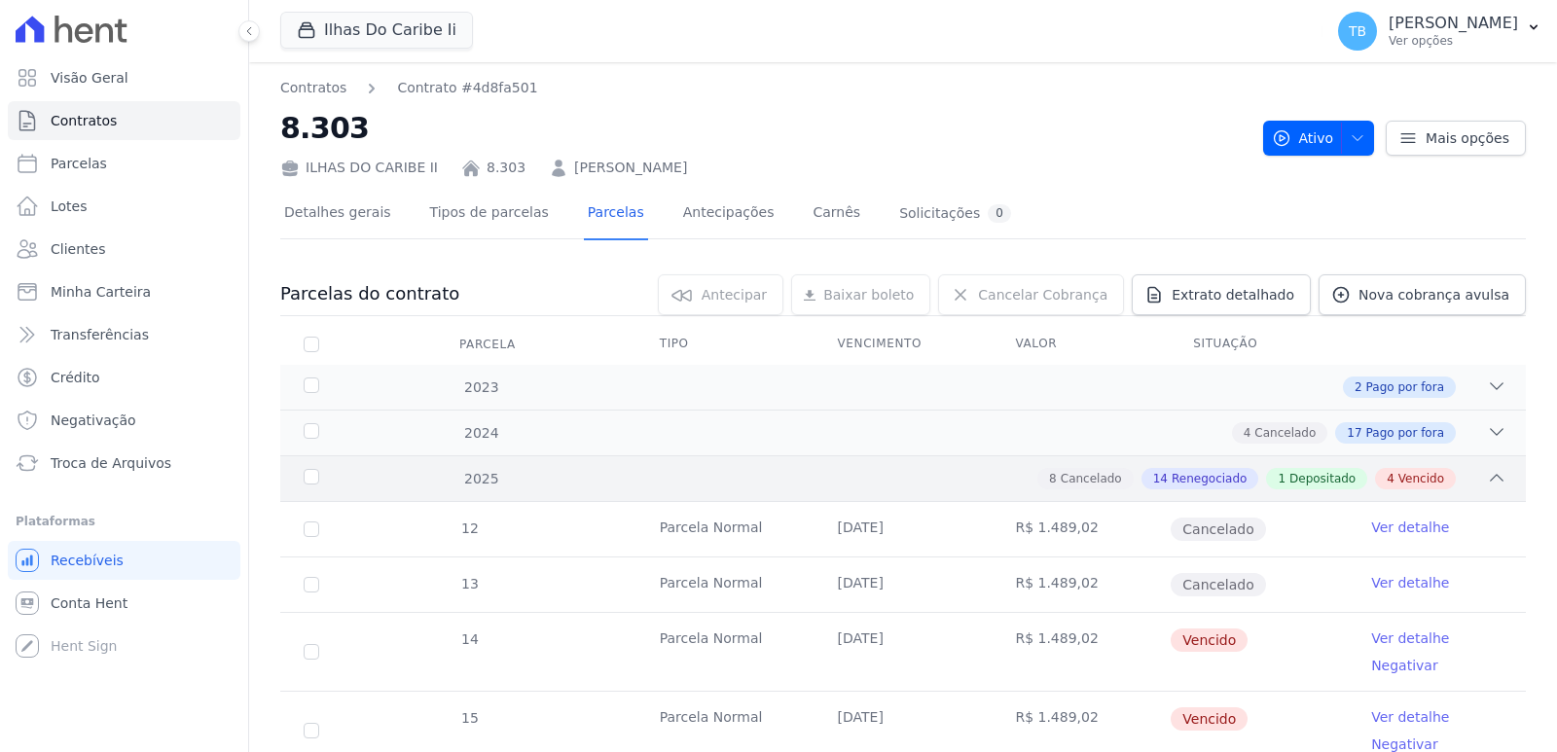
click at [1195, 476] on span "Renegociado" at bounding box center [1209, 479] width 75 height 18
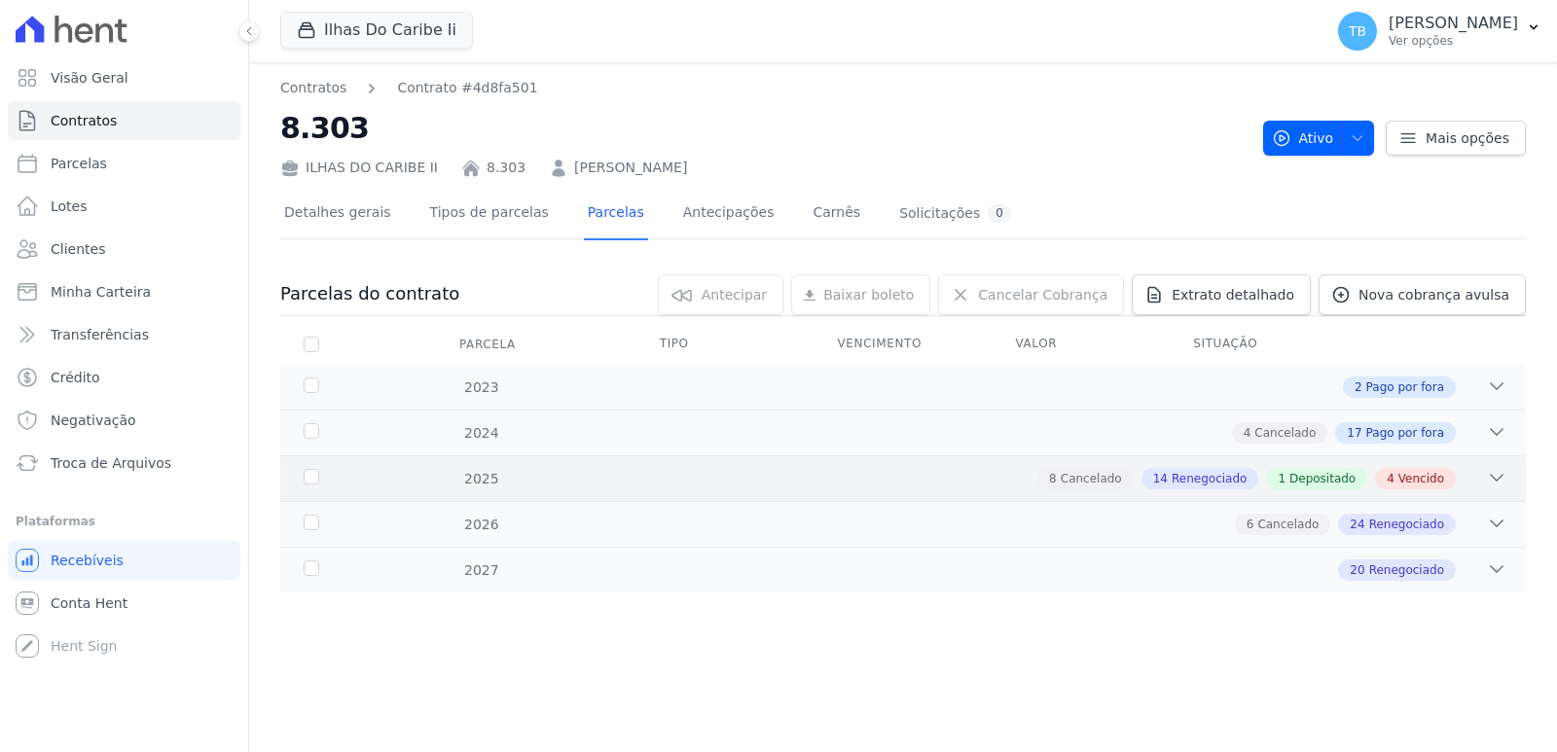
click at [1195, 476] on span "Renegociado" at bounding box center [1209, 479] width 75 height 18
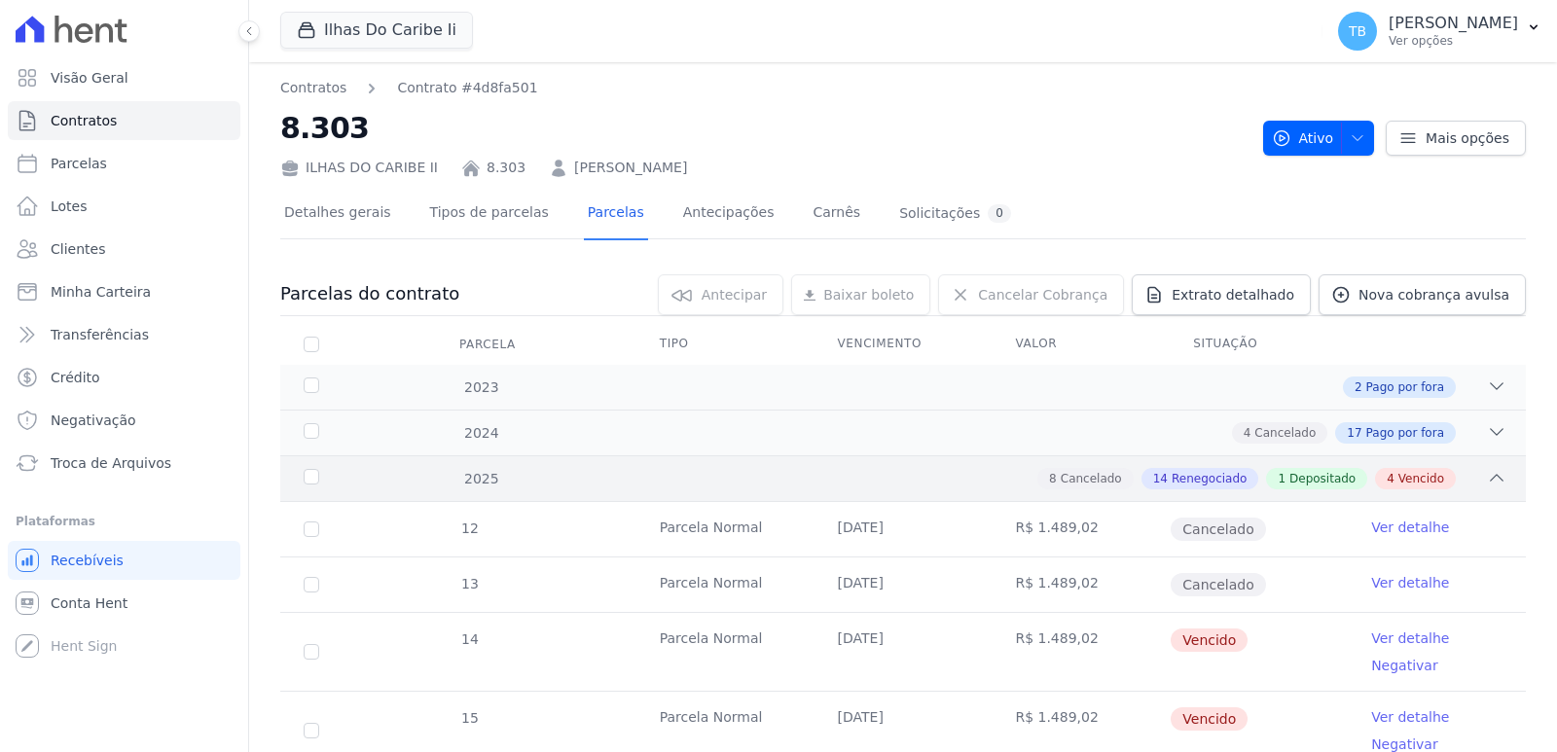
click at [1290, 480] on span "Depositado" at bounding box center [1323, 479] width 66 height 18
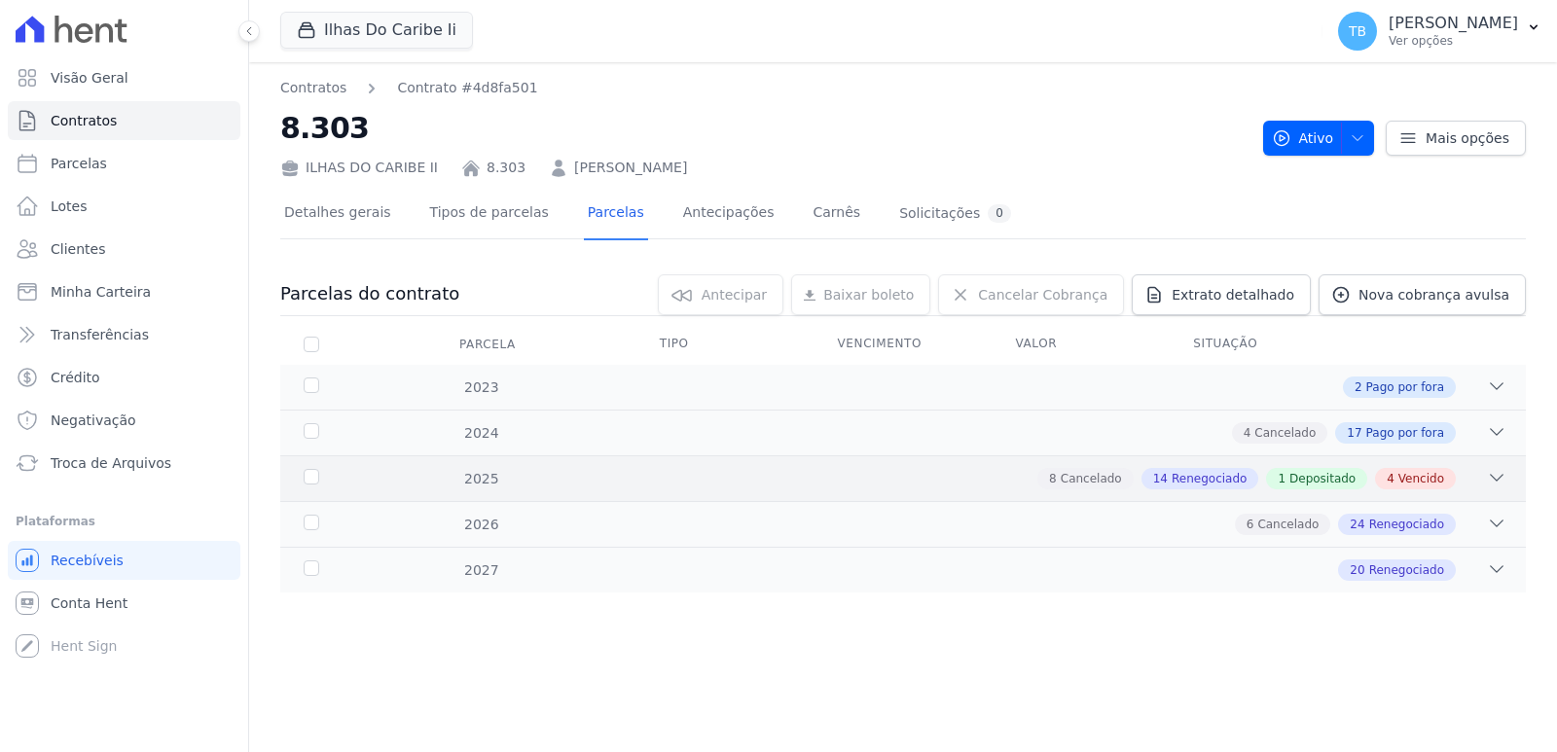
click at [1286, 479] on span "1" at bounding box center [1282, 479] width 8 height 18
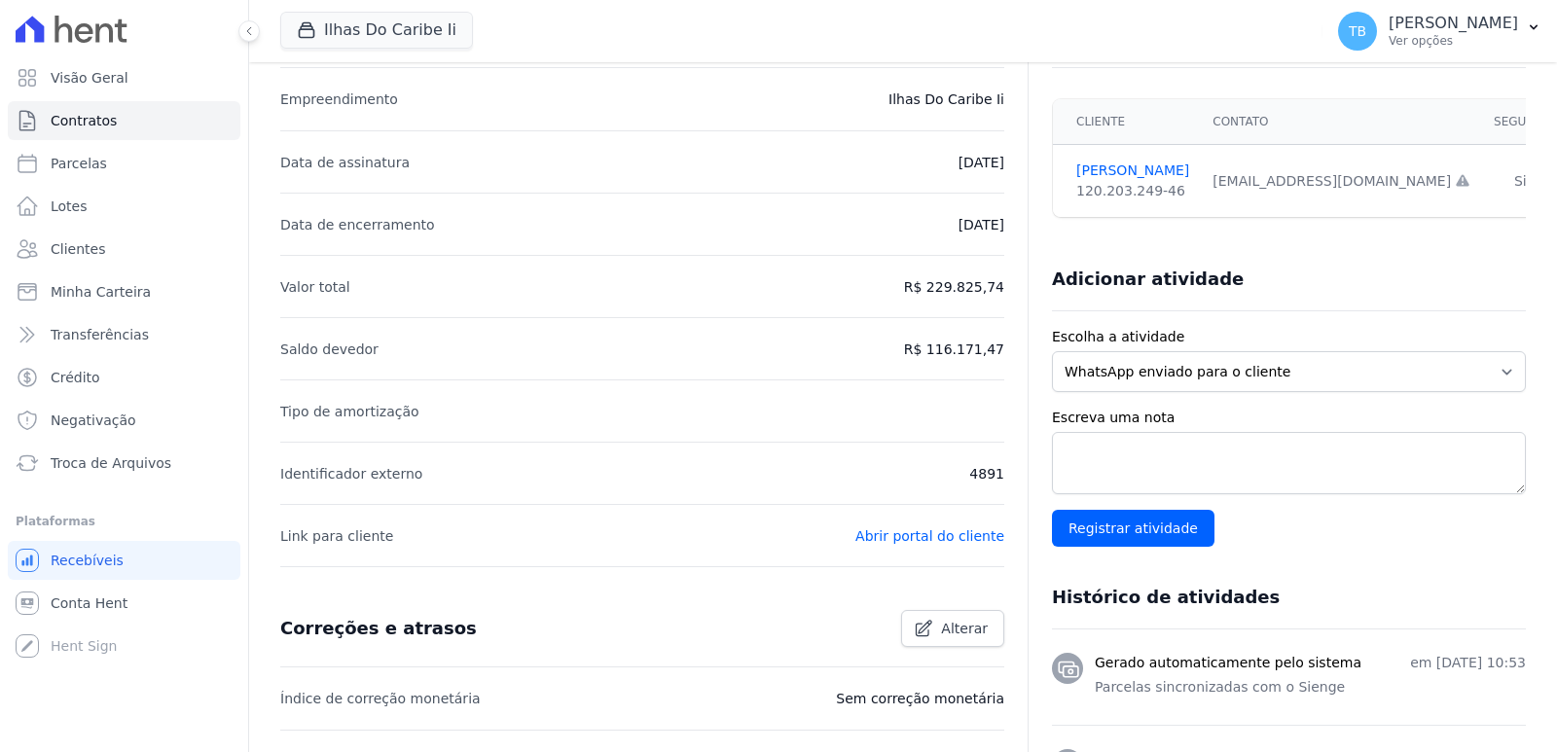
scroll to position [97, 0]
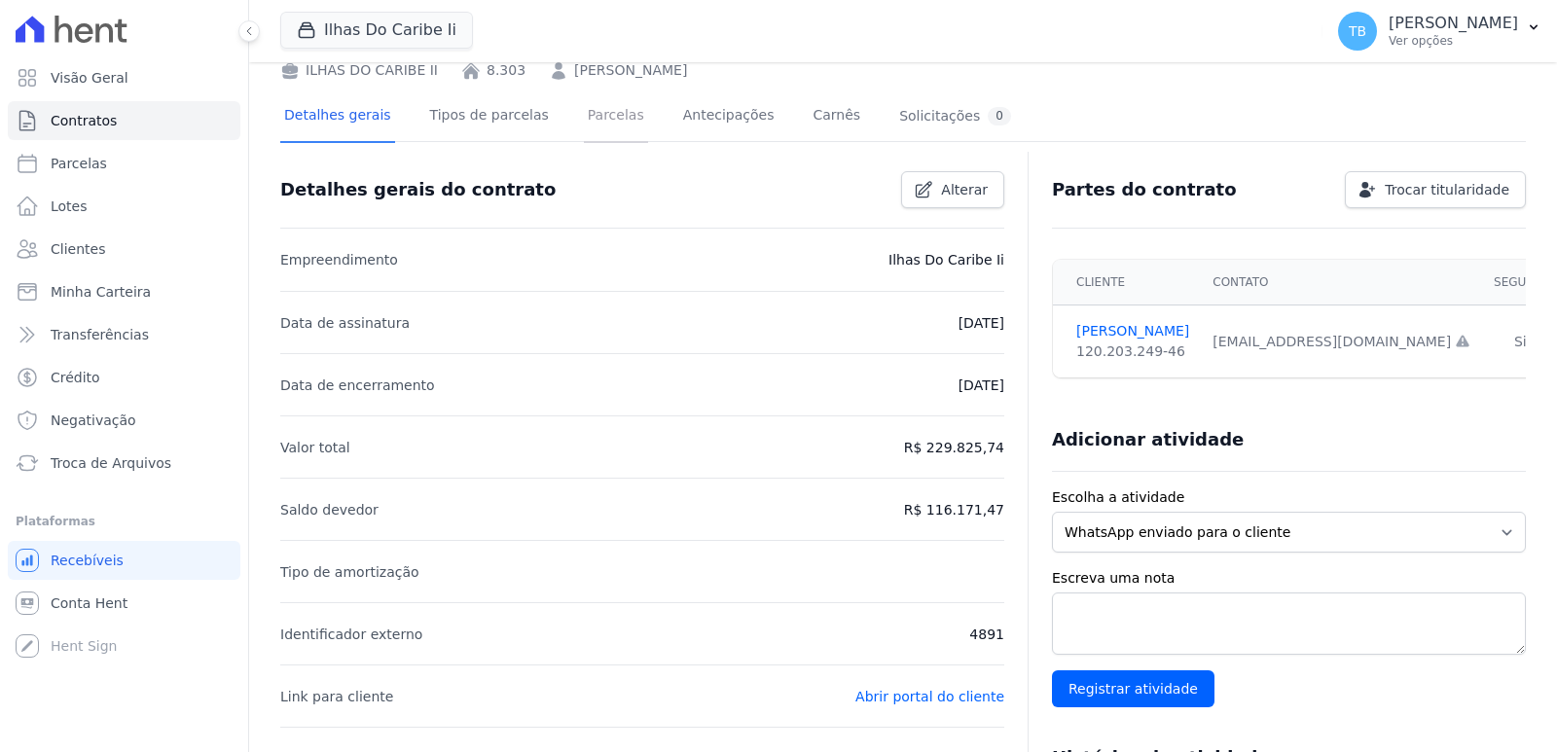
click at [584, 121] on link "Parcelas" at bounding box center [616, 117] width 64 height 52
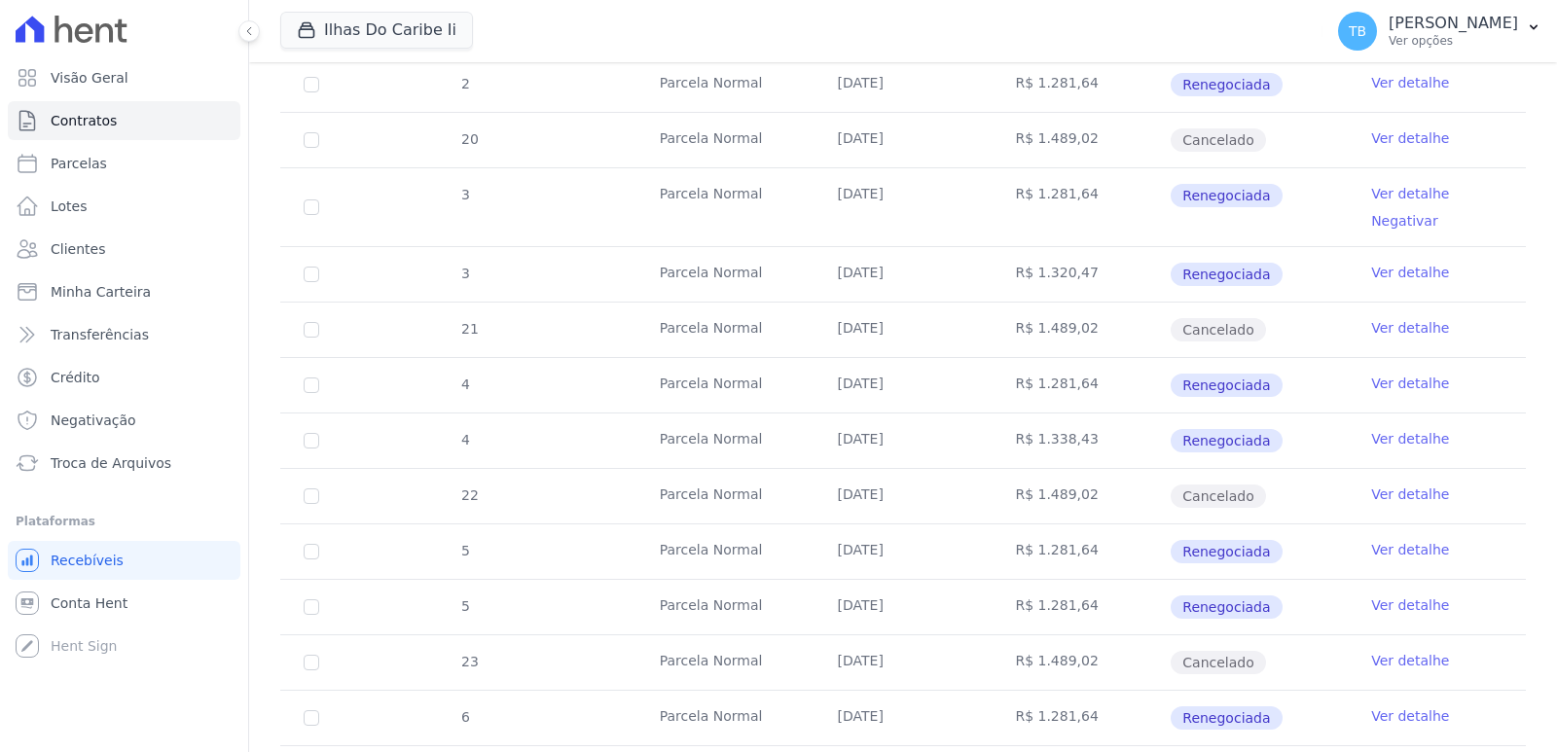
scroll to position [1513, 0]
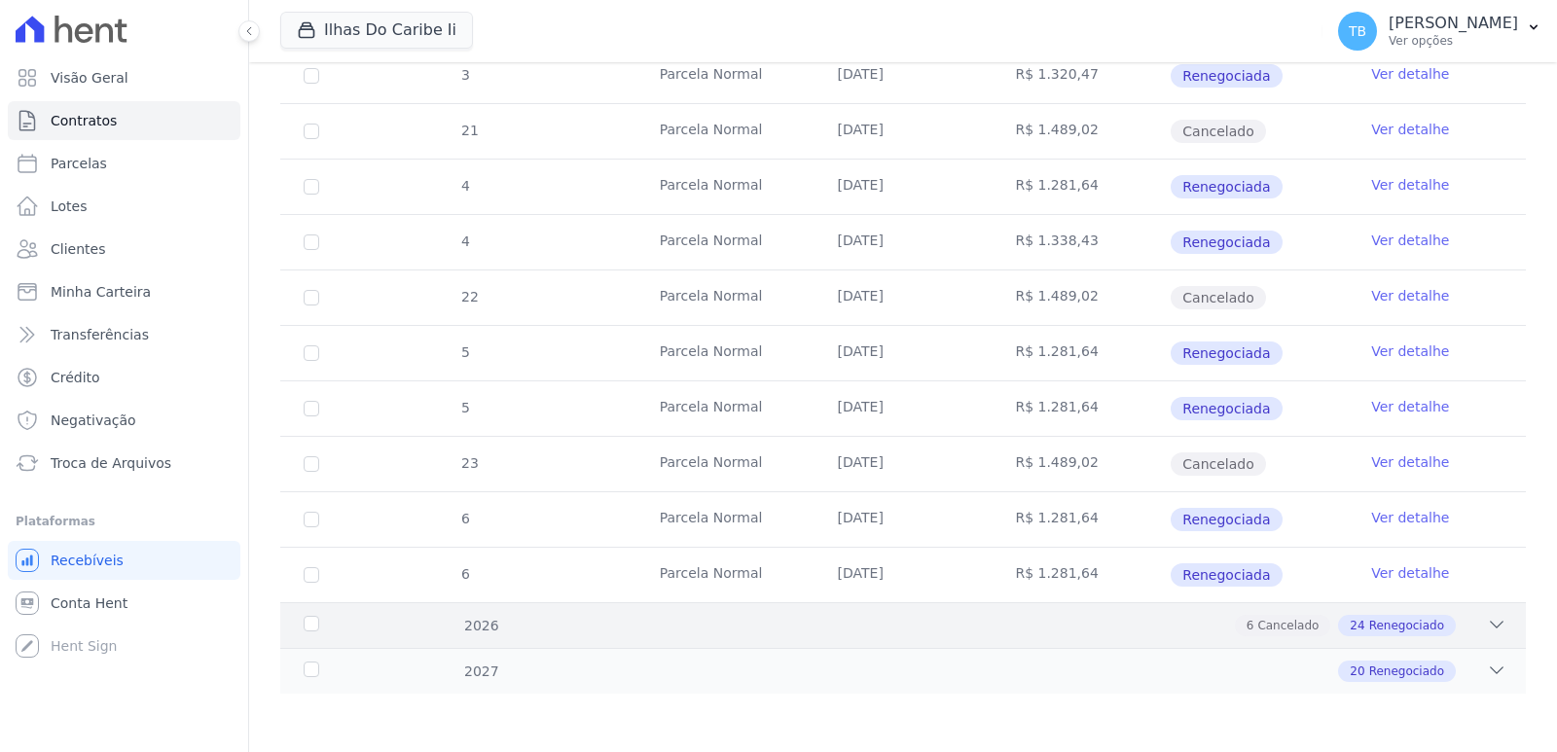
click at [505, 622] on div "6 Cancelado 24 Renegociado" at bounding box center [963, 625] width 1085 height 21
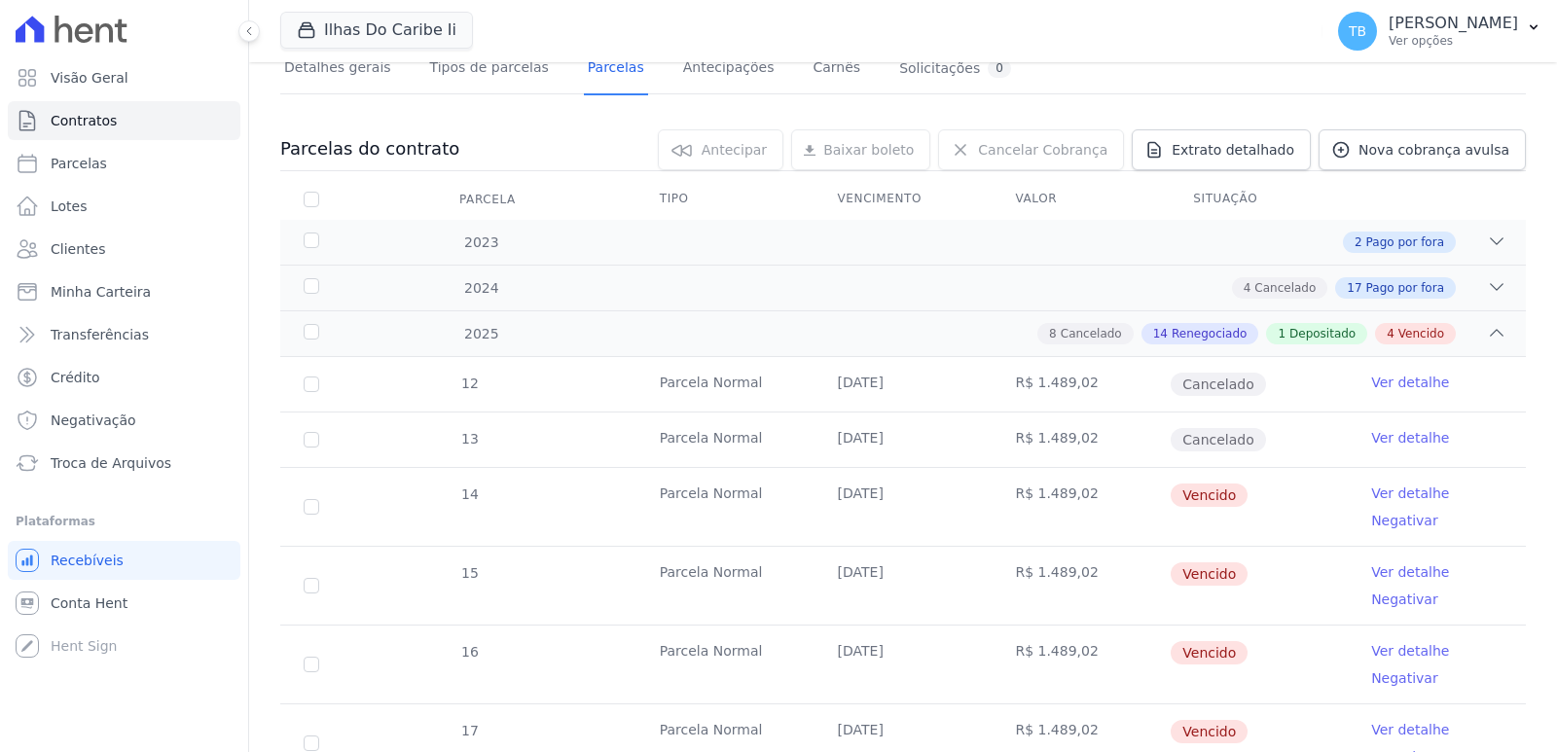
scroll to position [63, 0]
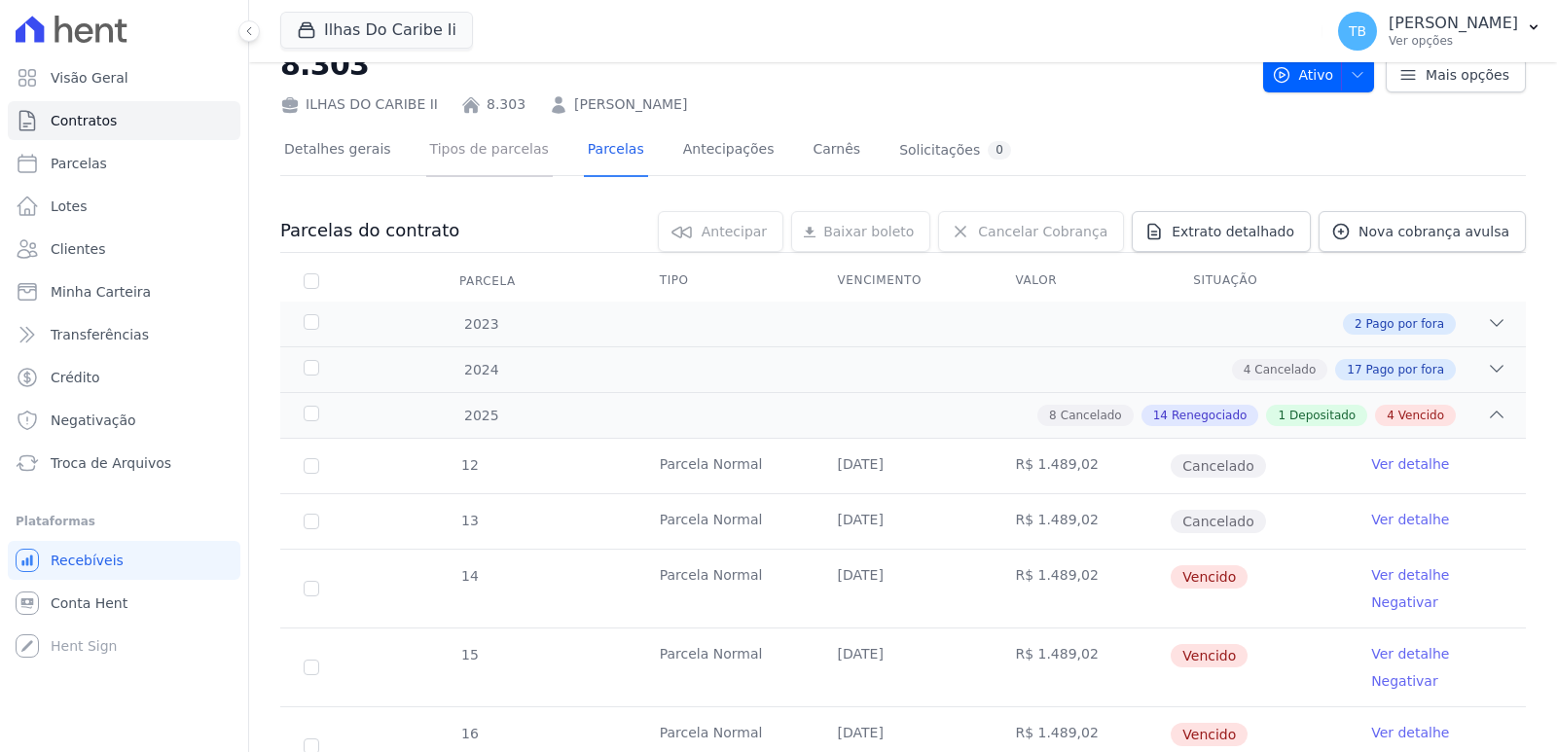
click at [464, 151] on link "Tipos de parcelas" at bounding box center [489, 152] width 127 height 52
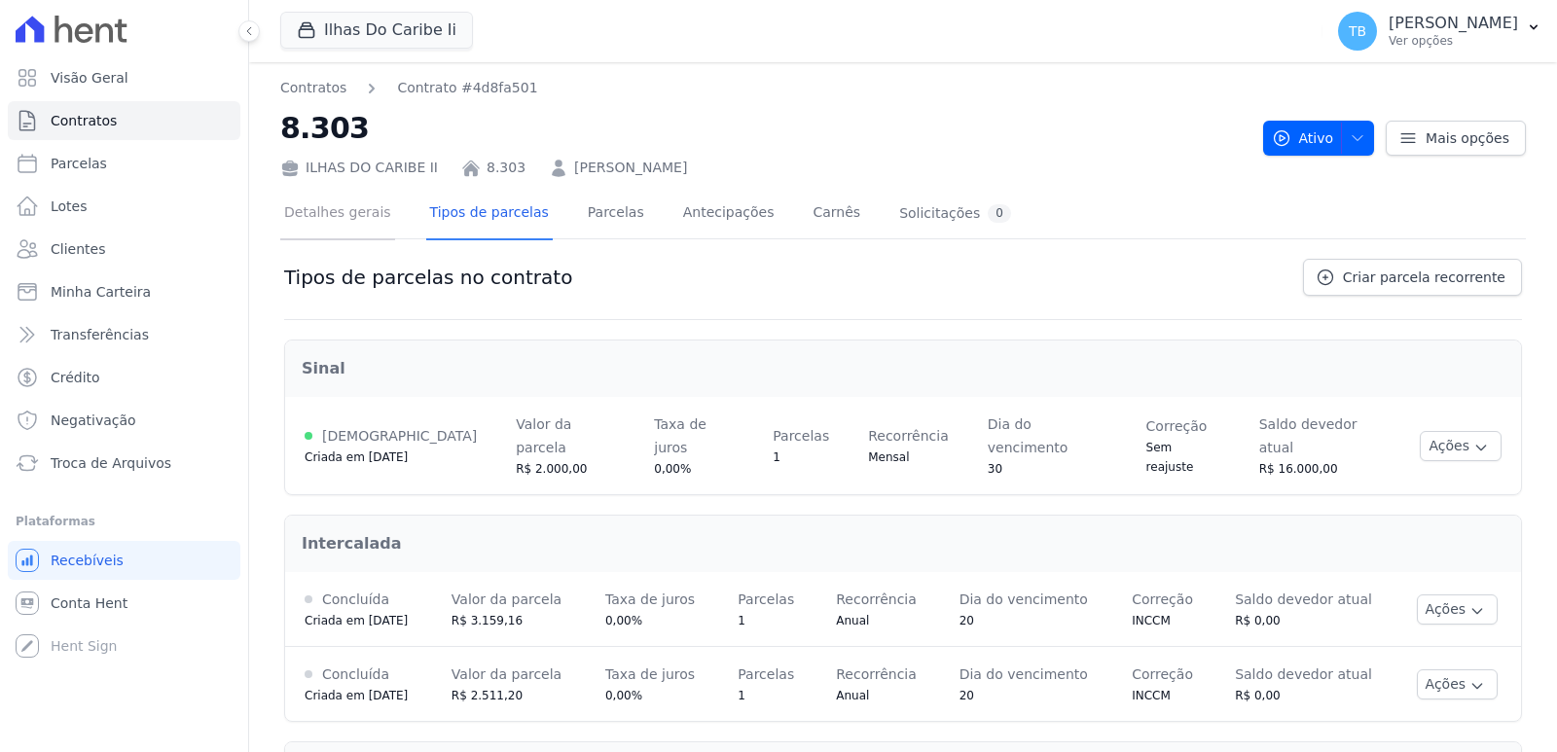
click at [309, 214] on link "Detalhes gerais" at bounding box center [337, 215] width 115 height 52
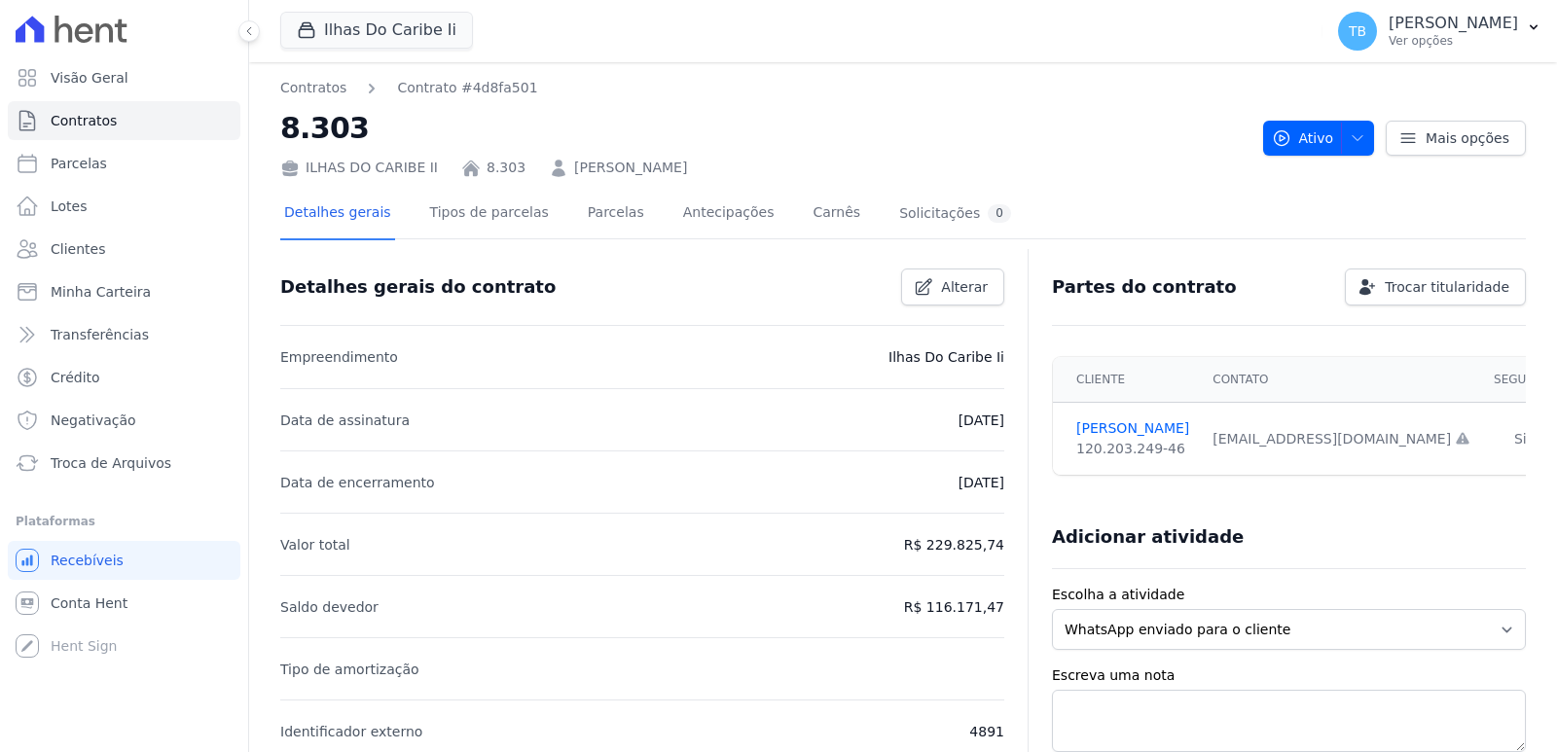
click at [618, 217] on div "Detalhes gerais Tipos de parcelas [GEOGRAPHIC_DATA] Antecipações Carnês Solicit…" at bounding box center [647, 215] width 735 height 52
click at [712, 214] on link "Antecipações" at bounding box center [728, 215] width 99 height 52
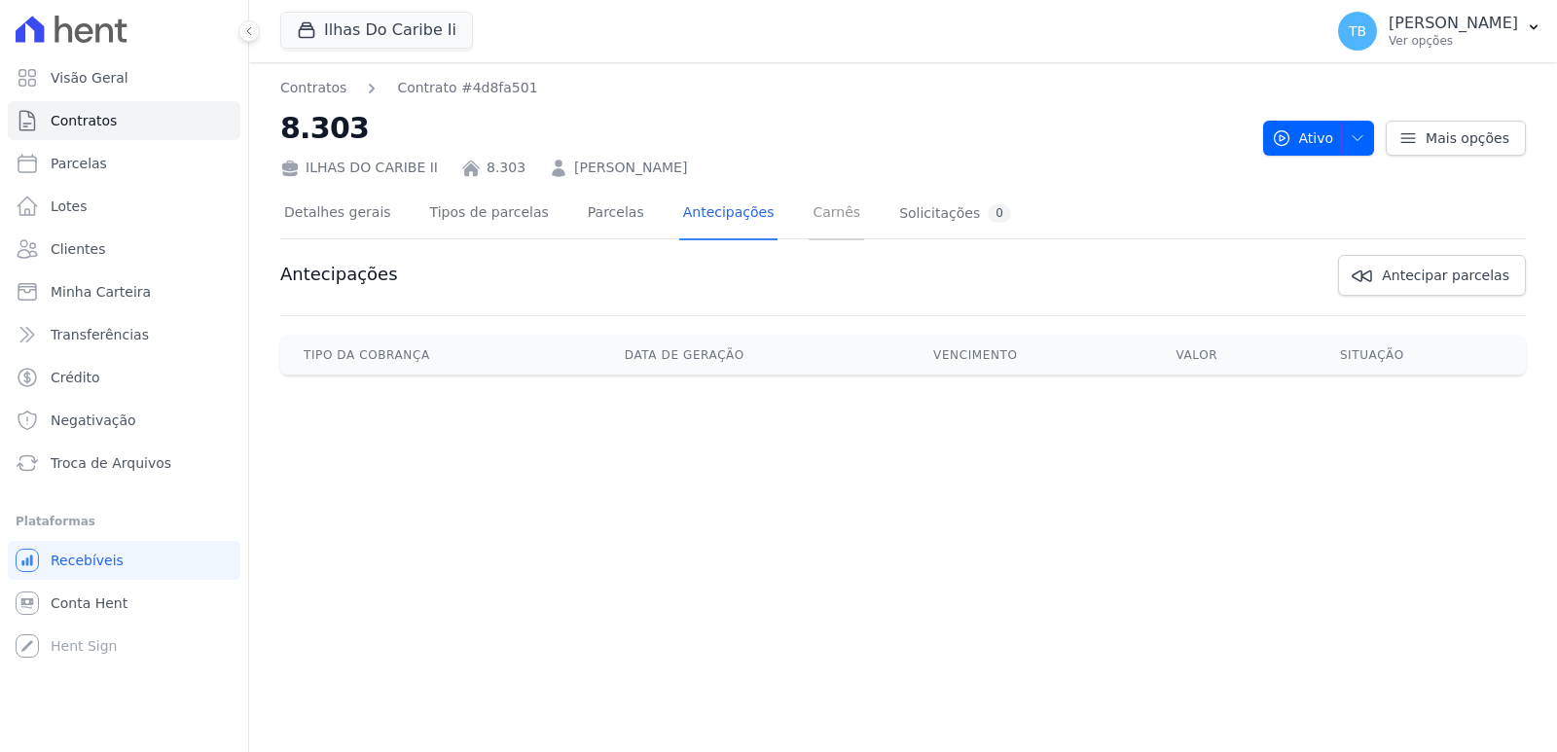
click at [812, 215] on link "Carnês" at bounding box center [836, 215] width 55 height 52
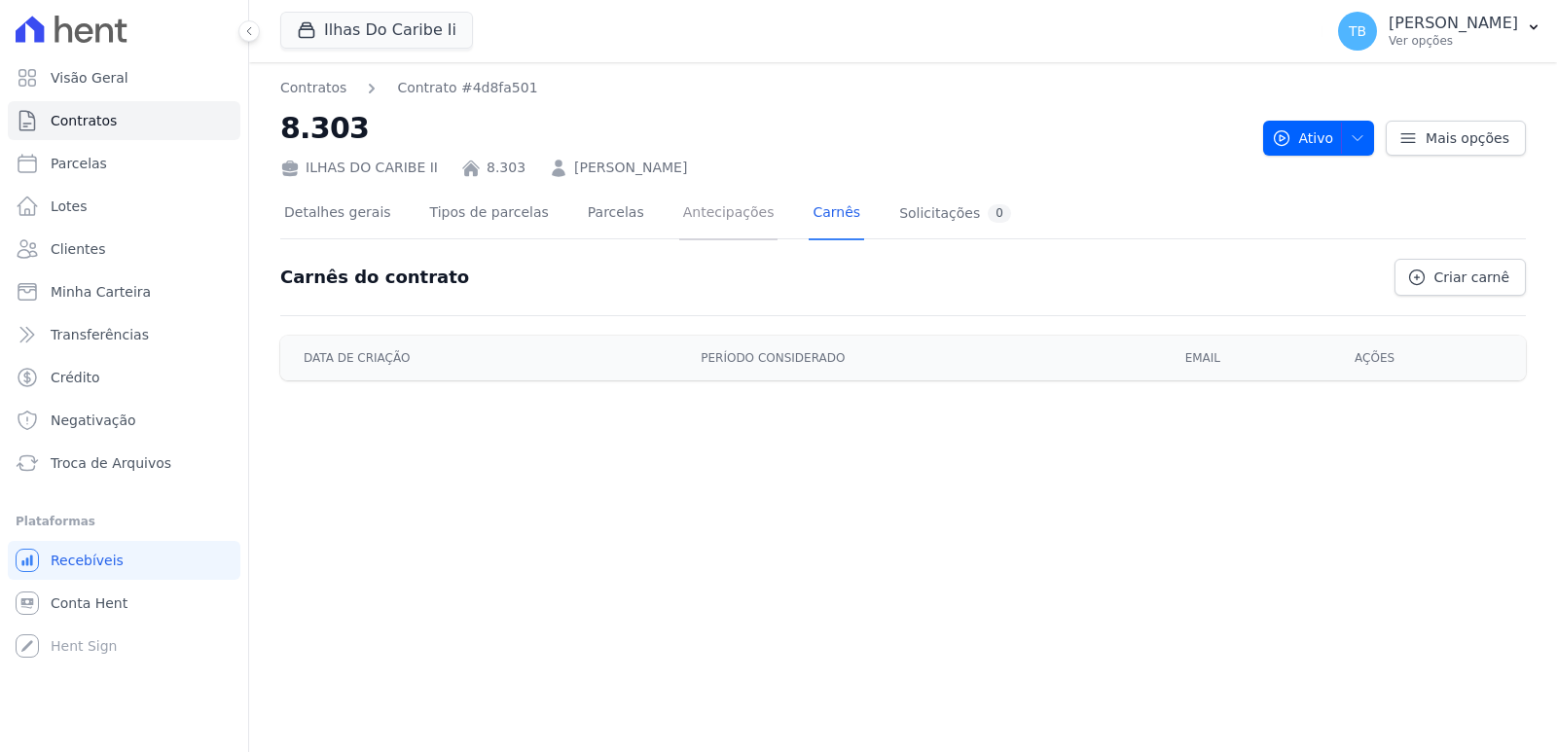
click at [717, 211] on link "Antecipações" at bounding box center [728, 215] width 99 height 52
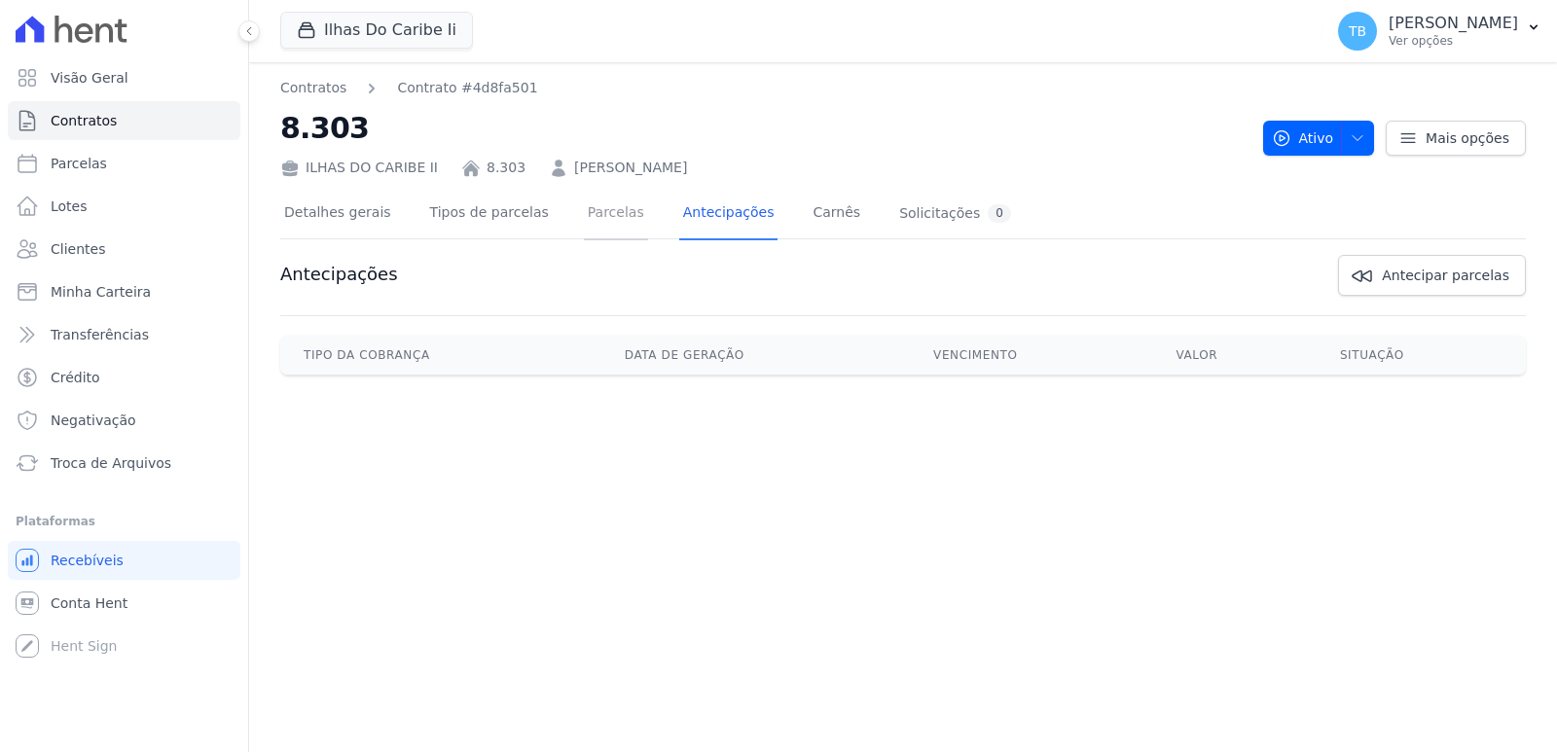
click at [604, 207] on link "Parcelas" at bounding box center [616, 215] width 64 height 52
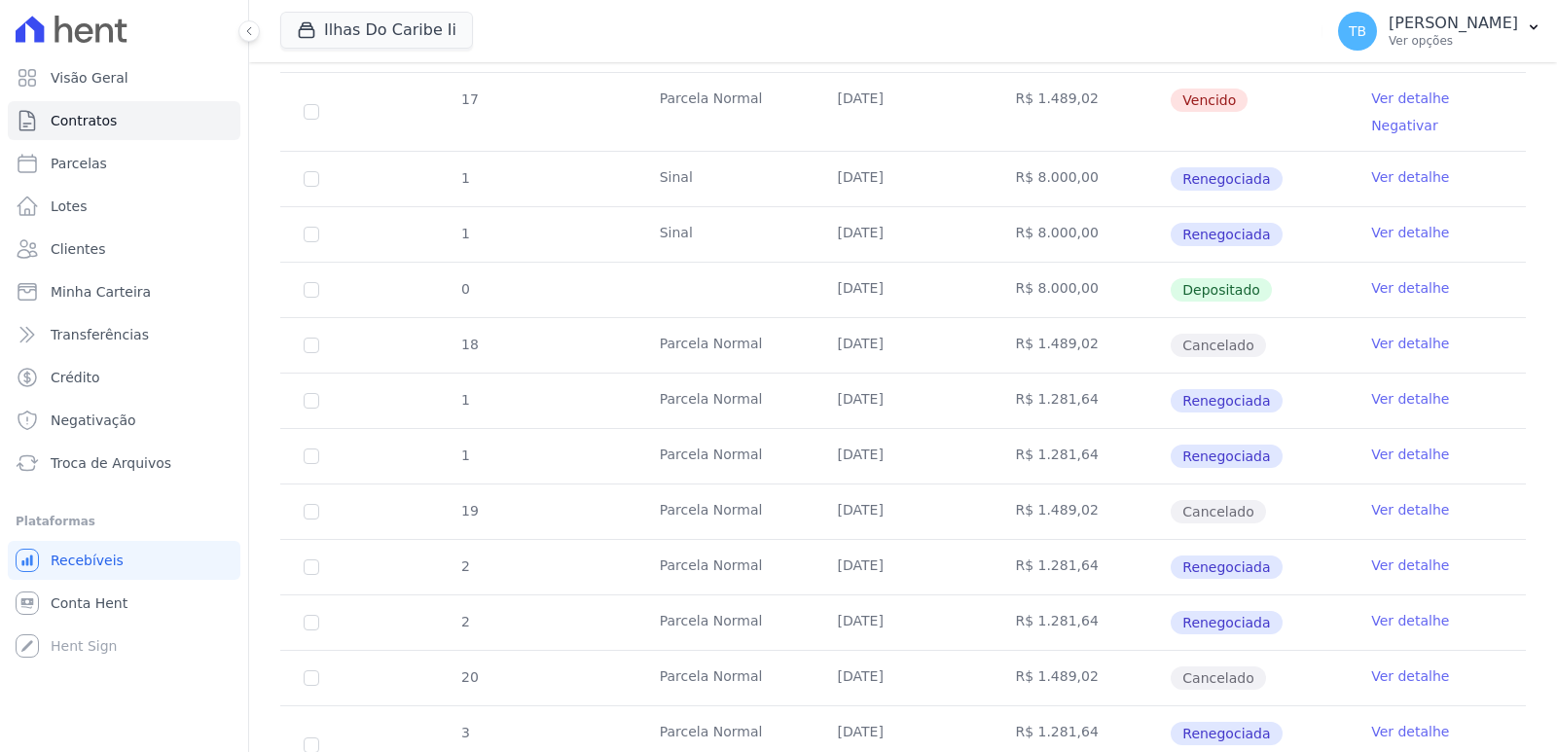
scroll to position [779, 0]
click at [1329, 617] on link "Ver detalhe" at bounding box center [1410, 618] width 78 height 19
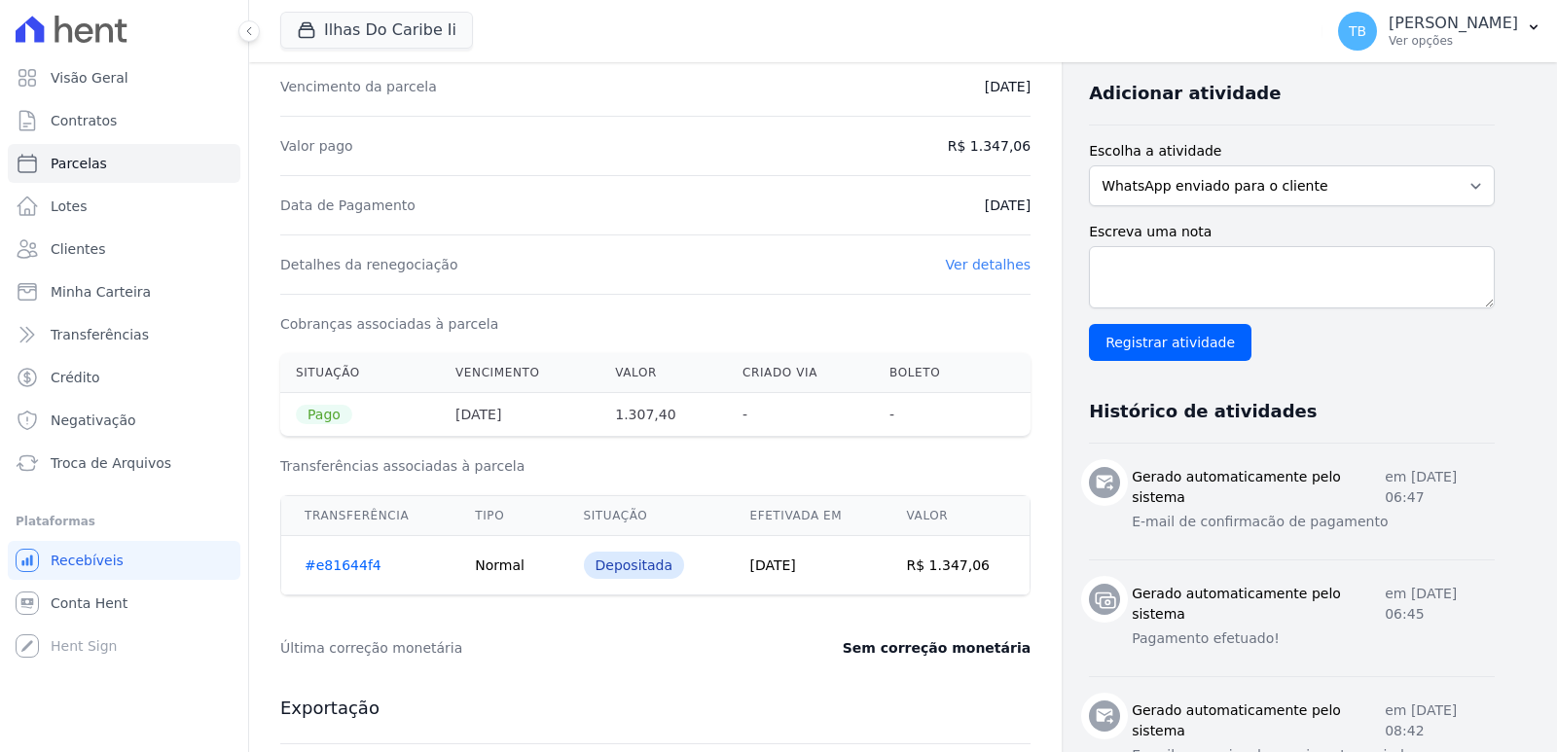
scroll to position [487, 0]
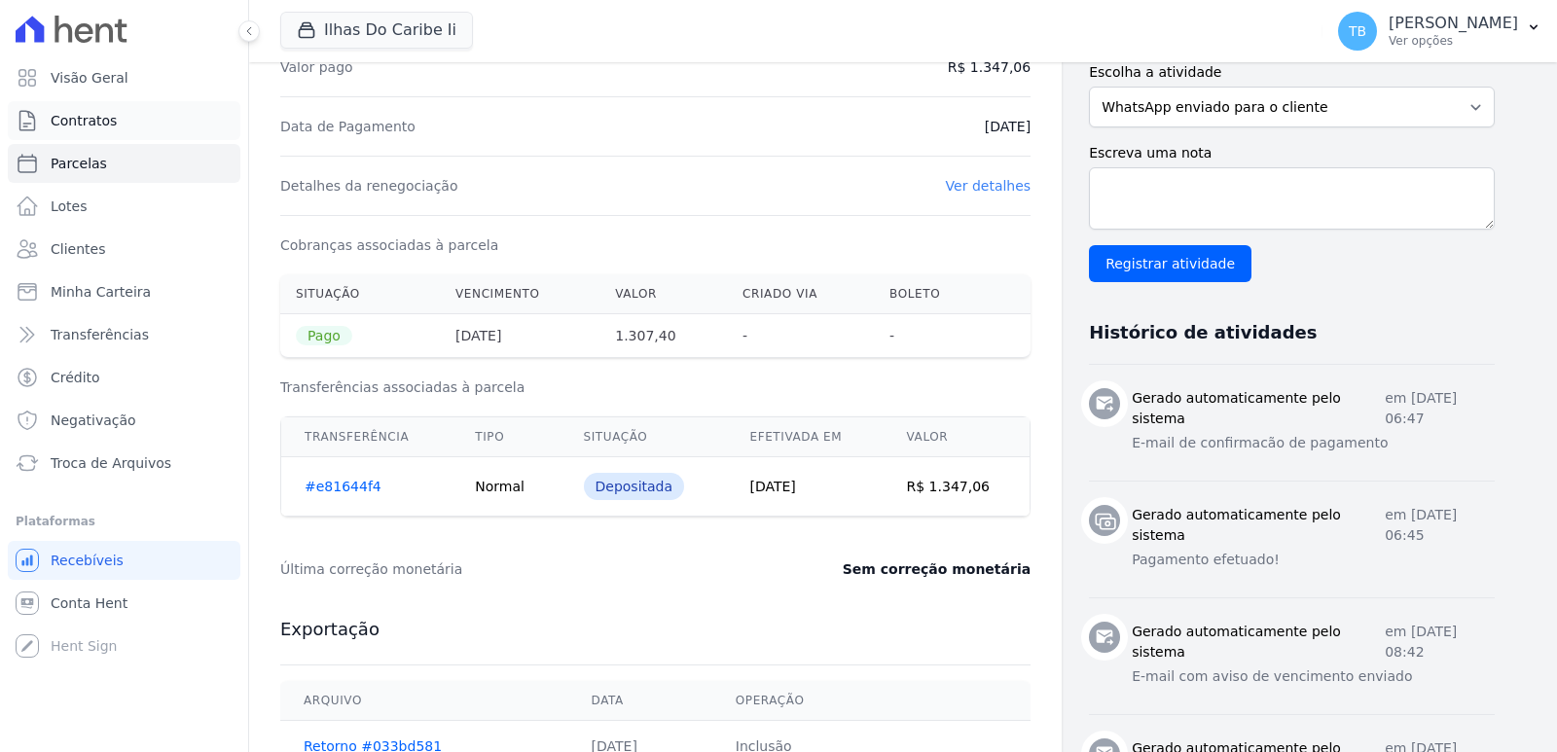
click at [158, 123] on link "Contratos" at bounding box center [124, 120] width 233 height 39
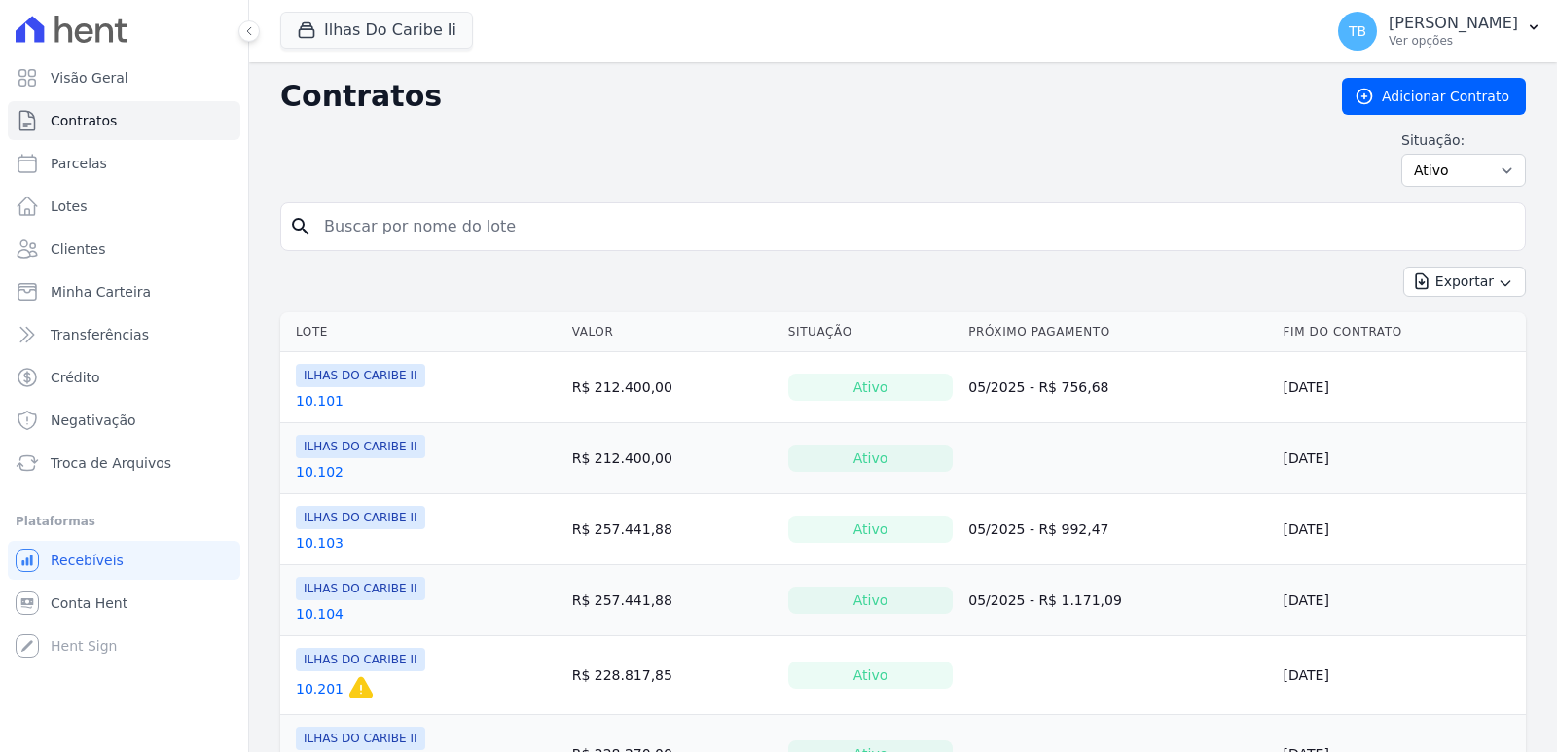
click at [373, 224] on input "search" at bounding box center [914, 226] width 1205 height 39
type input "7.304"
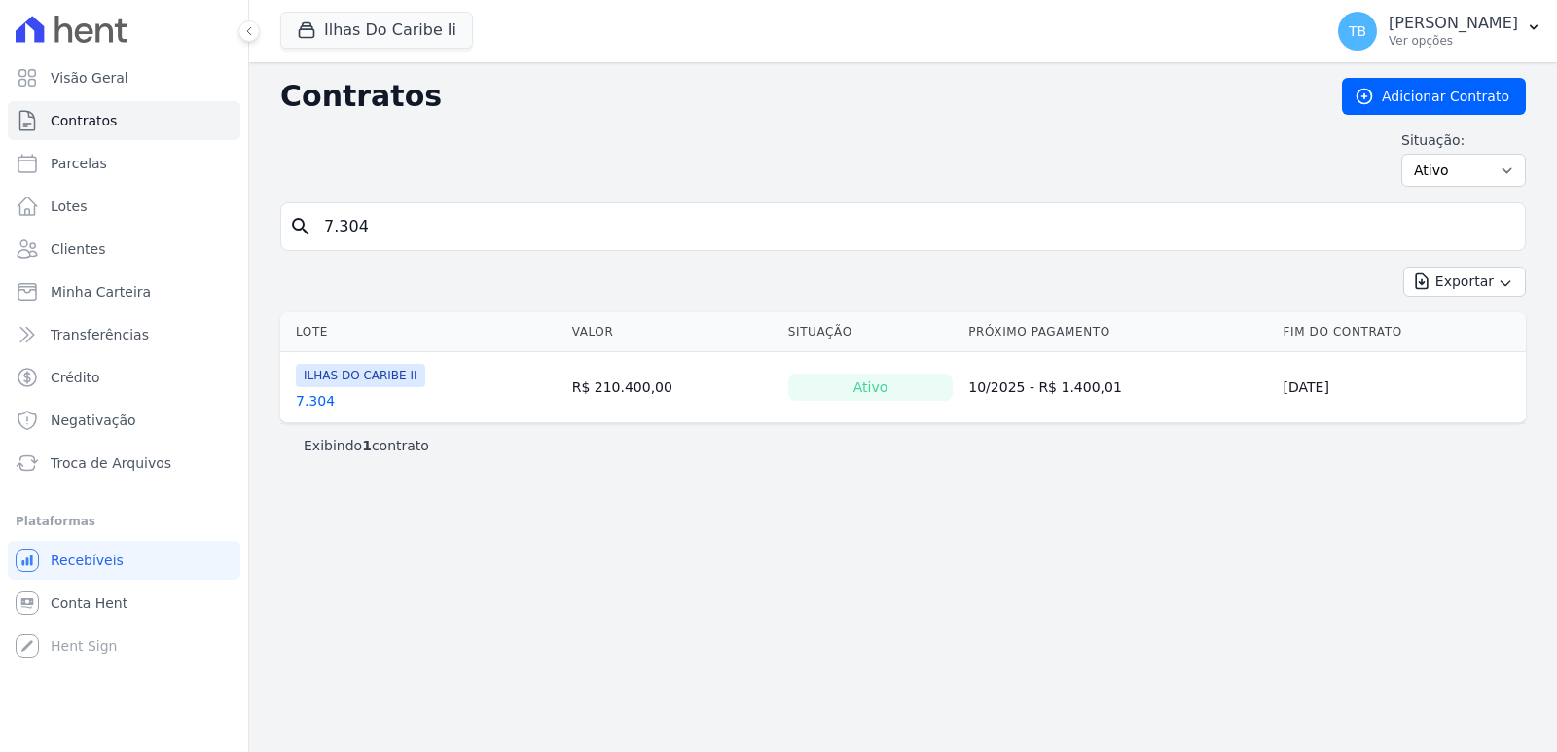
click at [317, 397] on link "7.304" at bounding box center [315, 400] width 39 height 19
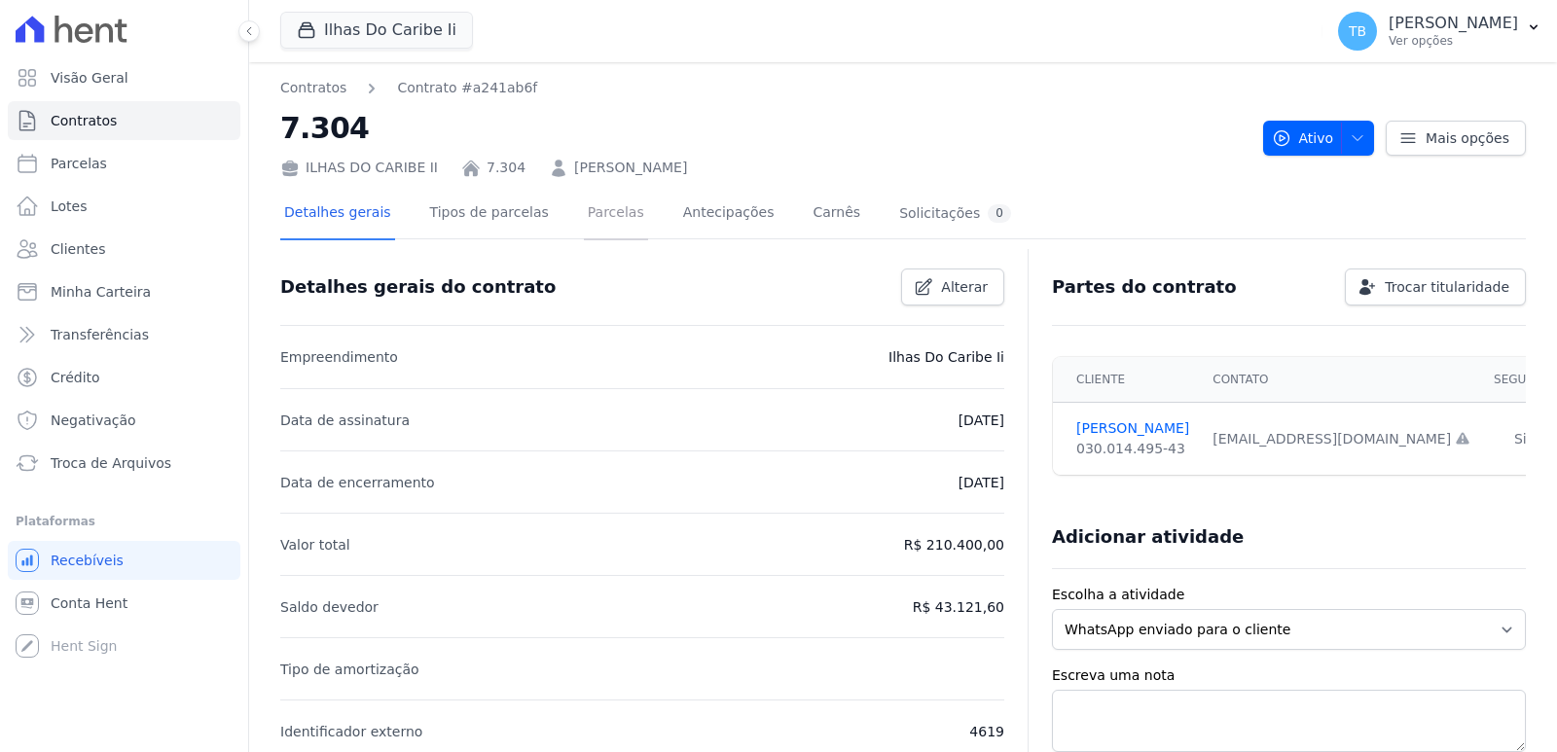
click at [615, 211] on link "Parcelas" at bounding box center [616, 215] width 64 height 52
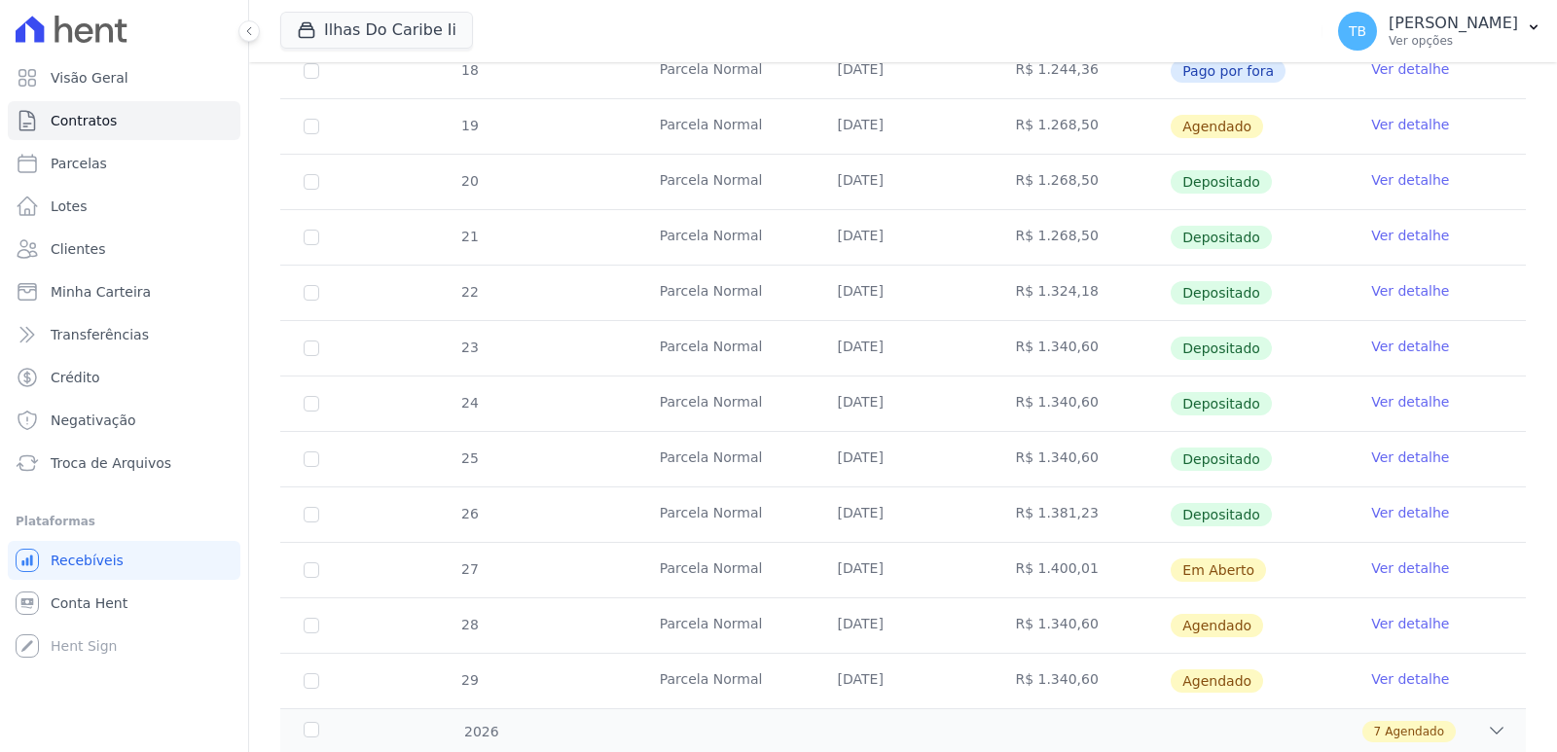
scroll to position [519, 0]
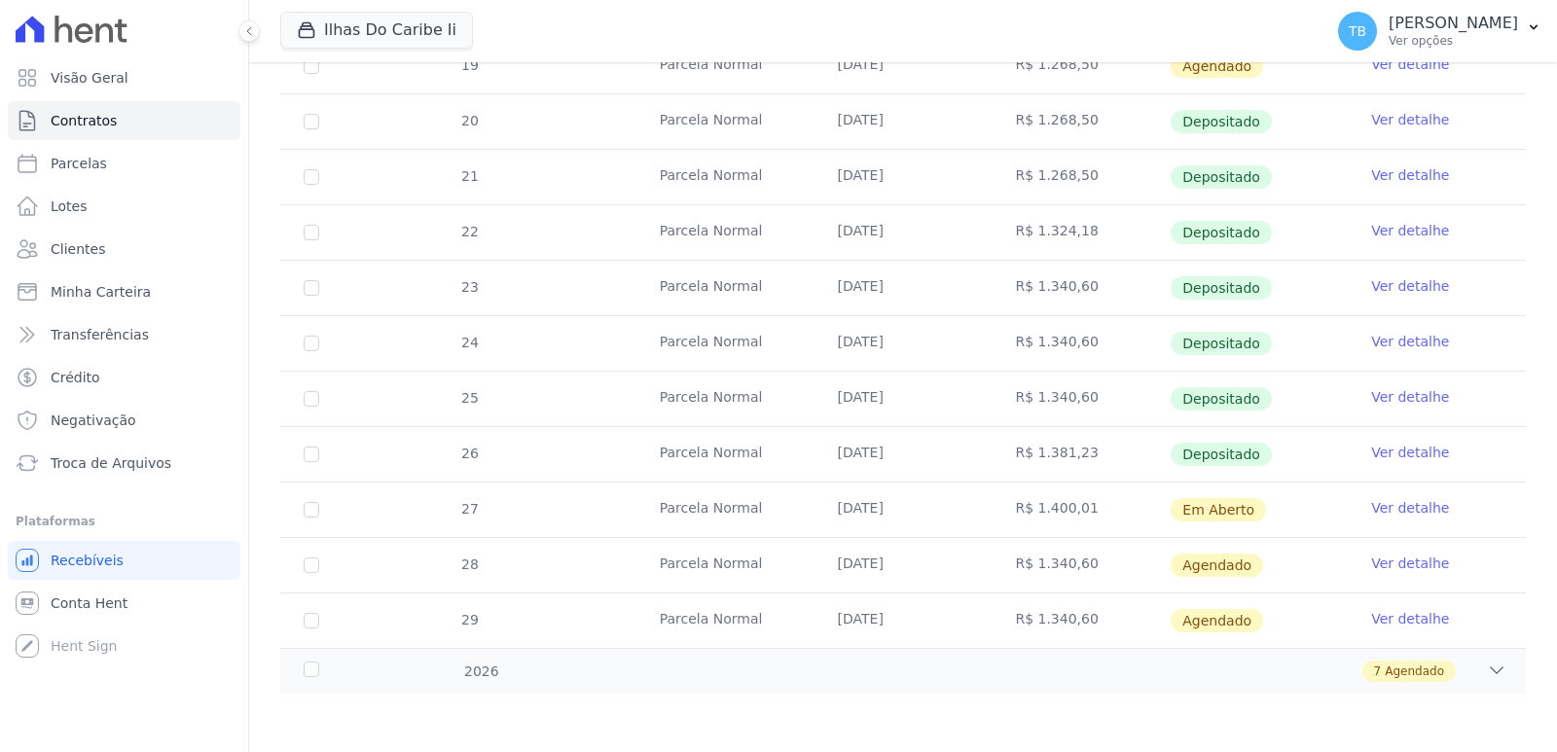
click at [1329, 451] on link "Ver detalhe" at bounding box center [1410, 452] width 78 height 19
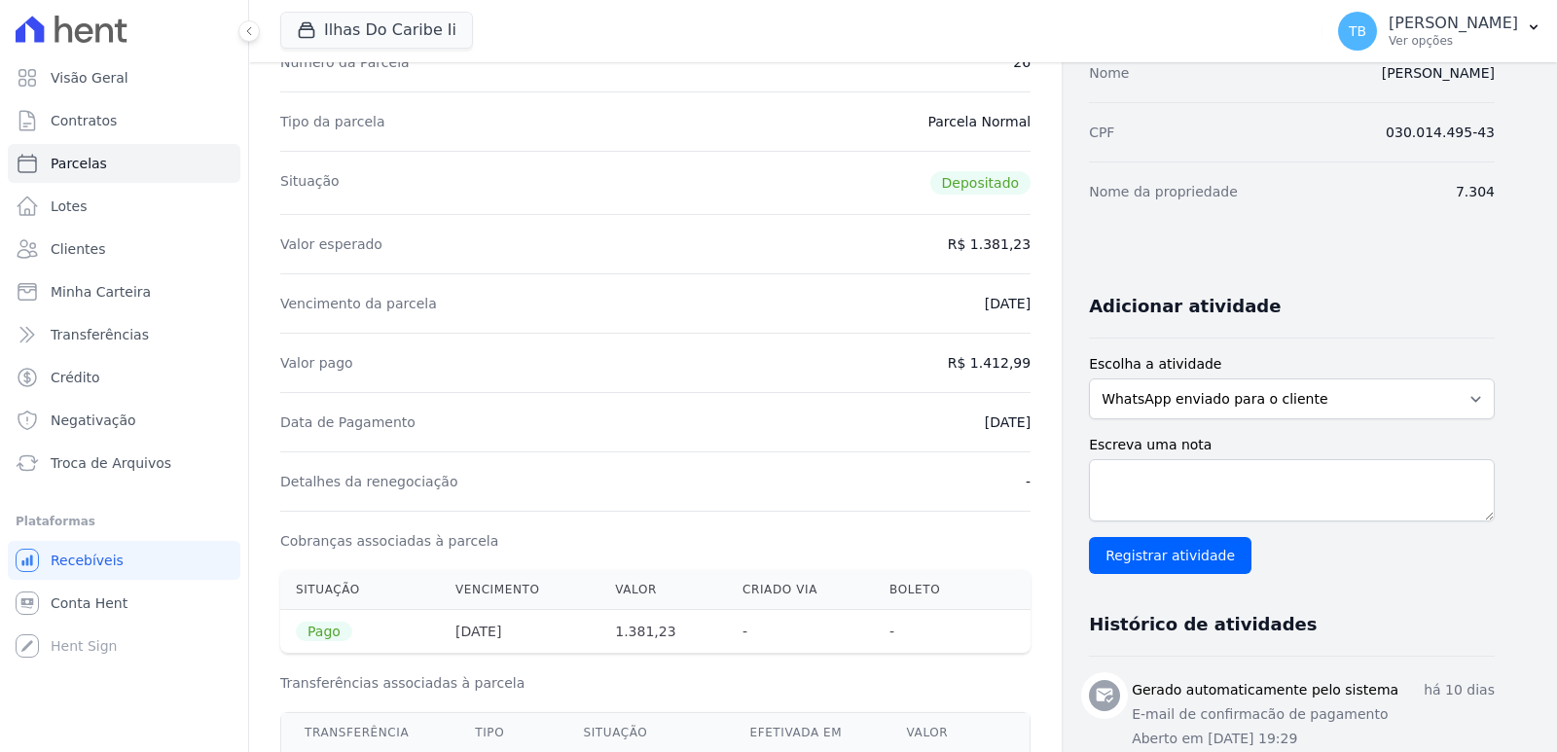
scroll to position [487, 0]
